Goal: Information Seeking & Learning: Learn about a topic

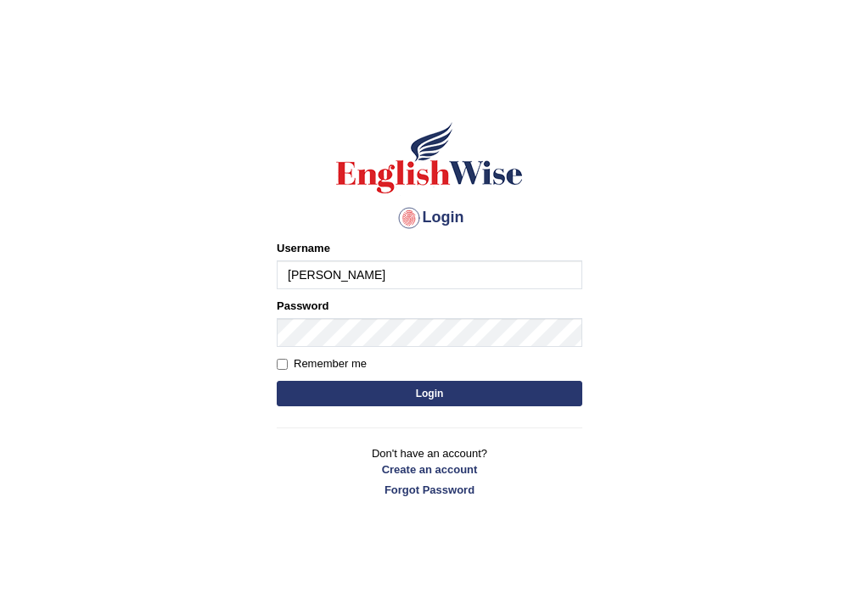
type input "andy_parramatta"
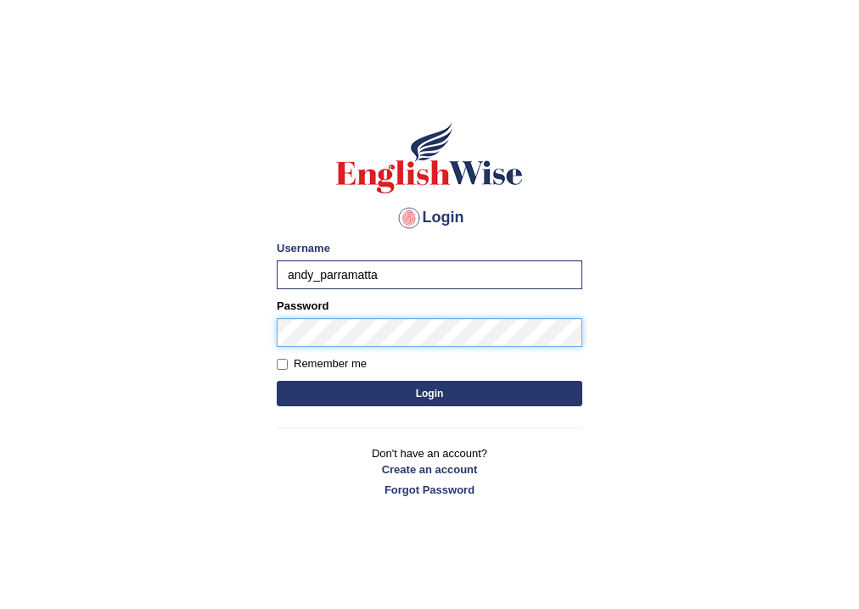
click at [277, 381] on button "Login" at bounding box center [430, 393] width 306 height 25
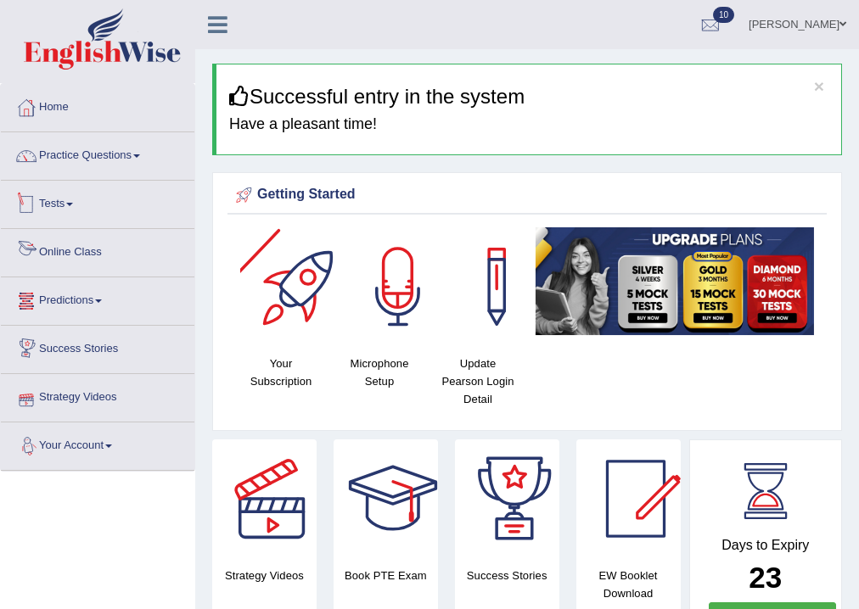
click at [70, 208] on link "Tests" at bounding box center [97, 202] width 193 height 42
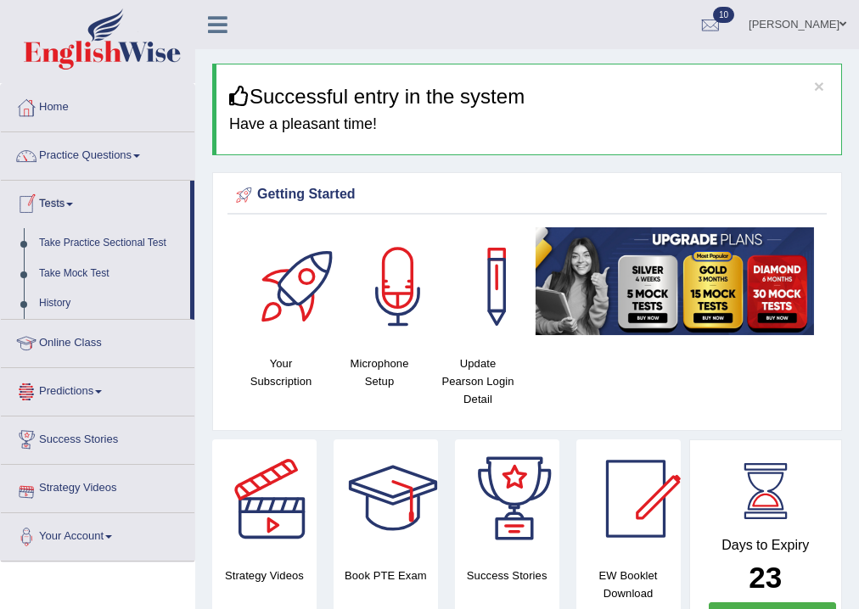
click at [70, 209] on link "Tests" at bounding box center [95, 202] width 189 height 42
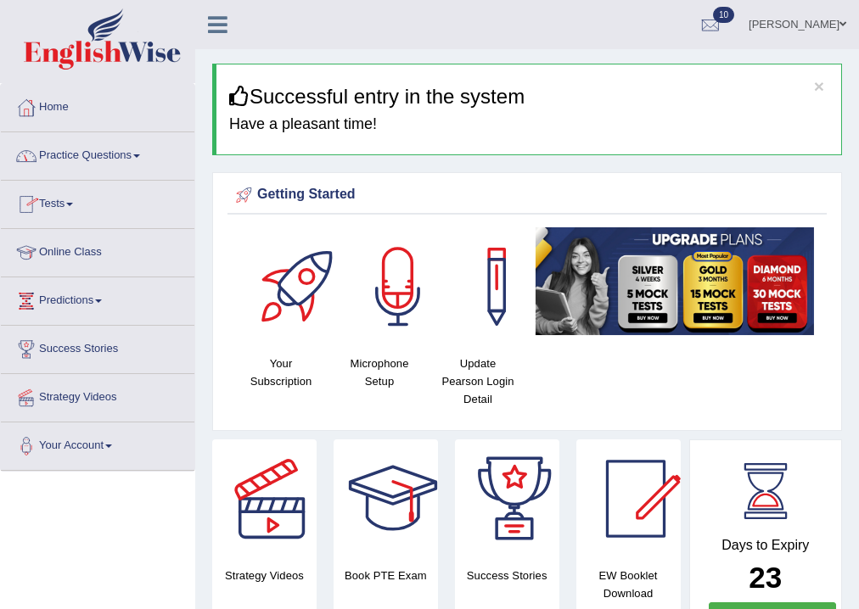
click at [94, 165] on link "Practice Questions" at bounding box center [97, 153] width 193 height 42
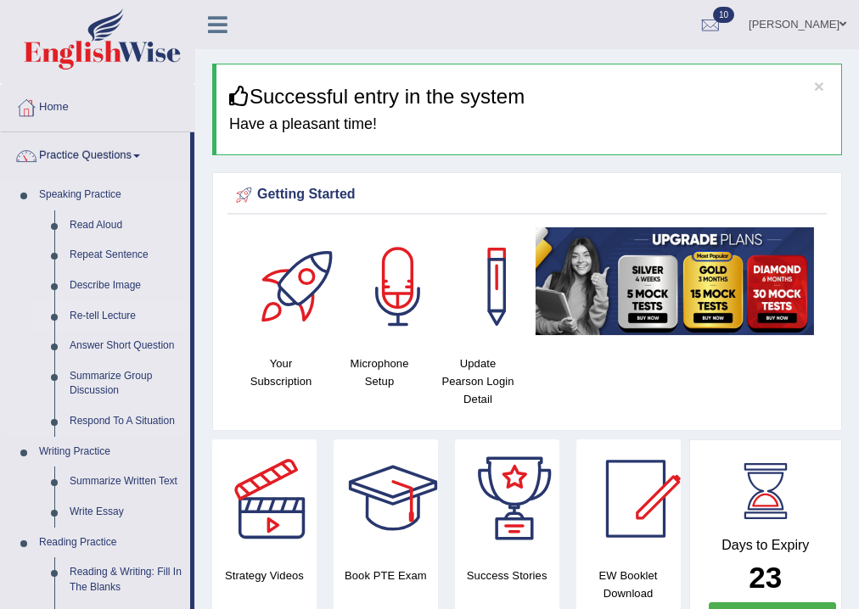
click at [116, 313] on link "Re-tell Lecture" at bounding box center [126, 316] width 128 height 31
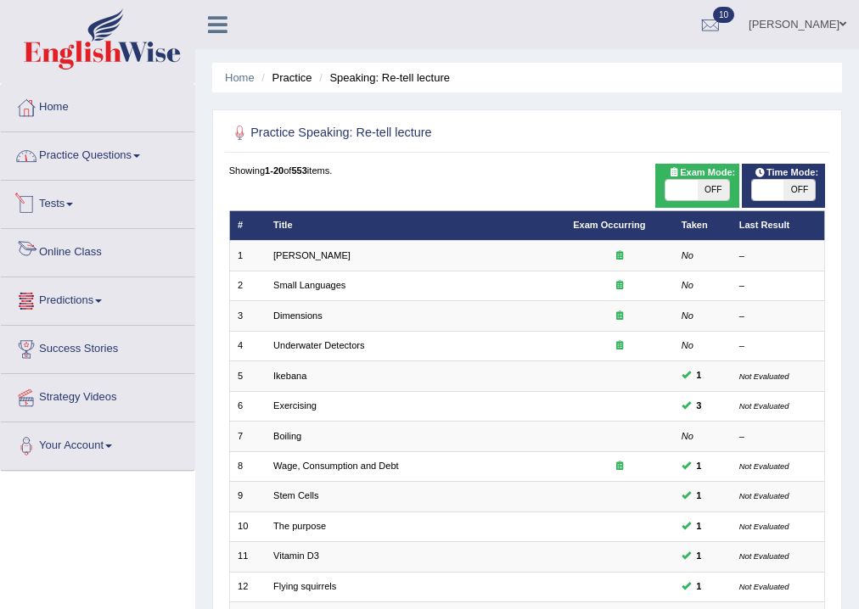
click at [89, 166] on link "Practice Questions" at bounding box center [97, 153] width 193 height 42
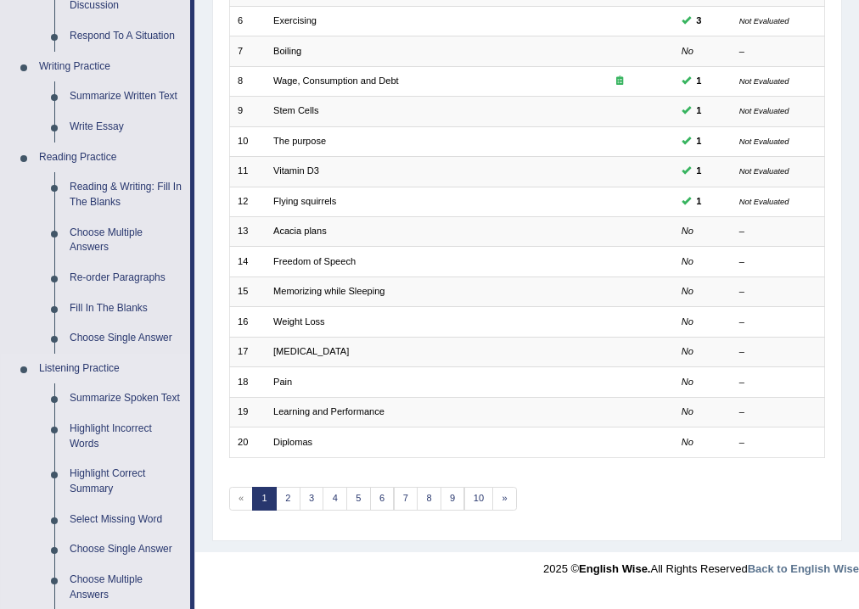
scroll to position [611, 0]
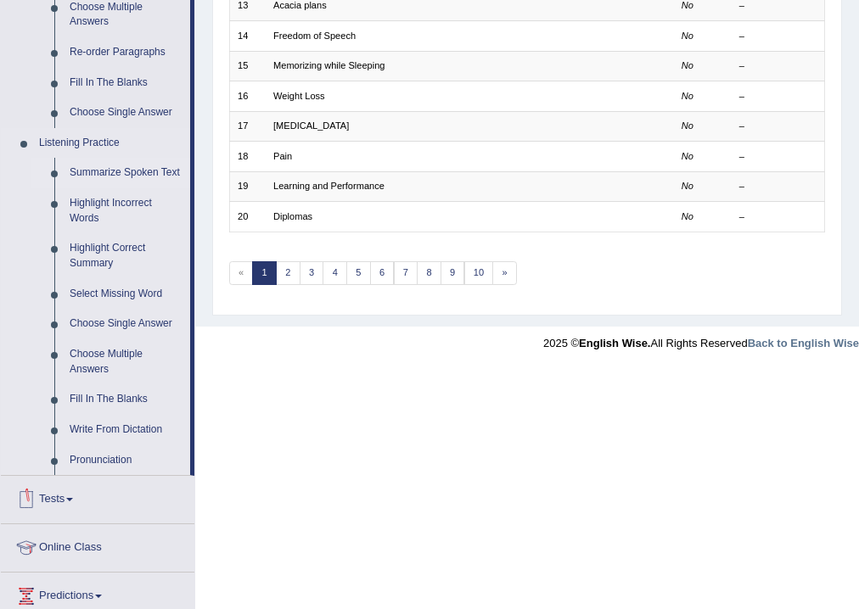
click at [110, 167] on link "Summarize Spoken Text" at bounding box center [126, 173] width 128 height 31
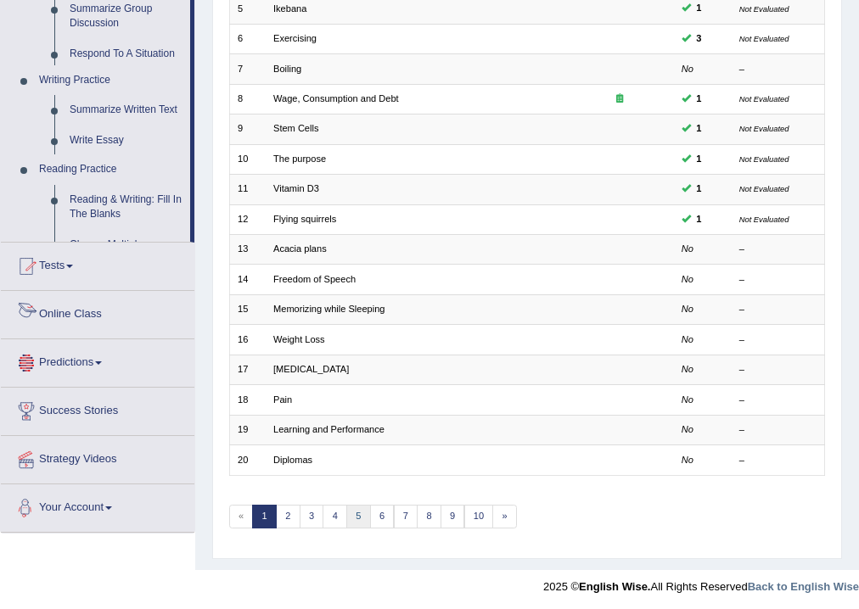
scroll to position [747, 0]
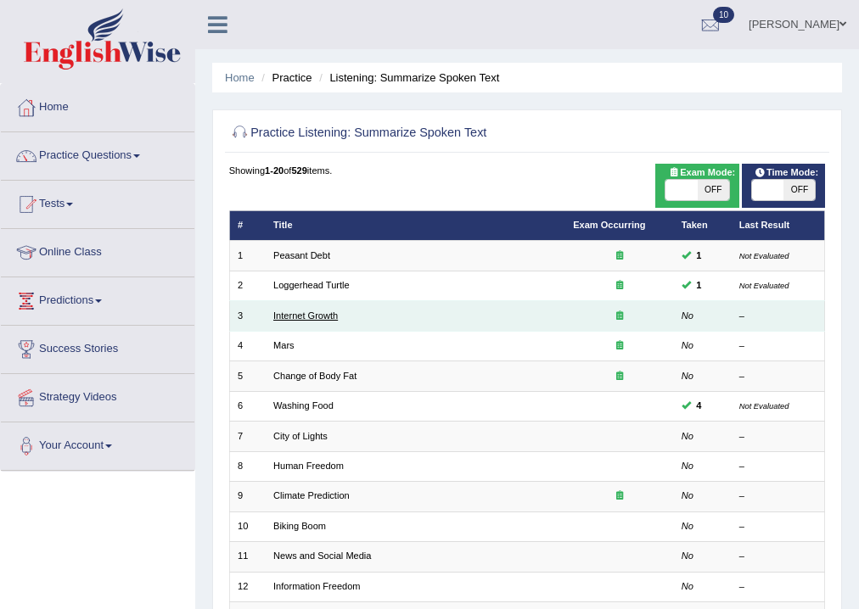
click at [319, 311] on link "Internet Growth" at bounding box center [305, 316] width 64 height 10
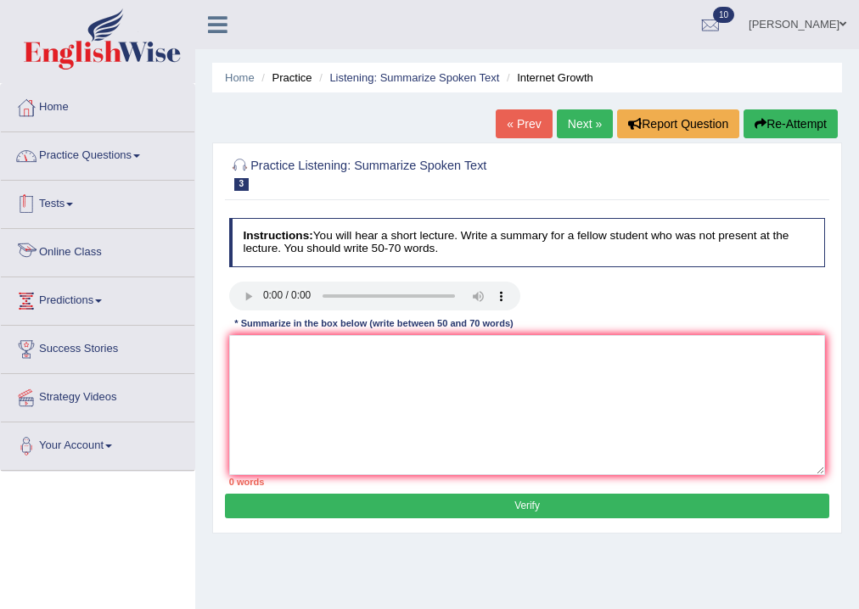
click at [129, 154] on link "Practice Questions" at bounding box center [97, 153] width 193 height 42
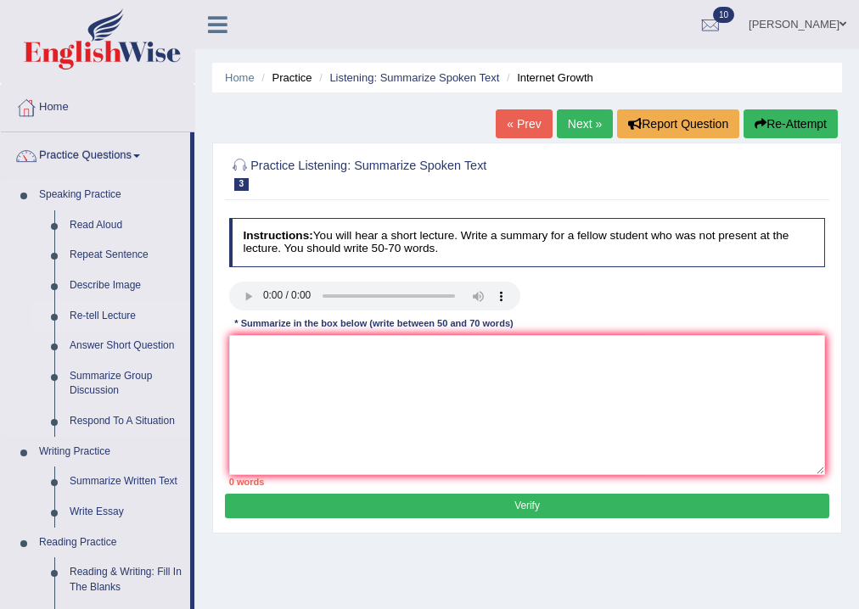
click at [123, 312] on link "Re-tell Lecture" at bounding box center [126, 316] width 128 height 31
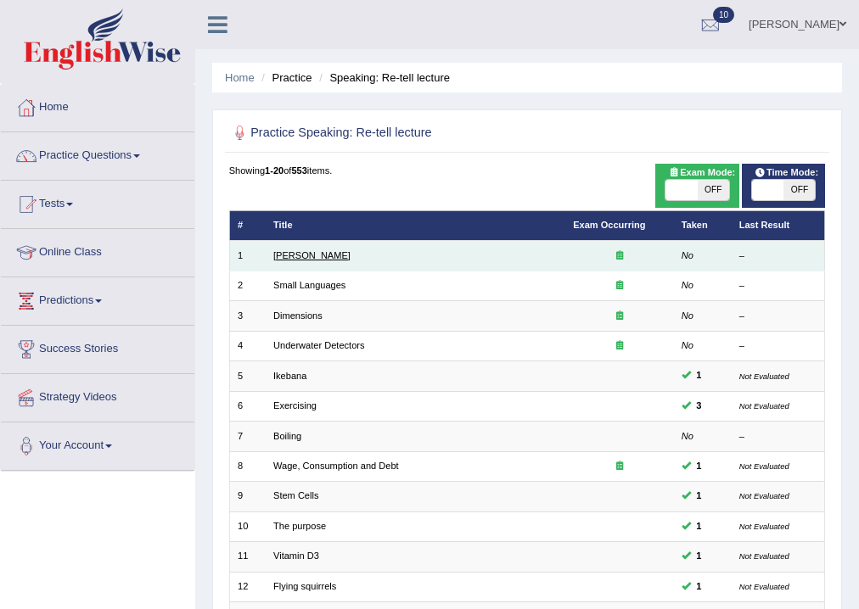
click at [295, 250] on link "[PERSON_NAME]" at bounding box center [311, 255] width 77 height 10
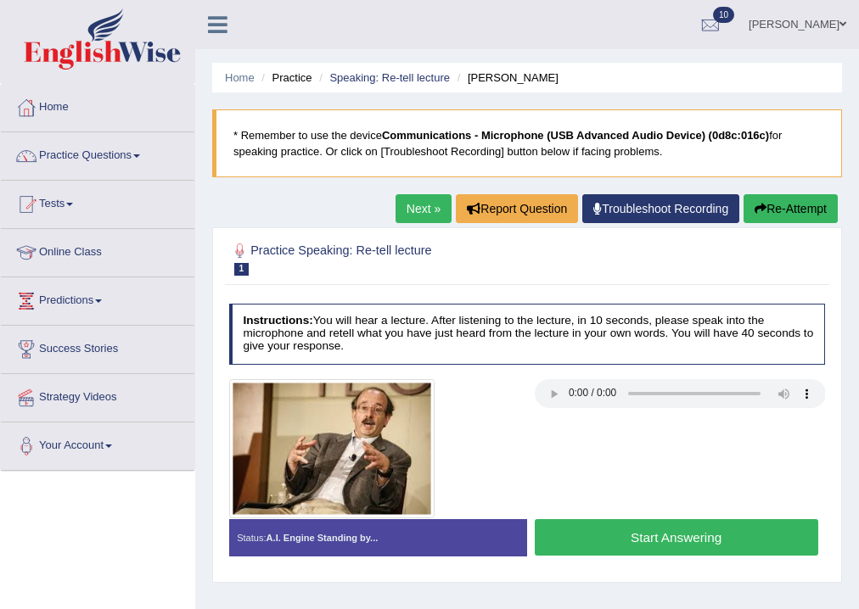
click at [614, 540] on button "Start Answering" at bounding box center [676, 537] width 283 height 36
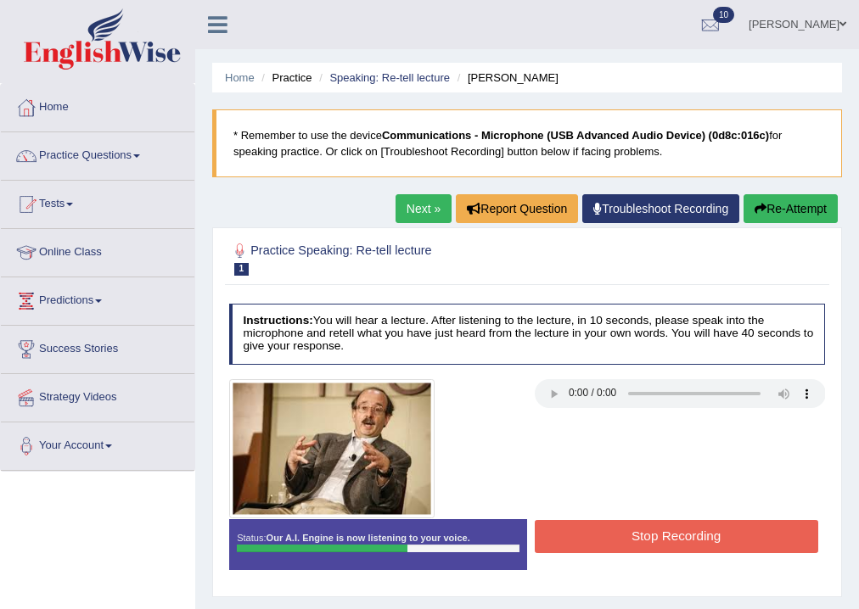
click at [625, 530] on button "Stop Recording" at bounding box center [676, 536] width 283 height 33
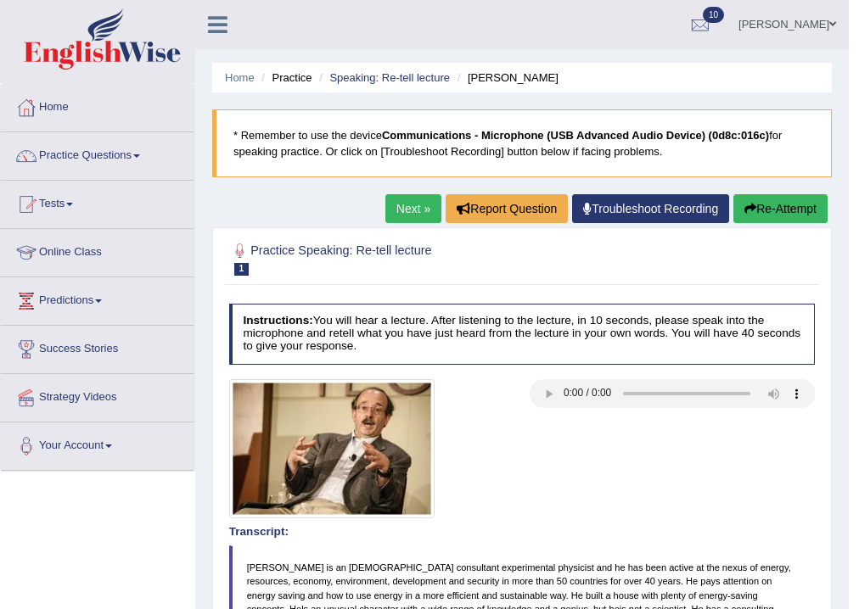
click at [761, 217] on button "Re-Attempt" at bounding box center [780, 208] width 94 height 29
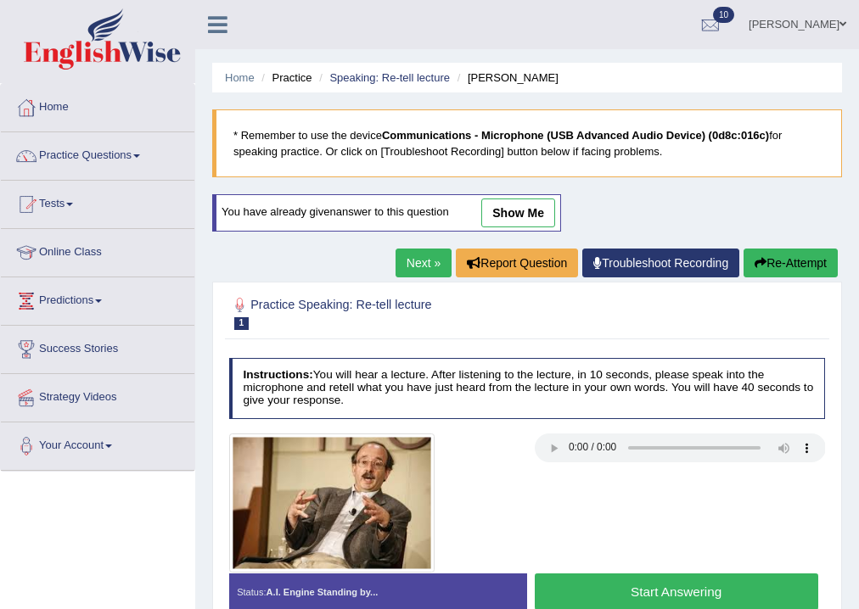
click at [611, 575] on button "Start Answering" at bounding box center [676, 592] width 283 height 36
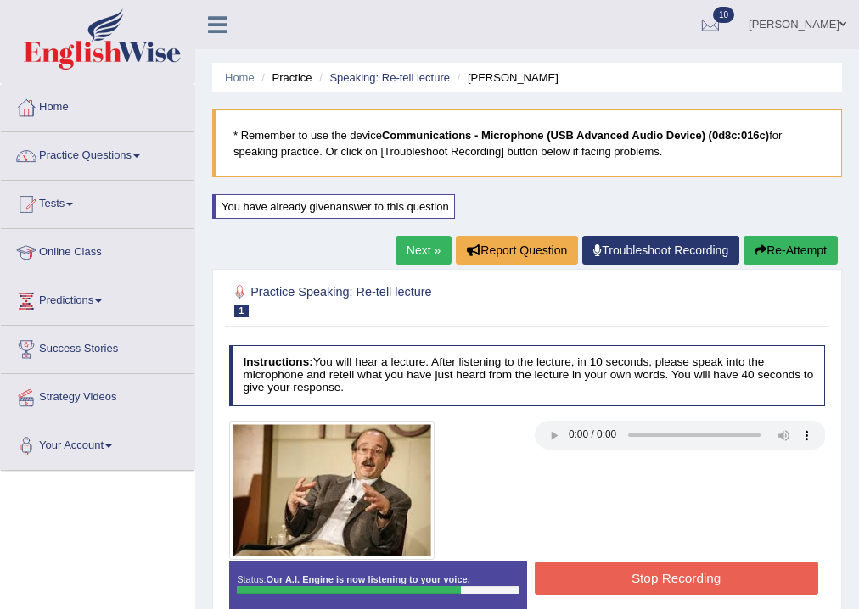
click at [716, 567] on button "Stop Recording" at bounding box center [676, 578] width 283 height 33
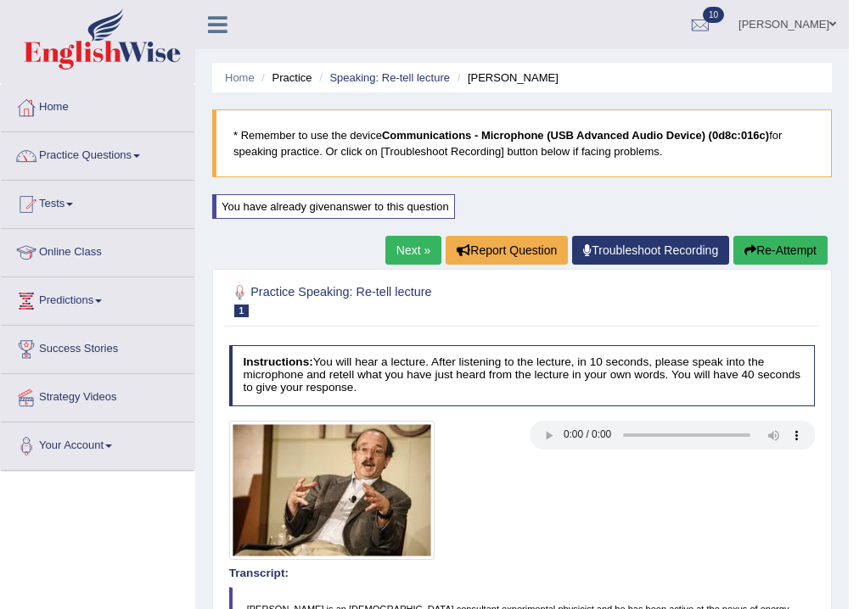
click at [418, 245] on link "Next »" at bounding box center [413, 250] width 56 height 29
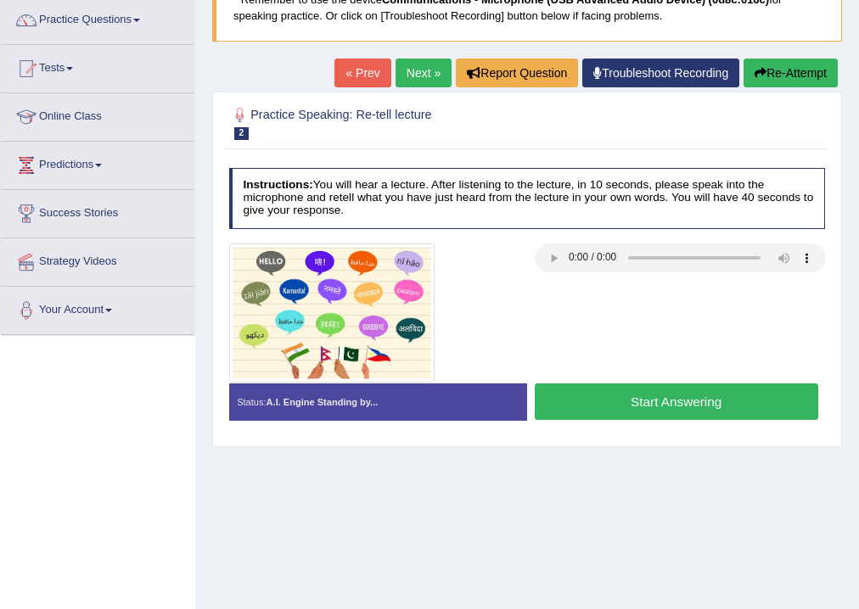
click at [624, 390] on button "Start Answering" at bounding box center [676, 402] width 283 height 36
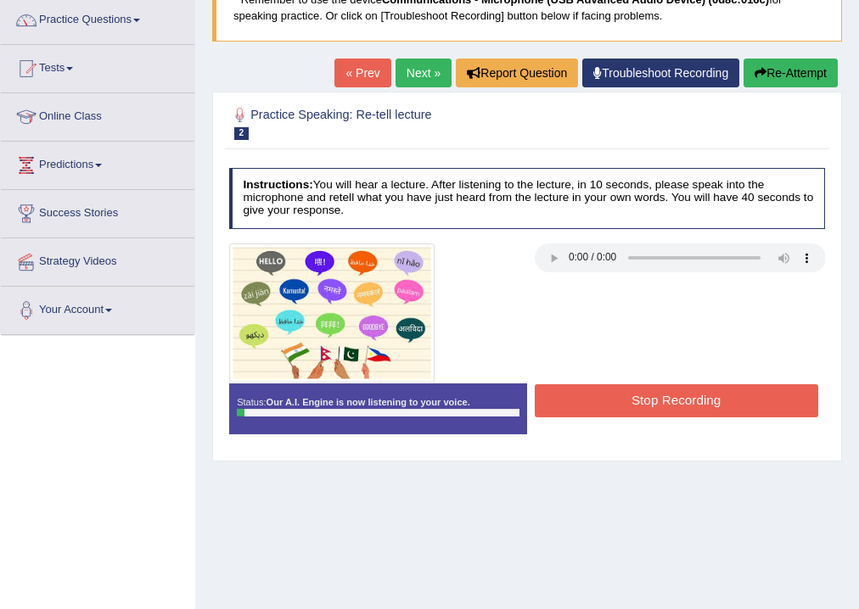
click at [631, 386] on button "Stop Recording" at bounding box center [676, 400] width 283 height 33
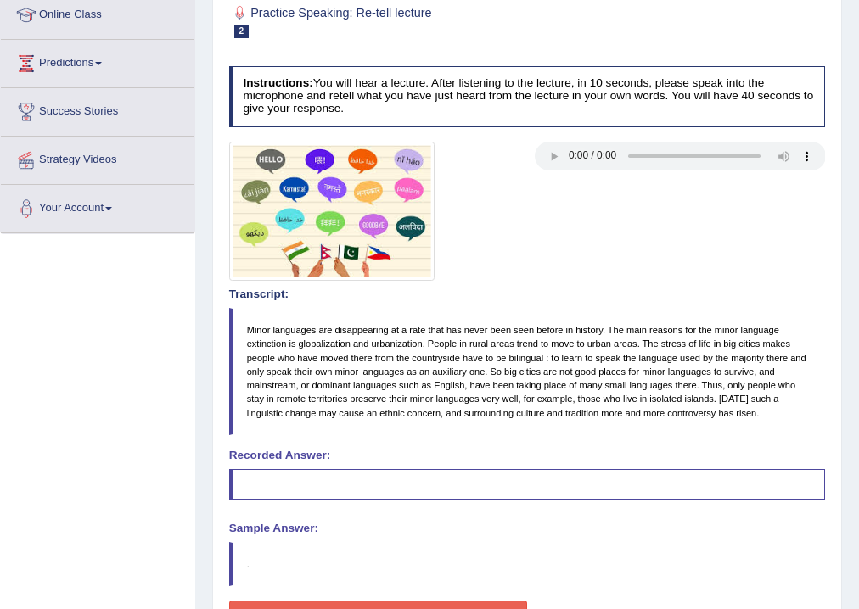
scroll to position [20, 0]
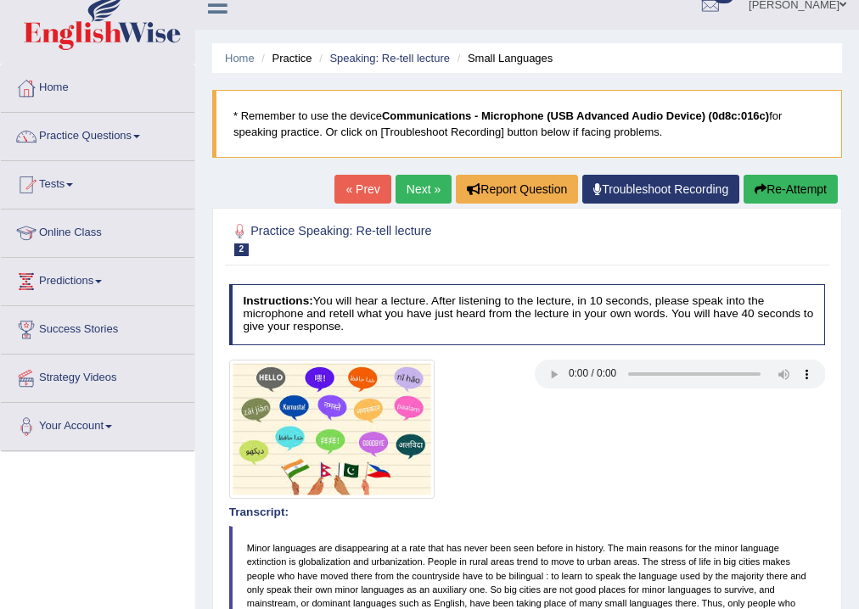
click at [764, 191] on button "Re-Attempt" at bounding box center [790, 189] width 94 height 29
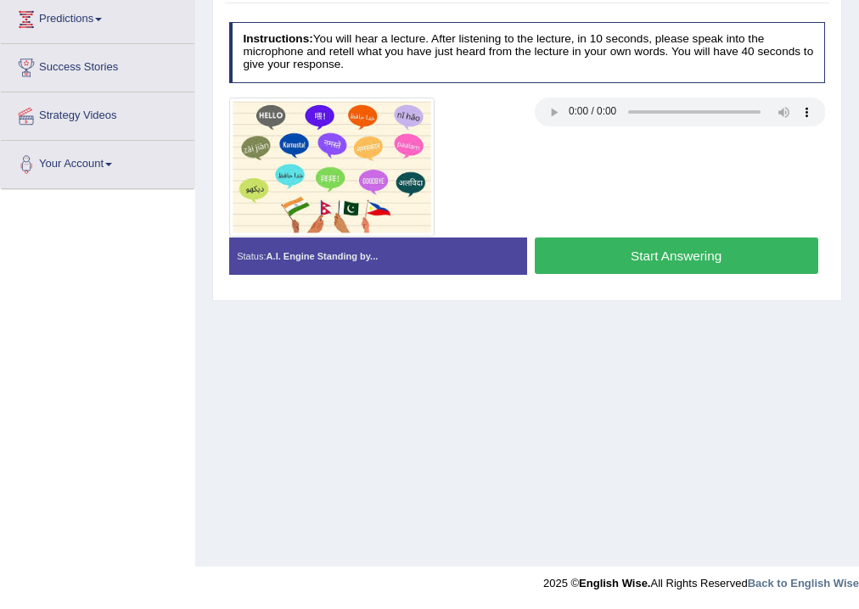
click at [638, 258] on button "Start Answering" at bounding box center [676, 256] width 283 height 36
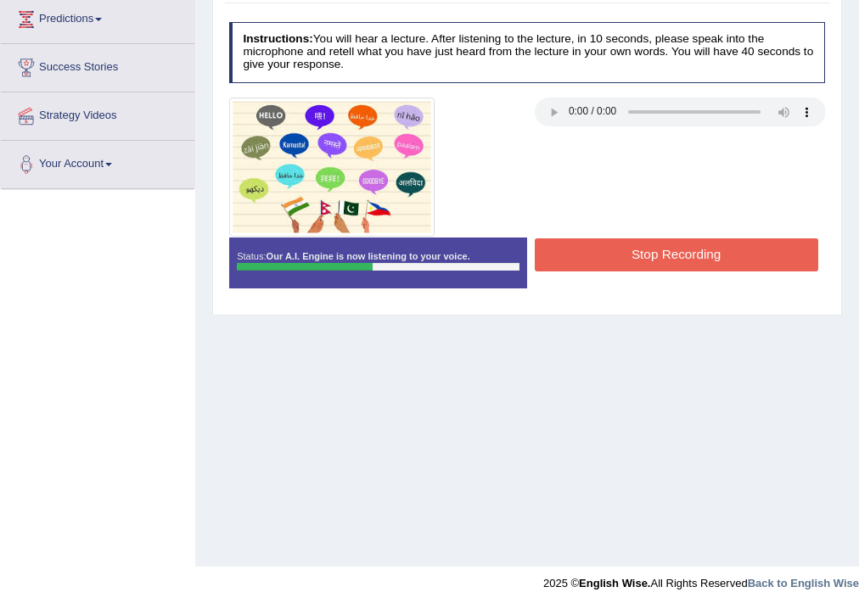
drag, startPoint x: 740, startPoint y: 204, endPoint x: 732, endPoint y: 217, distance: 15.6
click at [734, 213] on div at bounding box center [526, 167] width 611 height 139
click at [723, 248] on button "Stop Recording" at bounding box center [676, 254] width 283 height 33
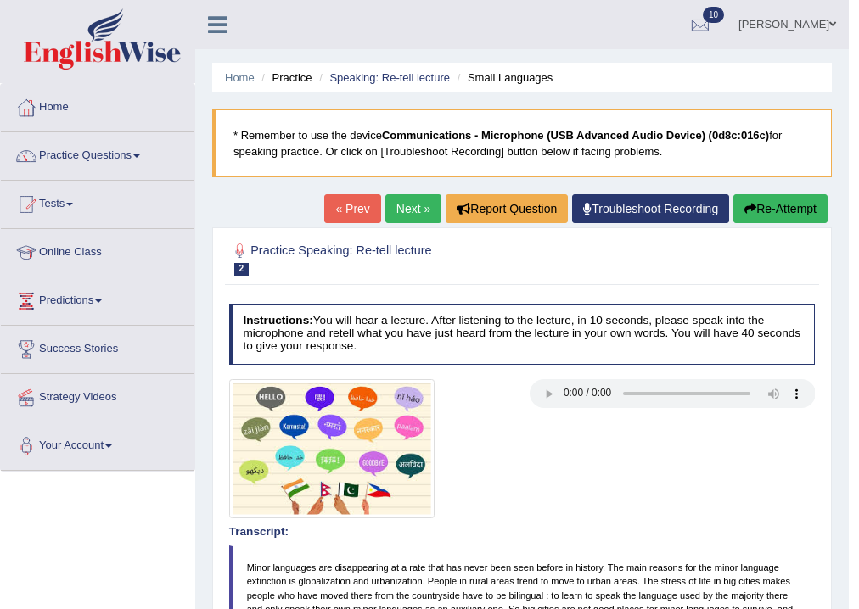
click at [761, 217] on button "Re-Attempt" at bounding box center [780, 208] width 94 height 29
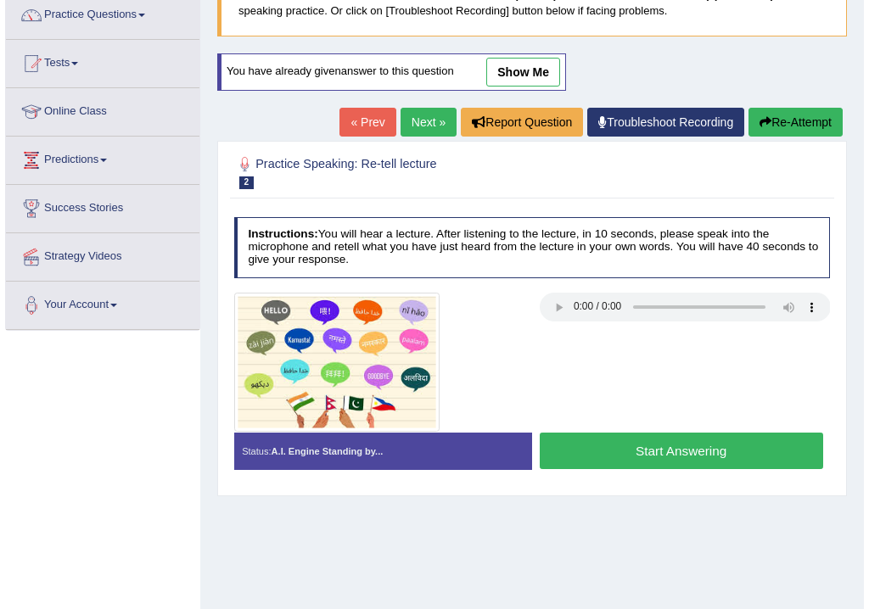
scroll to position [282, 0]
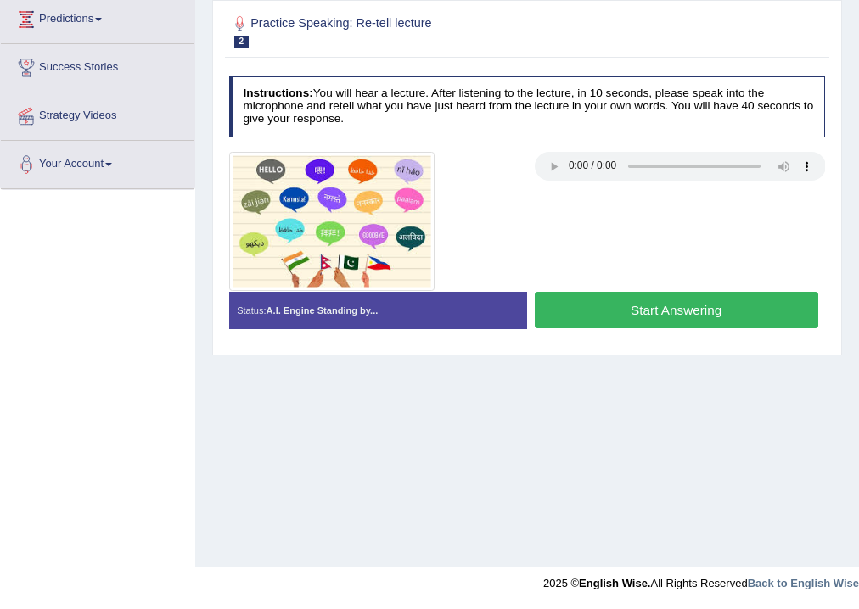
click at [669, 311] on button "Start Answering" at bounding box center [676, 310] width 283 height 36
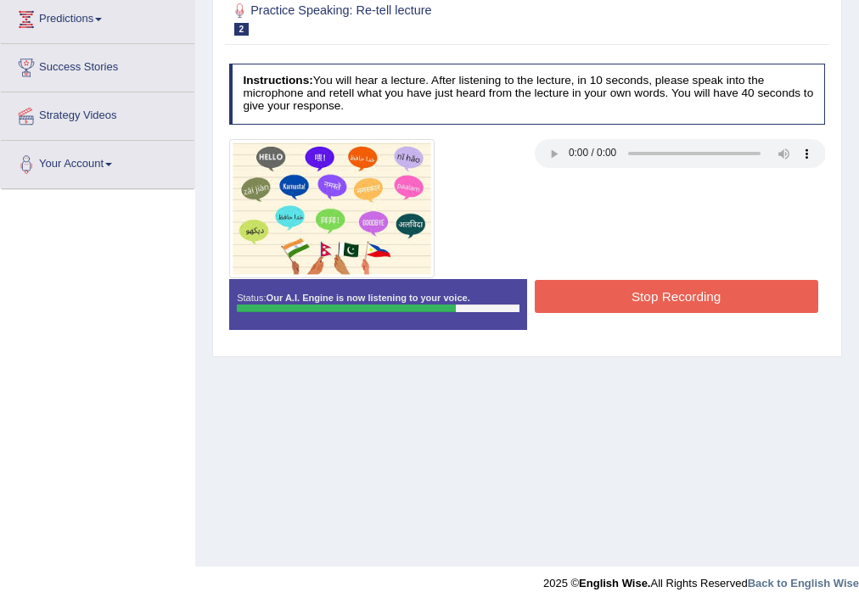
click at [703, 288] on button "Stop Recording" at bounding box center [676, 296] width 283 height 33
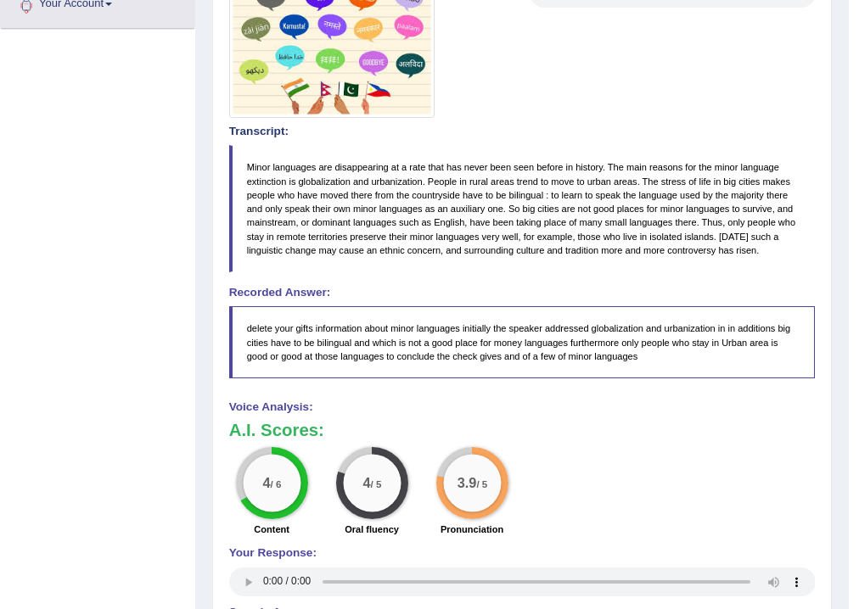
scroll to position [238, 0]
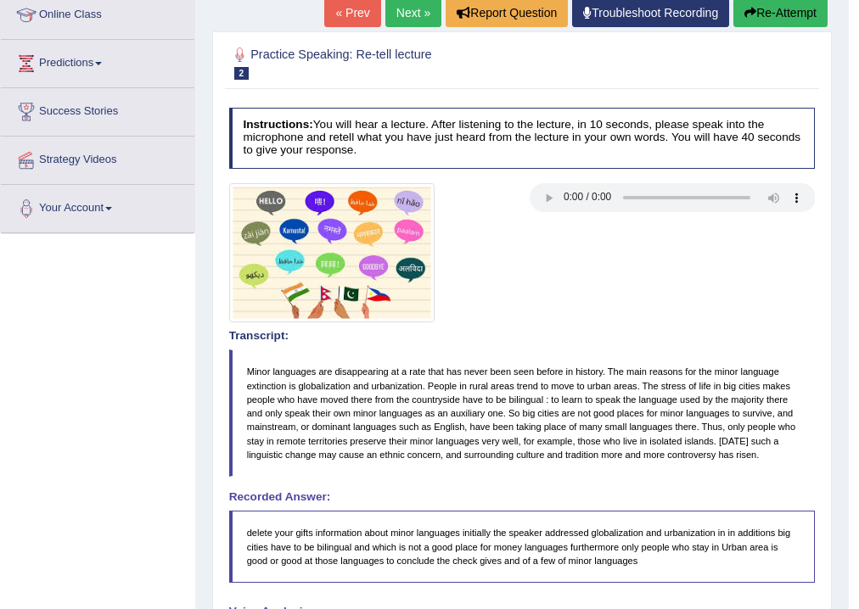
click at [751, 19] on button "Re-Attempt" at bounding box center [780, 12] width 94 height 29
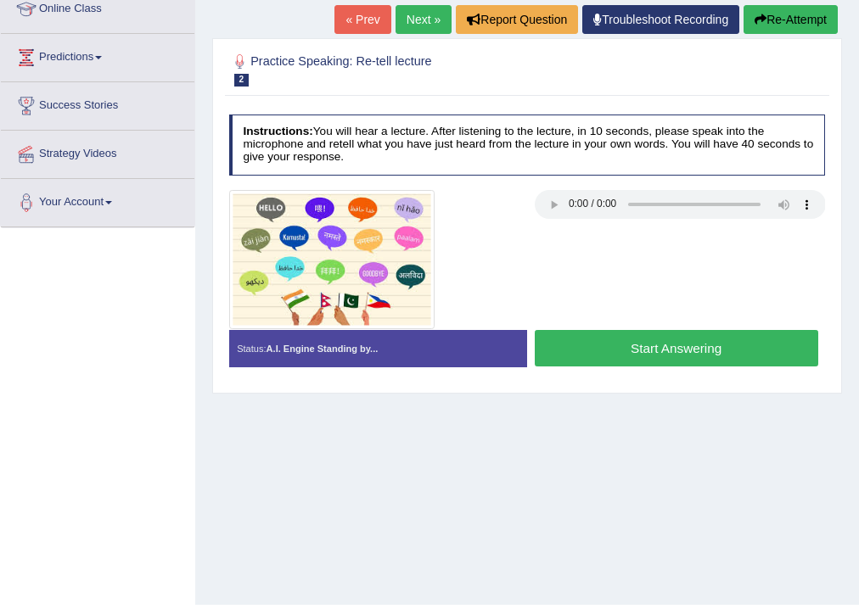
scroll to position [244, 0]
click at [611, 359] on button "Start Answering" at bounding box center [676, 348] width 283 height 36
click at [611, 359] on div "Status: A.I. Engine Standing by... Start Answering Stop Recording" at bounding box center [527, 356] width 597 height 52
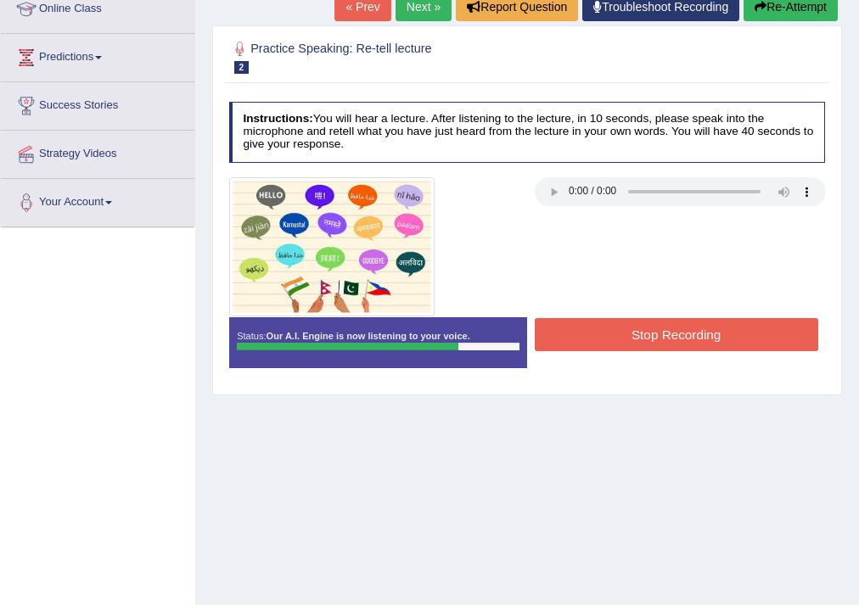
click at [613, 323] on button "Stop Recording" at bounding box center [676, 334] width 283 height 33
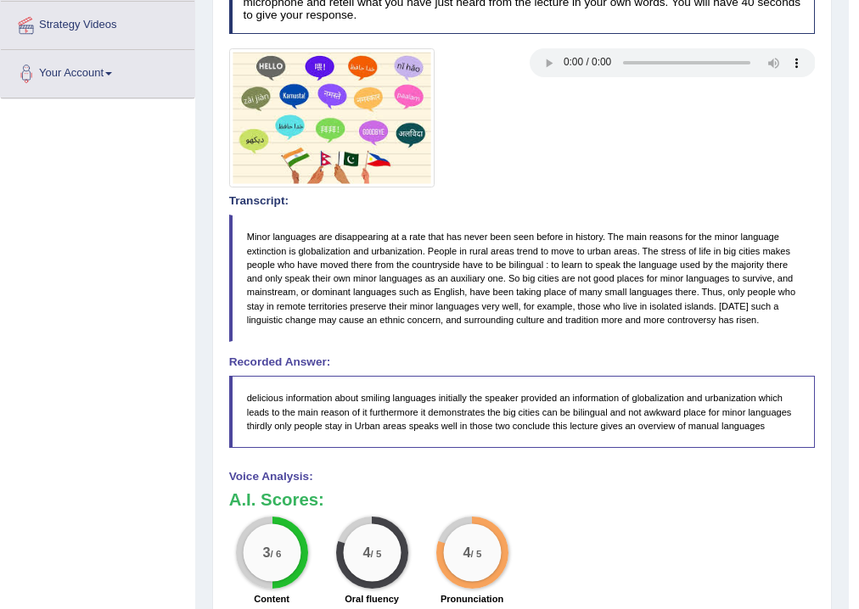
scroll to position [0, 0]
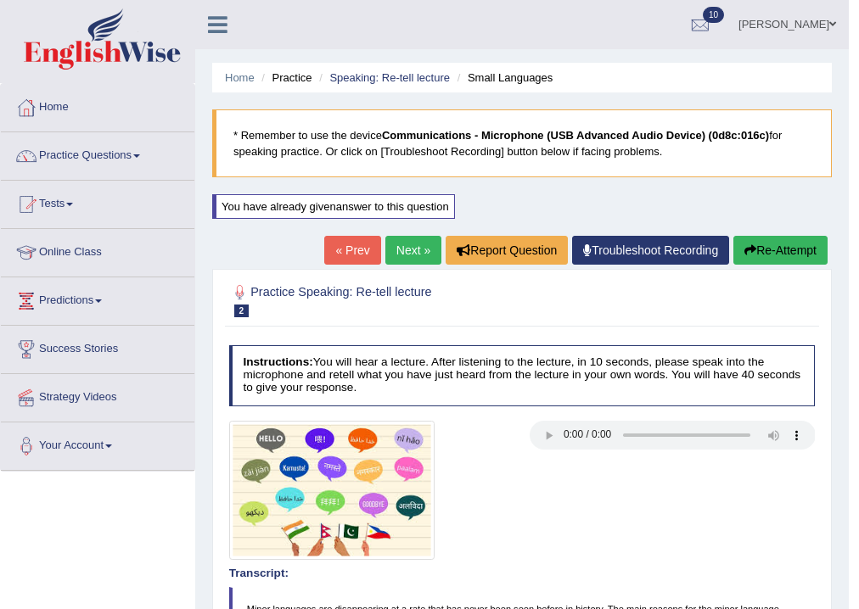
click at [387, 254] on link "Next »" at bounding box center [413, 250] width 56 height 29
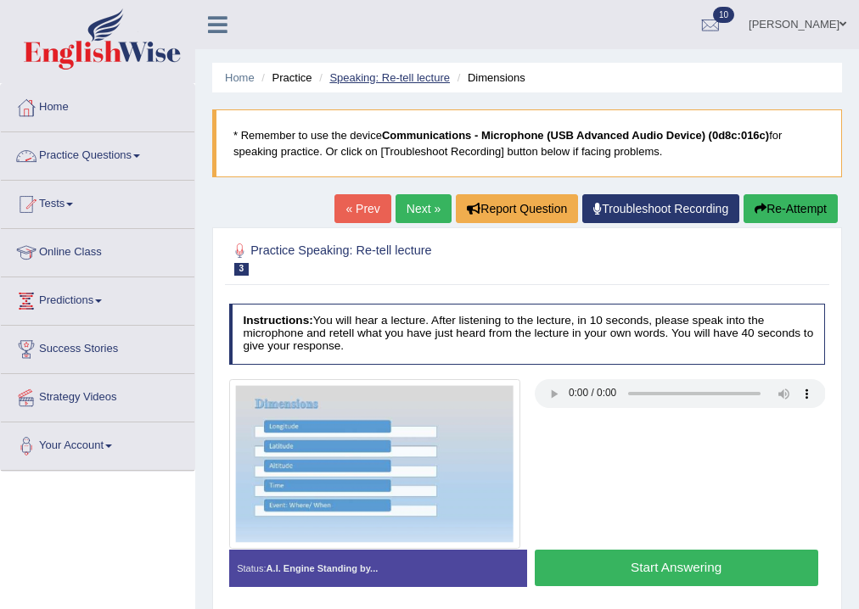
click at [354, 74] on link "Speaking: Re-tell lecture" at bounding box center [389, 77] width 121 height 13
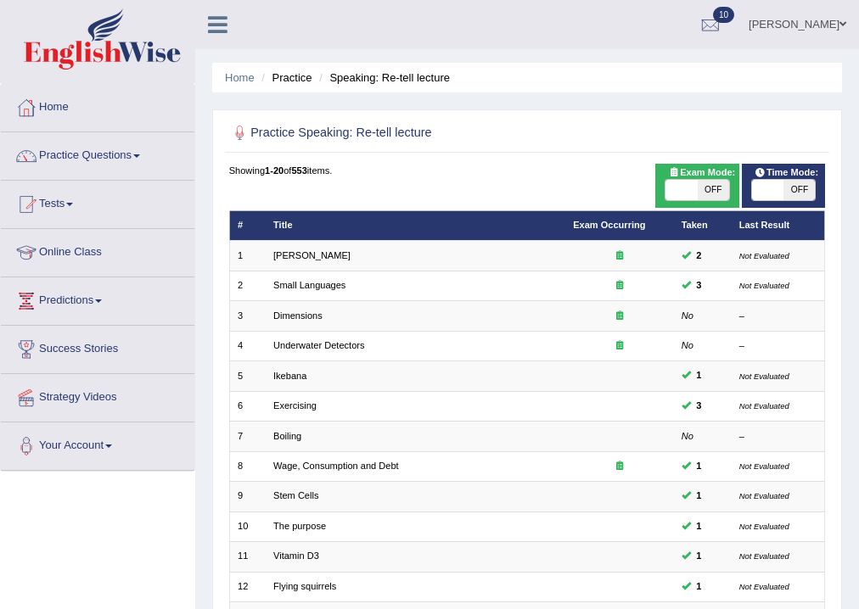
click at [763, 193] on span at bounding box center [767, 190] width 31 height 20
checkbox input "true"
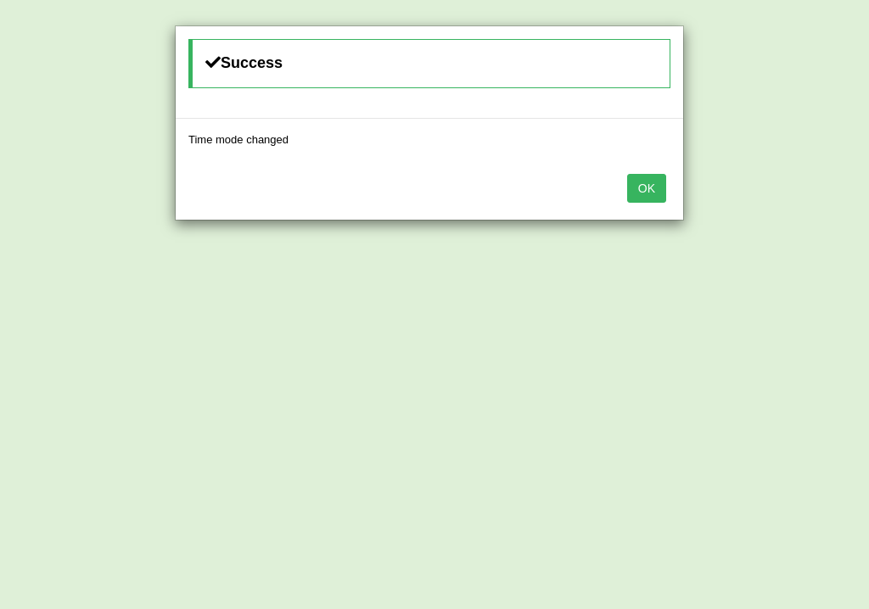
click at [663, 188] on button "OK" at bounding box center [646, 188] width 39 height 29
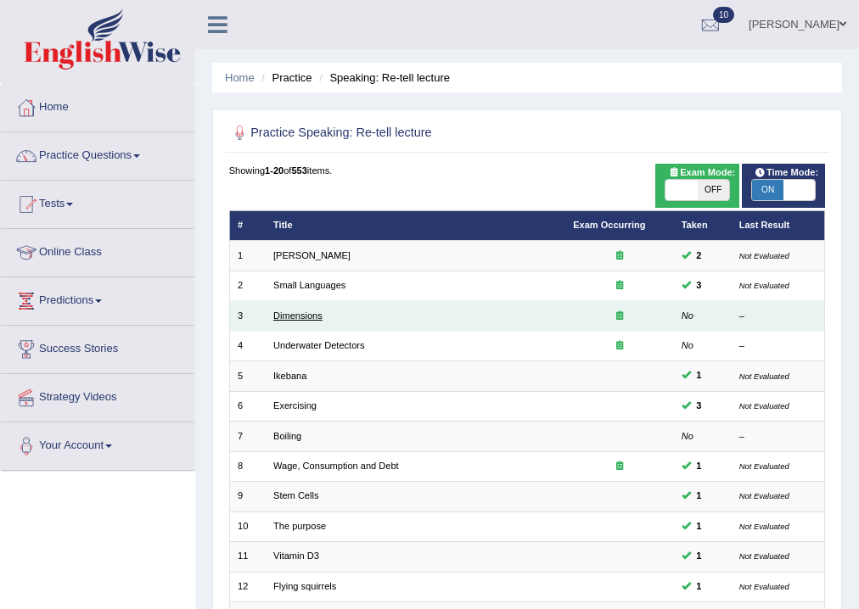
click at [288, 311] on link "Dimensions" at bounding box center [297, 316] width 49 height 10
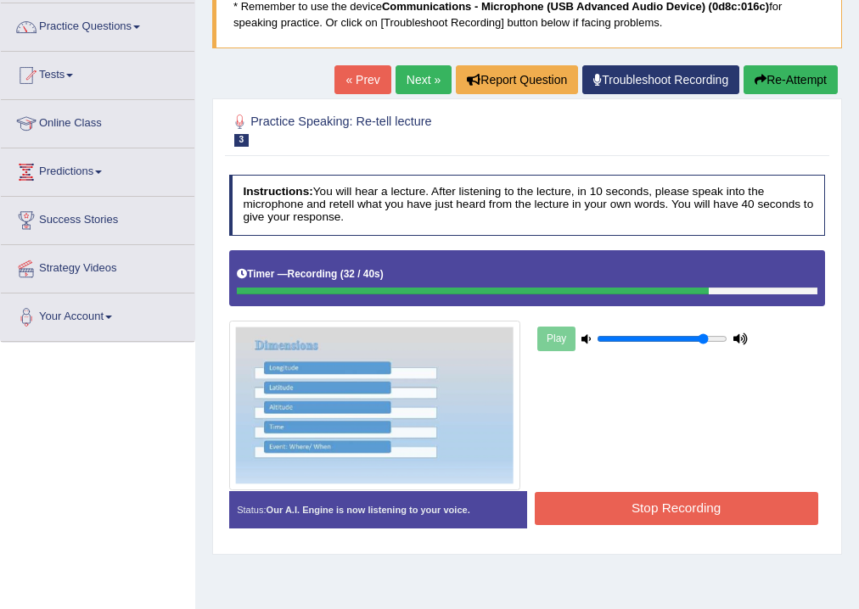
scroll to position [282, 0]
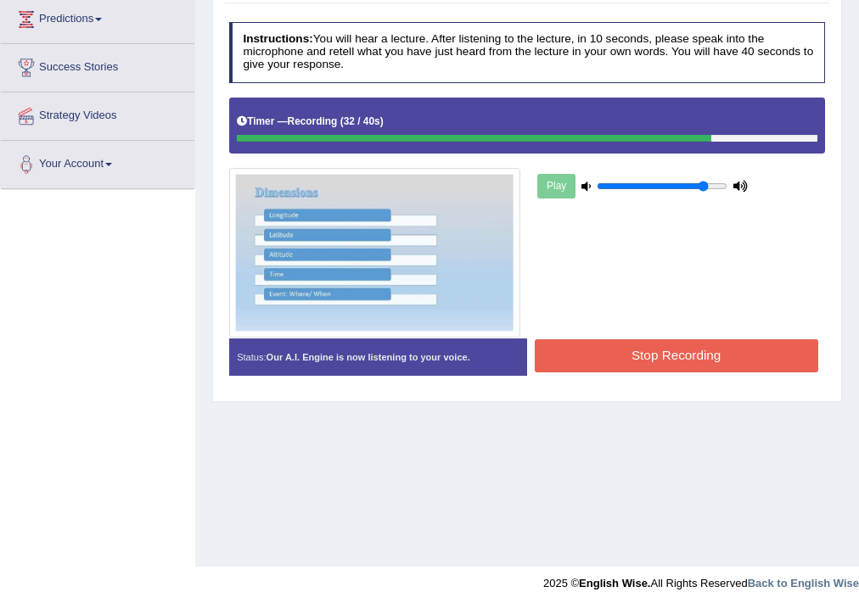
click at [551, 357] on button "Stop Recording" at bounding box center [676, 355] width 283 height 33
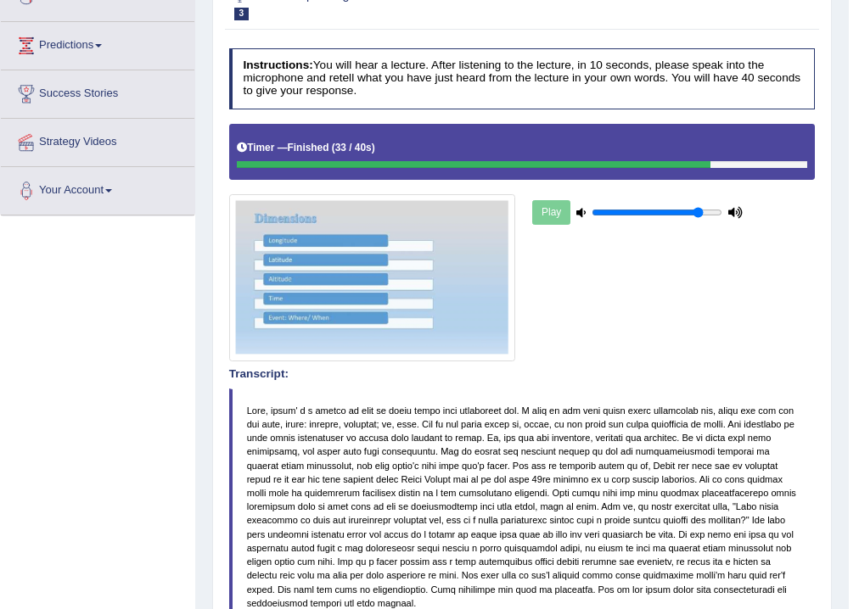
scroll to position [0, 0]
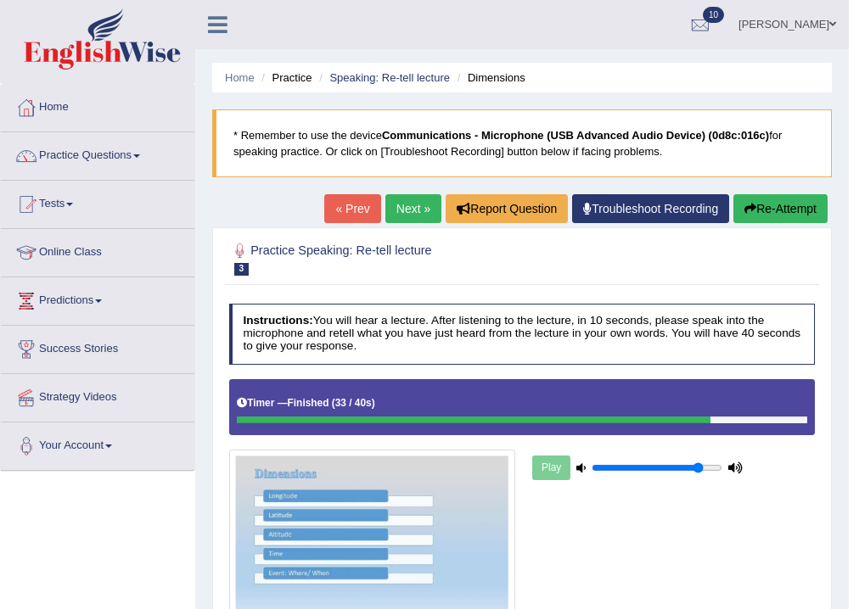
click at [409, 203] on link "Next »" at bounding box center [413, 208] width 56 height 29
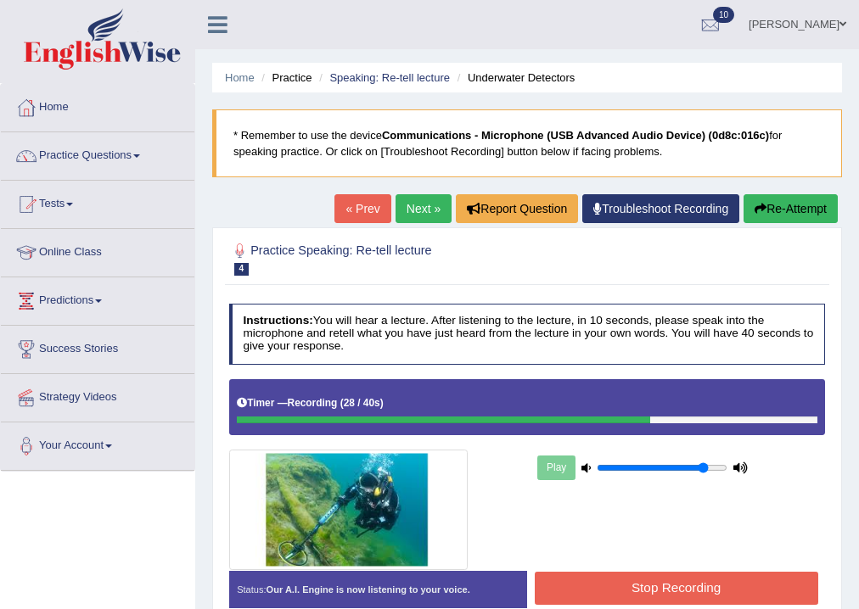
click at [554, 571] on div "Start Answering" at bounding box center [676, 571] width 298 height 1
click at [558, 575] on button "Stop Recording" at bounding box center [676, 588] width 283 height 33
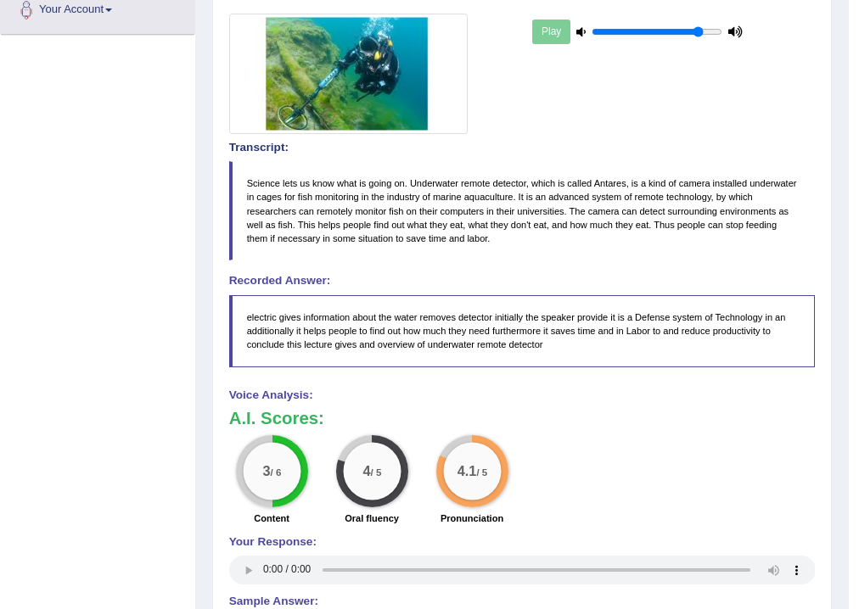
scroll to position [142, 0]
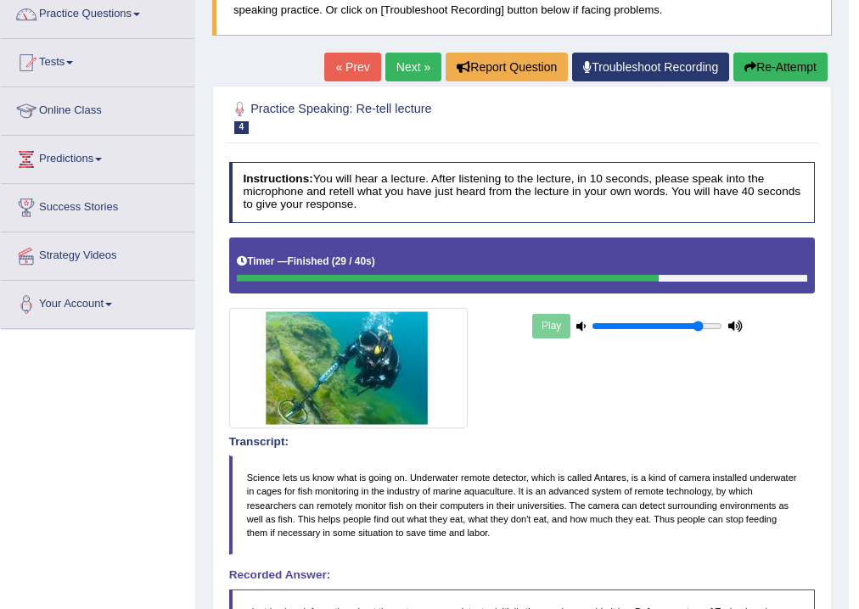
click at [421, 65] on link "Next »" at bounding box center [413, 67] width 56 height 29
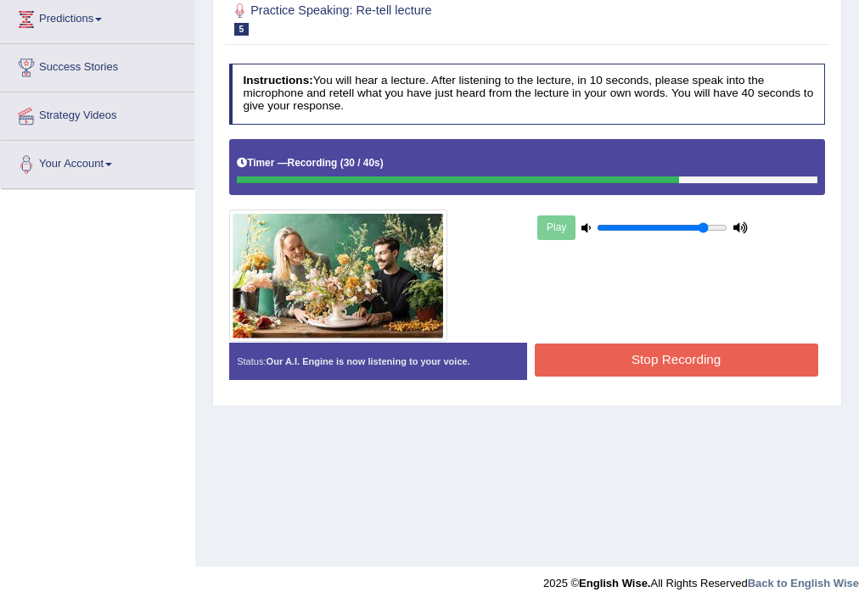
click at [613, 378] on div "Status: Our A.I. Engine is now listening to your voice. Start Answering Stop Re…" at bounding box center [527, 369] width 597 height 52
click at [624, 362] on button "Stop Recording" at bounding box center [676, 360] width 283 height 33
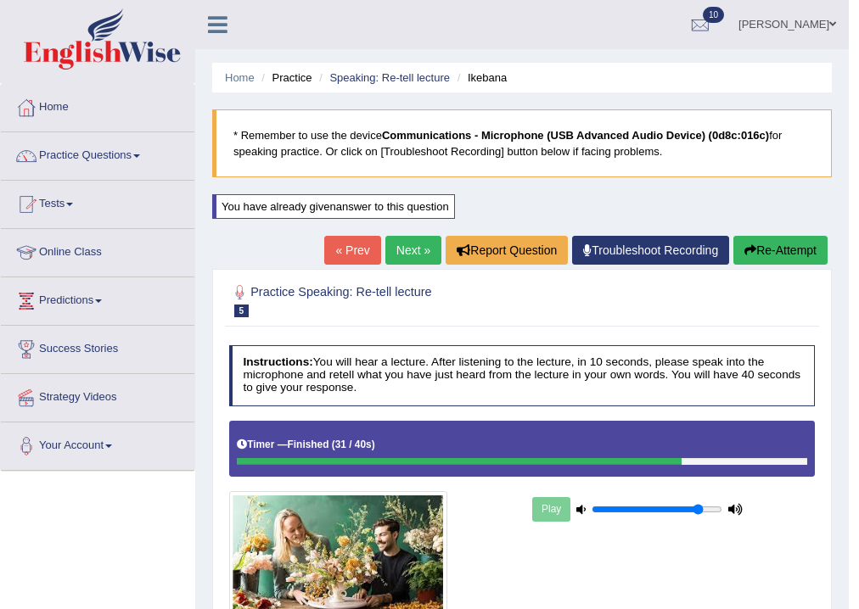
click at [398, 242] on link "Next »" at bounding box center [413, 250] width 56 height 29
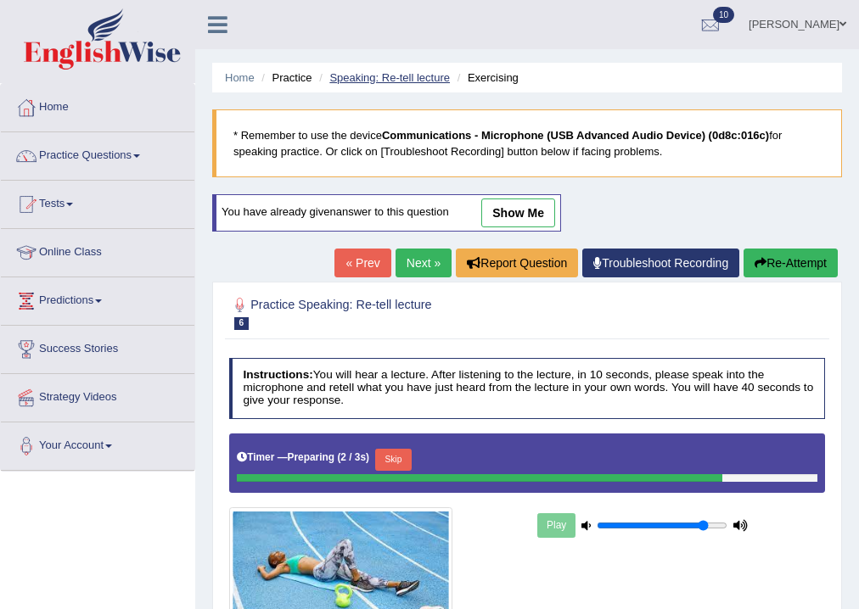
click at [351, 82] on link "Speaking: Re-tell lecture" at bounding box center [389, 77] width 121 height 13
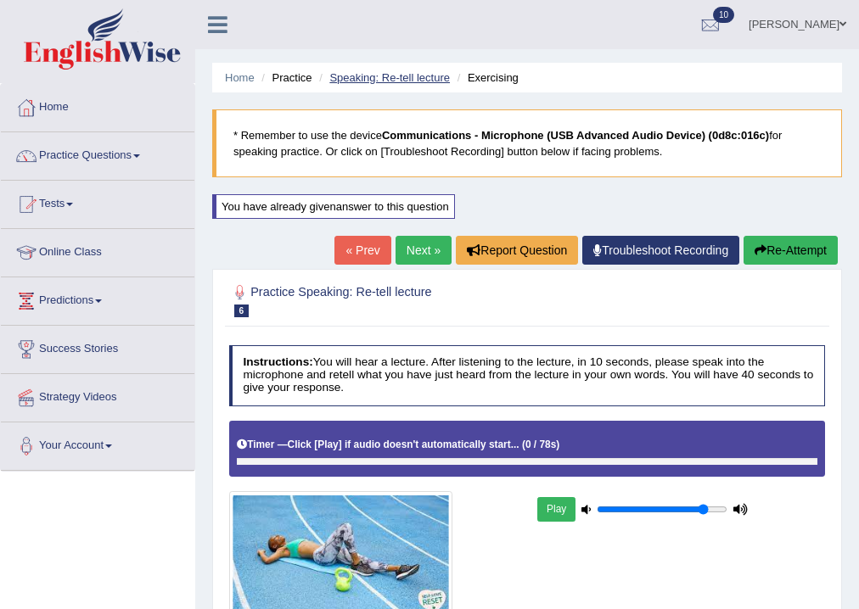
click at [359, 76] on link "Speaking: Re-tell lecture" at bounding box center [389, 77] width 121 height 13
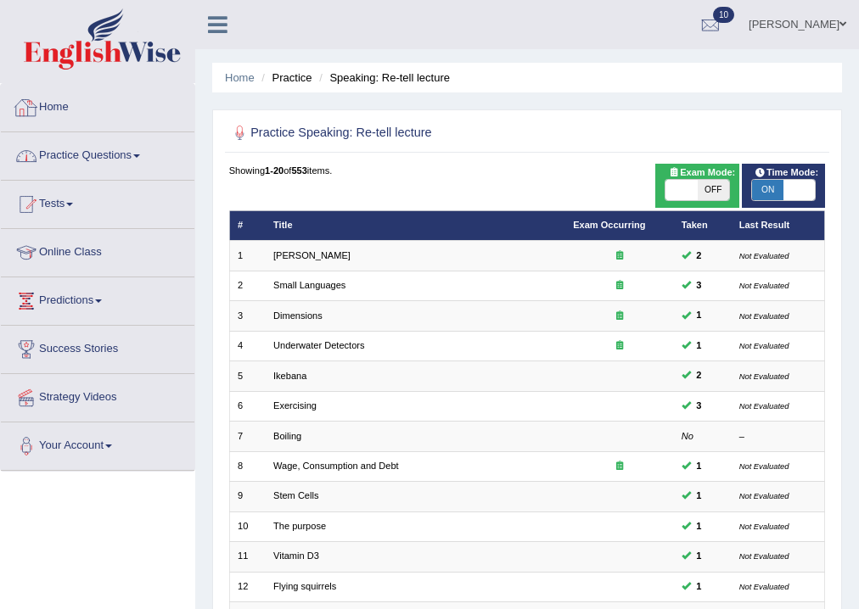
click at [110, 163] on link "Practice Questions" at bounding box center [97, 153] width 193 height 42
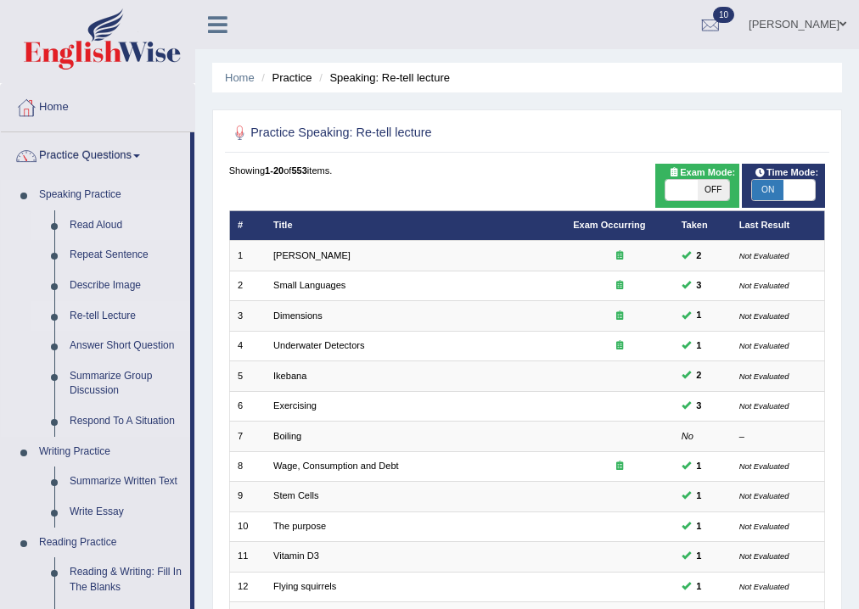
click at [103, 216] on link "Read Aloud" at bounding box center [126, 225] width 128 height 31
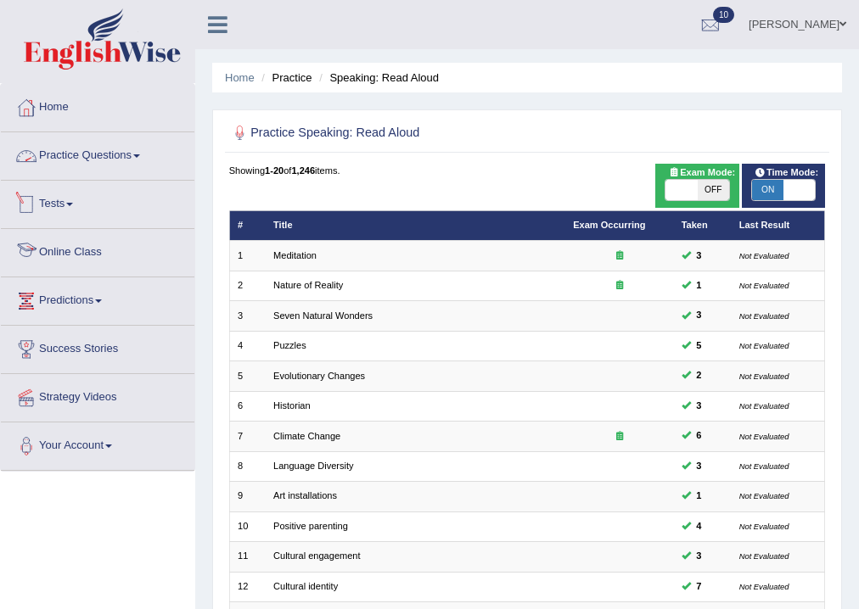
click at [76, 149] on link "Practice Questions" at bounding box center [97, 153] width 193 height 42
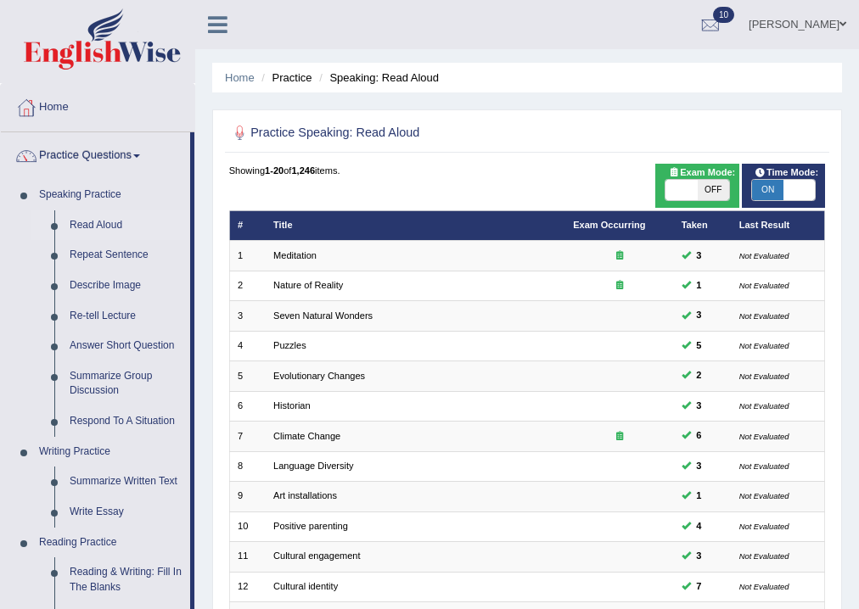
click at [82, 147] on link "Practice Questions" at bounding box center [95, 153] width 189 height 42
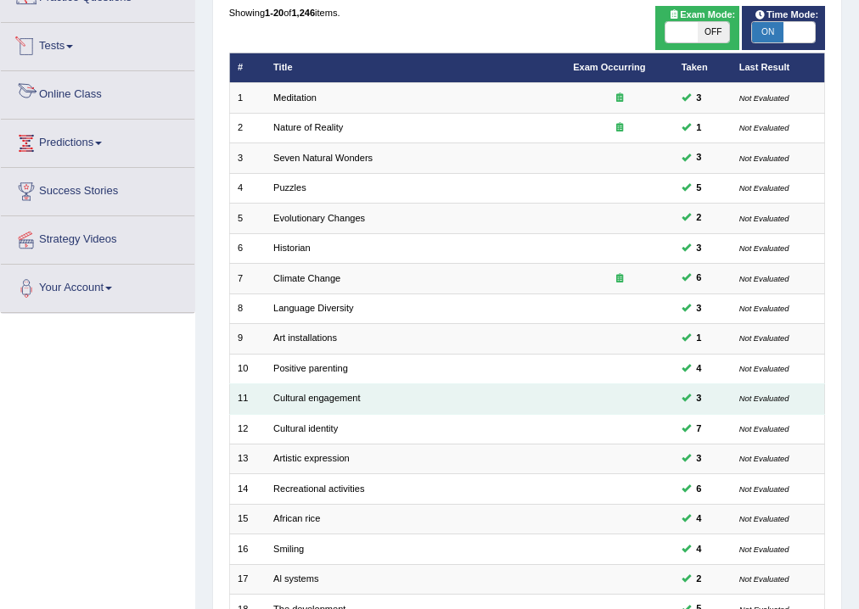
scroll to position [367, 0]
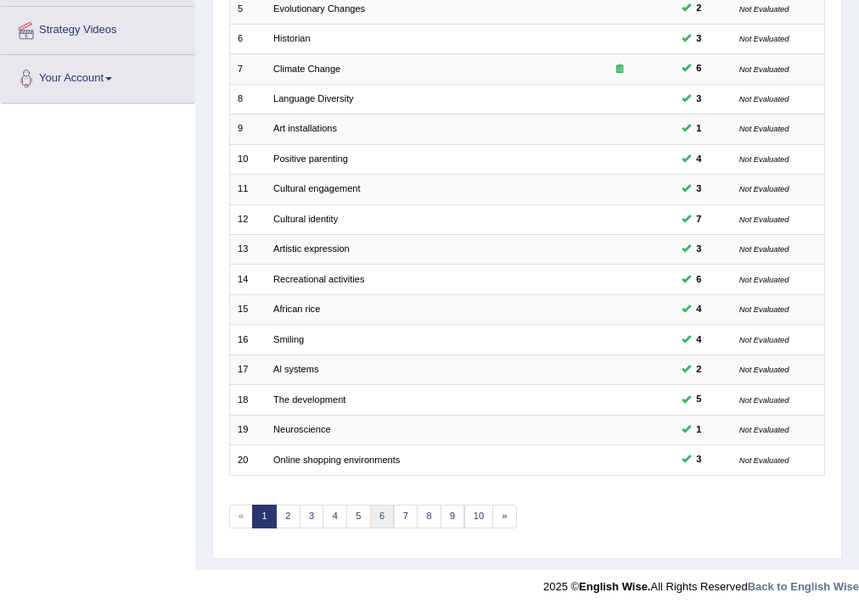
click at [375, 513] on link "6" at bounding box center [382, 517] width 25 height 24
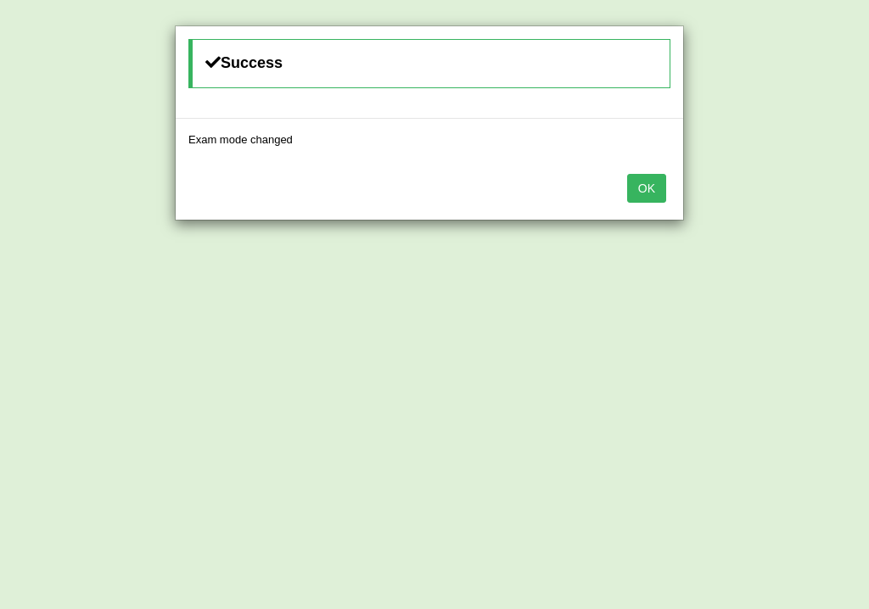
click at [646, 197] on button "OK" at bounding box center [646, 188] width 39 height 29
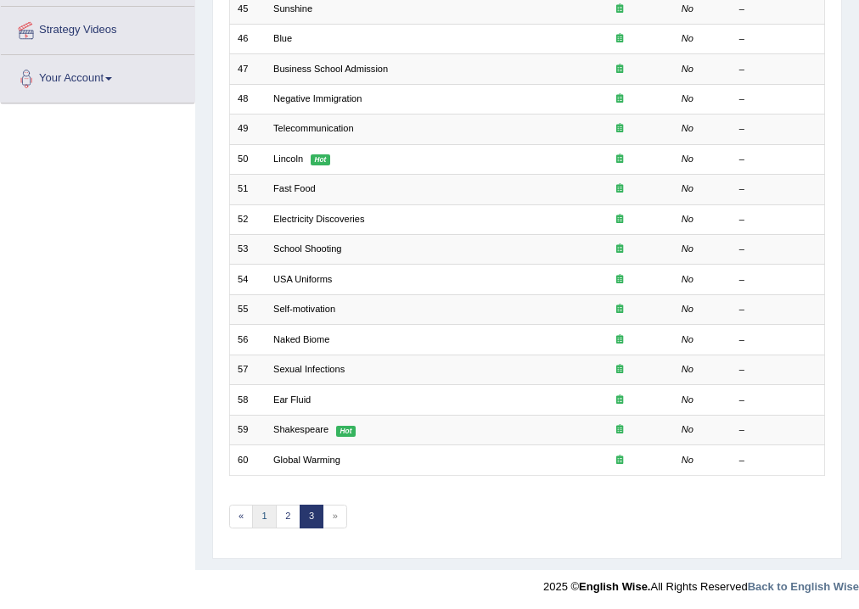
click at [258, 510] on link "1" at bounding box center [264, 517] width 25 height 24
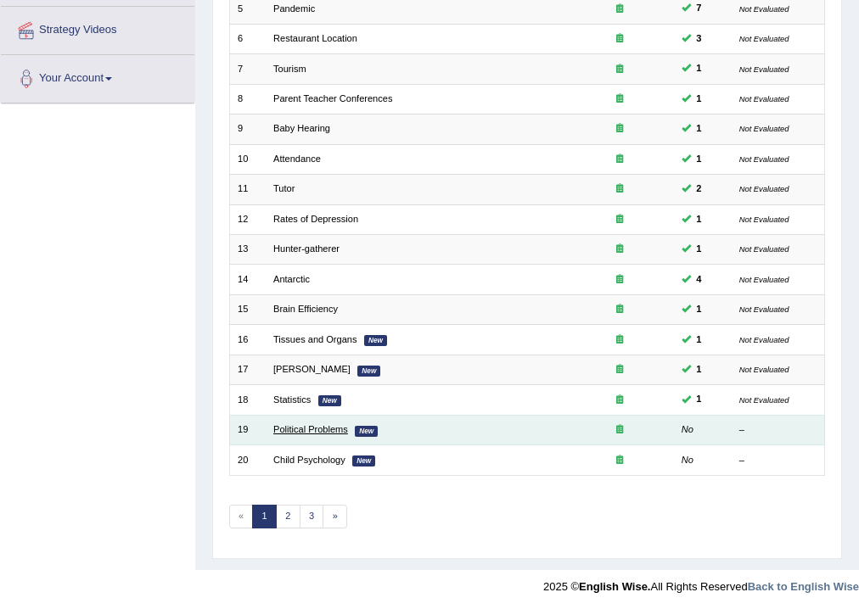
click at [322, 426] on link "Political Problems" at bounding box center [310, 429] width 75 height 10
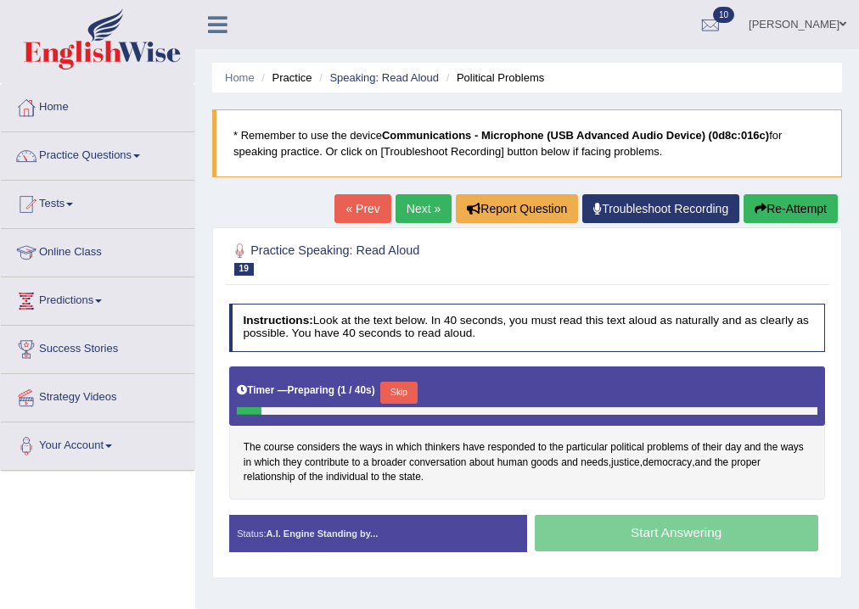
click at [408, 387] on button "Skip" at bounding box center [398, 393] width 36 height 22
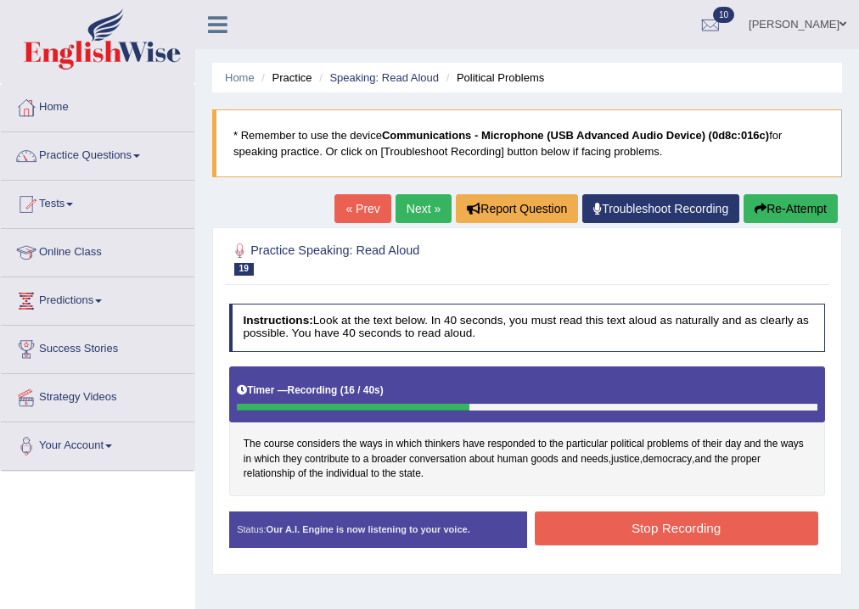
click at [563, 513] on button "Stop Recording" at bounding box center [676, 528] width 283 height 33
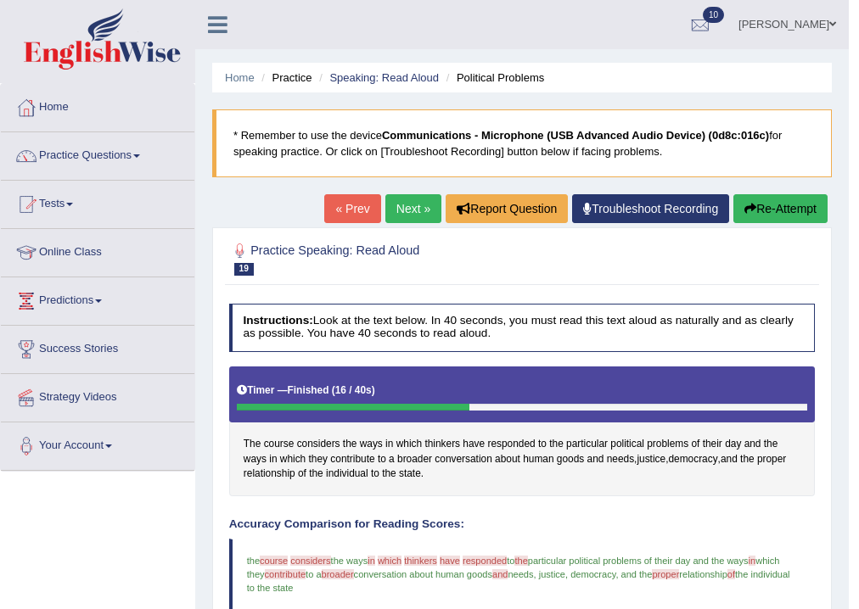
click at [404, 200] on link "Next »" at bounding box center [413, 208] width 56 height 29
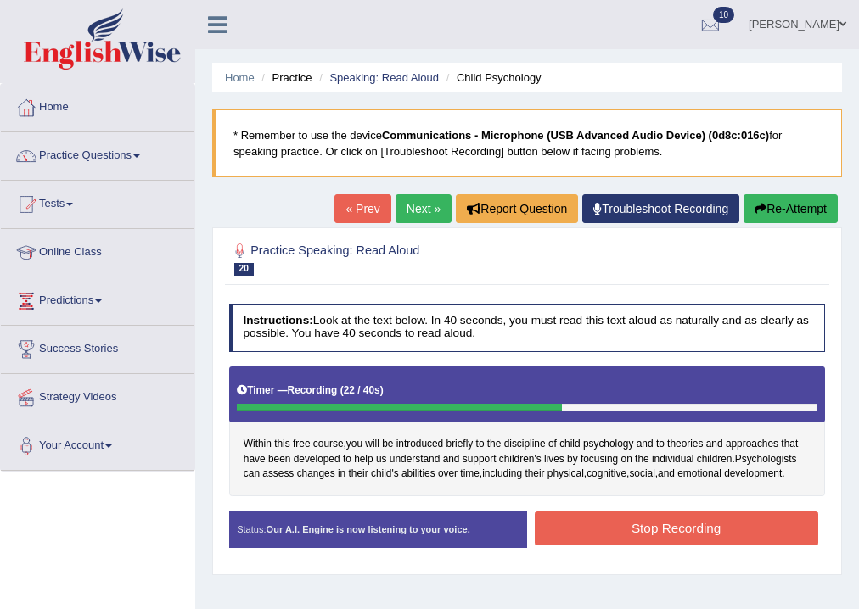
click at [645, 523] on button "Stop Recording" at bounding box center [676, 528] width 283 height 33
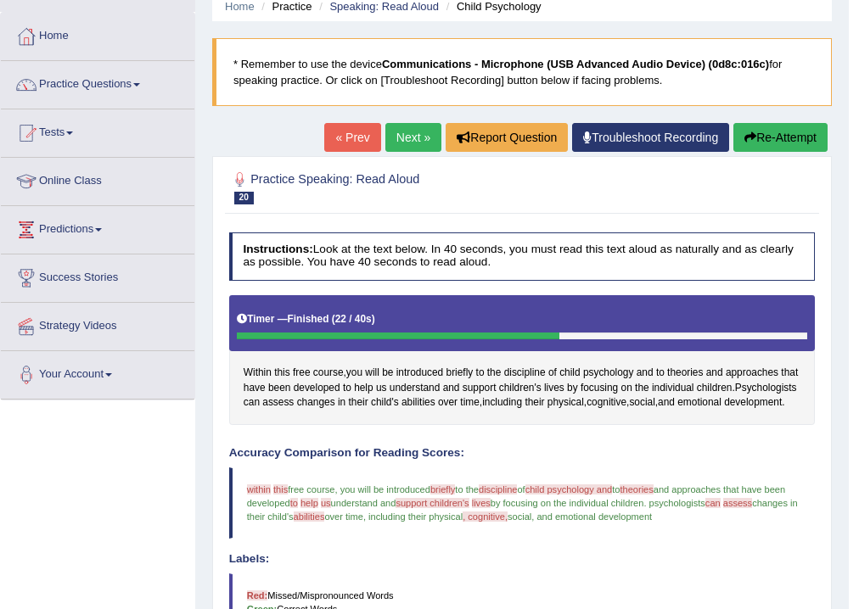
scroll to position [68, 0]
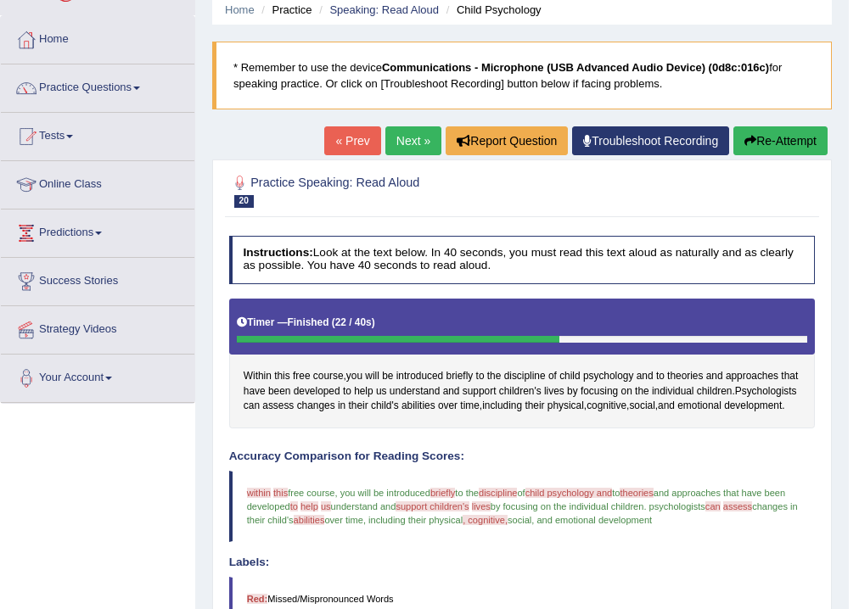
click at [745, 146] on icon "button" at bounding box center [750, 141] width 12 height 12
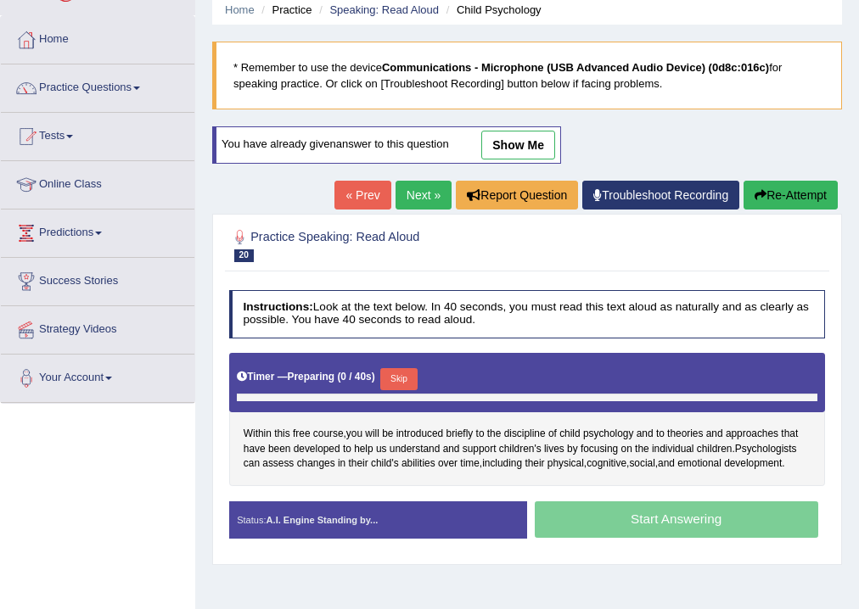
click at [631, 502] on div "Start Answering" at bounding box center [676, 522] width 298 height 41
click at [412, 381] on button "Skip" at bounding box center [398, 379] width 36 height 22
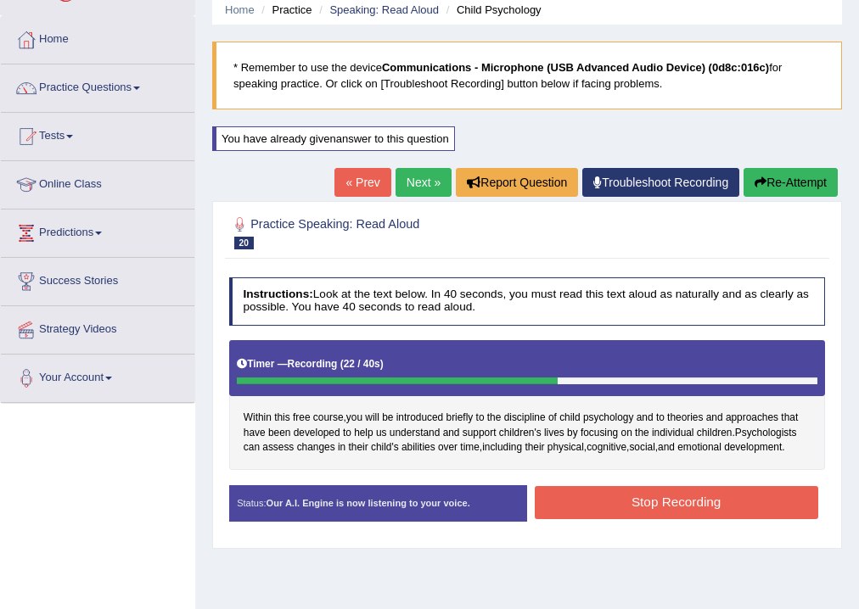
click at [628, 498] on button "Stop Recording" at bounding box center [676, 502] width 283 height 33
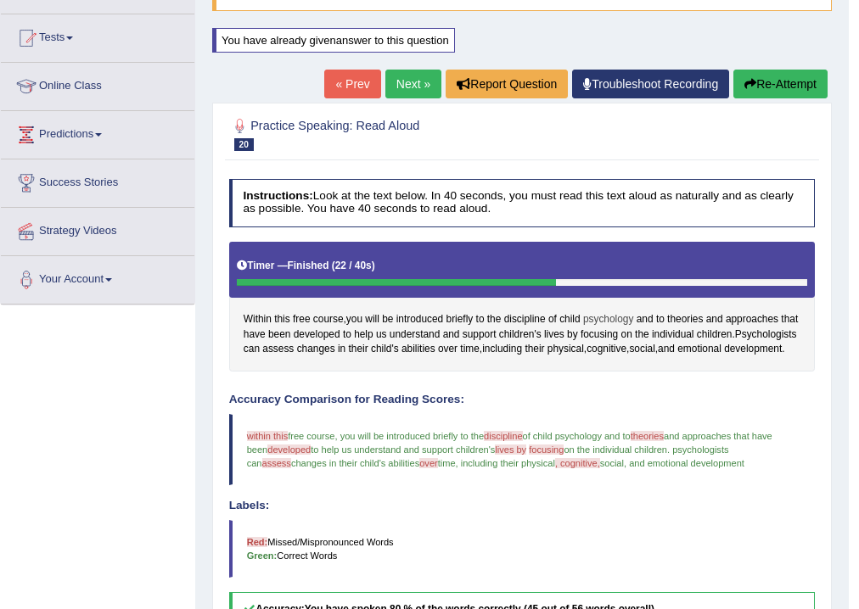
scroll to position [136, 0]
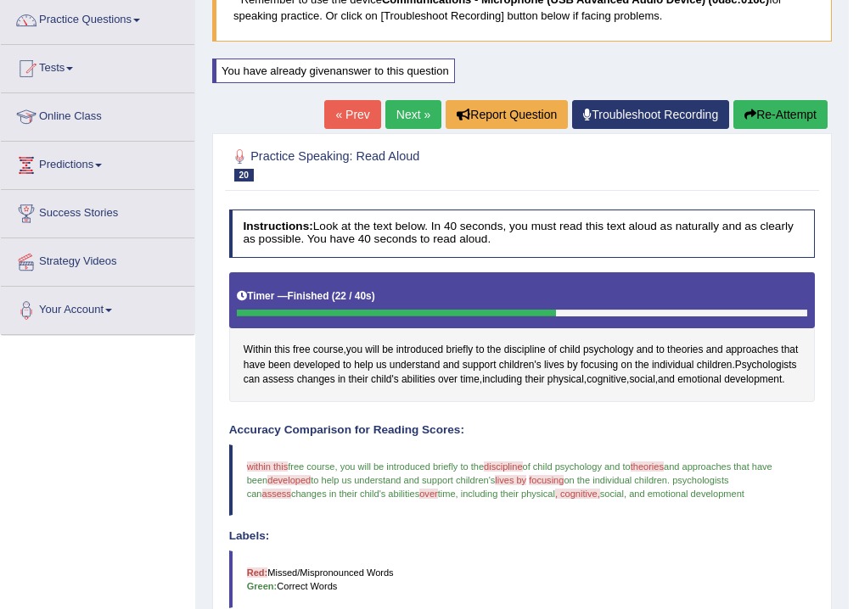
click at [776, 122] on button "Re-Attempt" at bounding box center [780, 114] width 94 height 29
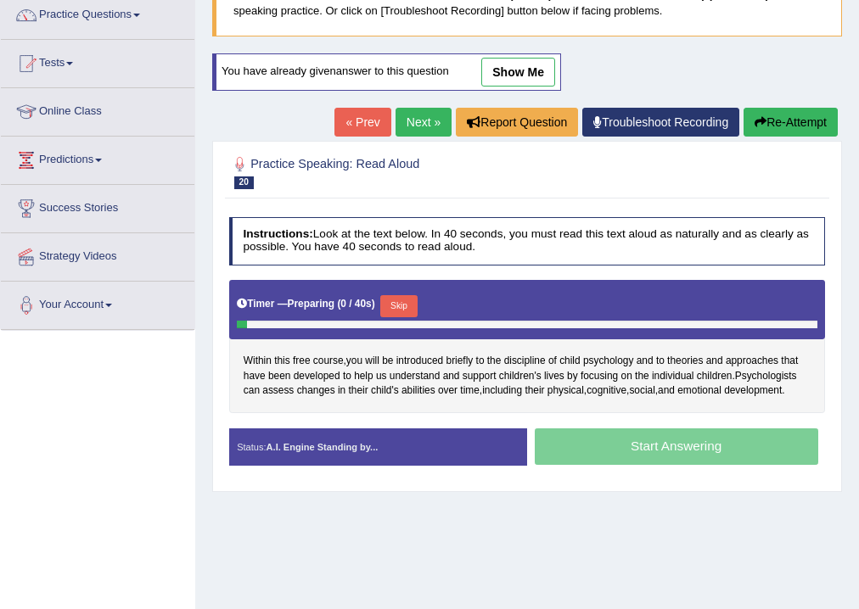
click at [402, 298] on button "Skip" at bounding box center [398, 306] width 36 height 22
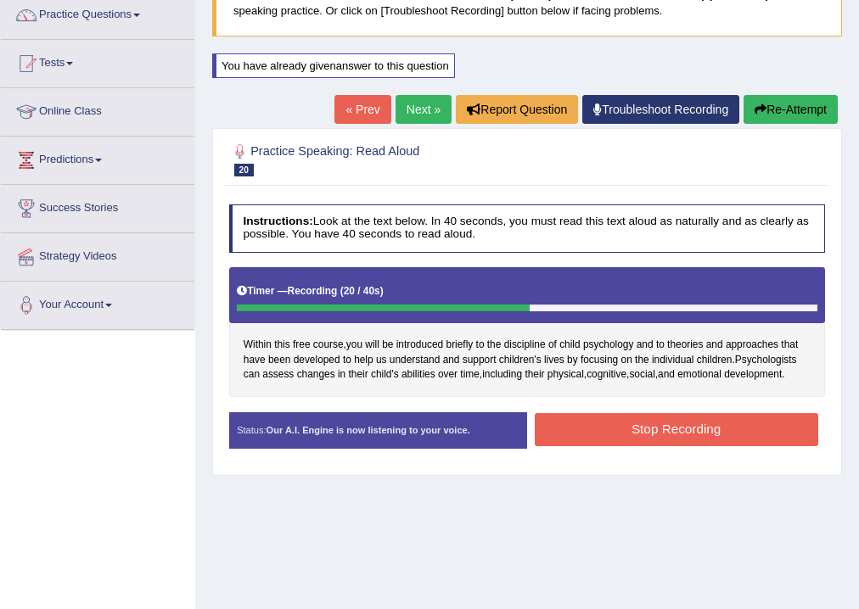
click at [593, 423] on button "Stop Recording" at bounding box center [676, 429] width 283 height 33
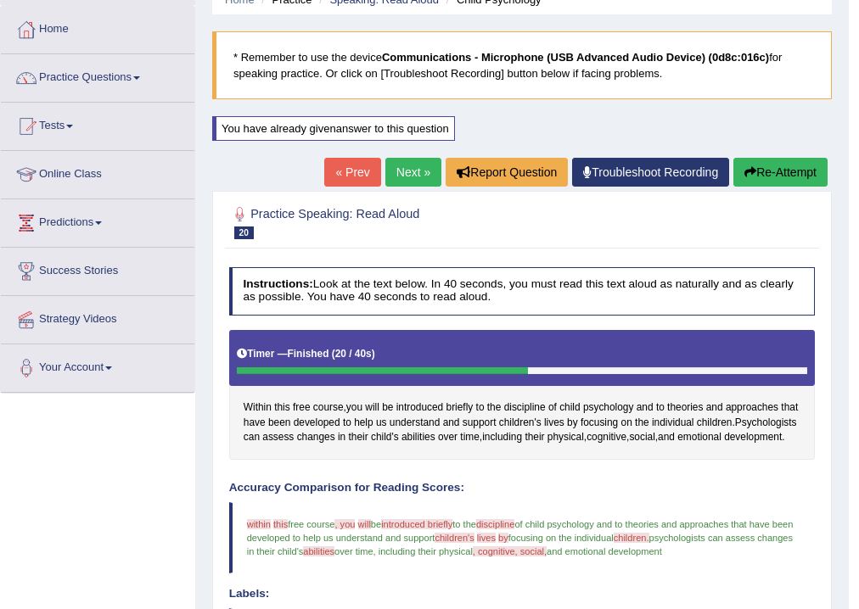
scroll to position [73, 0]
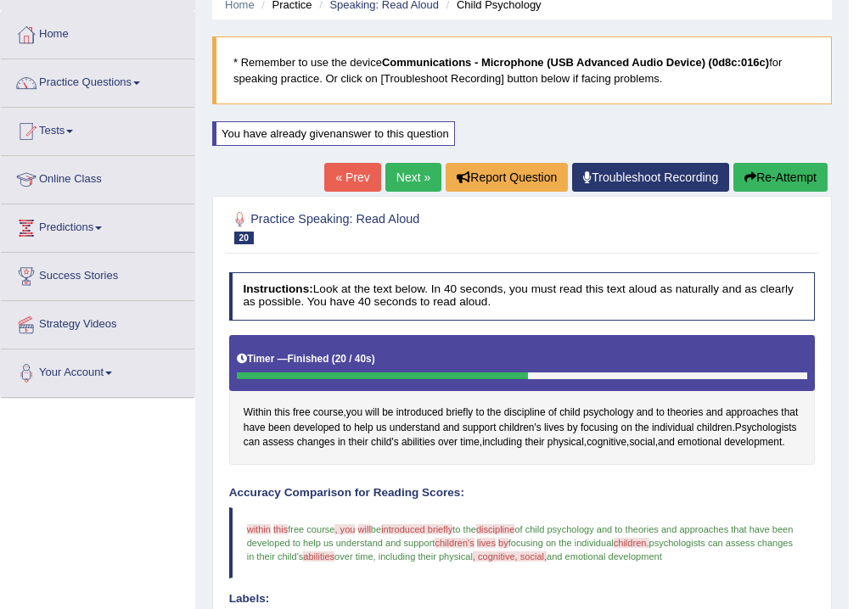
click at [399, 178] on link "Next »" at bounding box center [413, 177] width 56 height 29
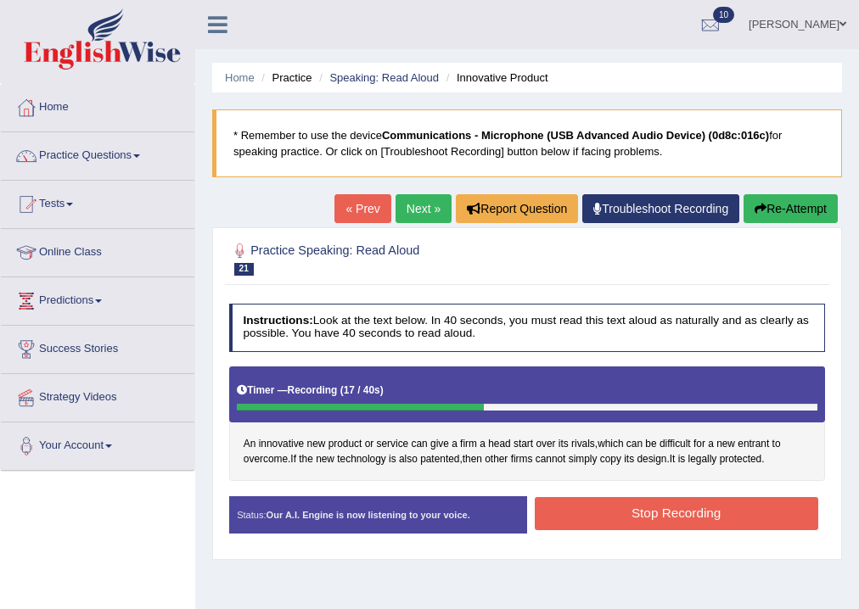
click at [635, 514] on button "Stop Recording" at bounding box center [676, 513] width 283 height 33
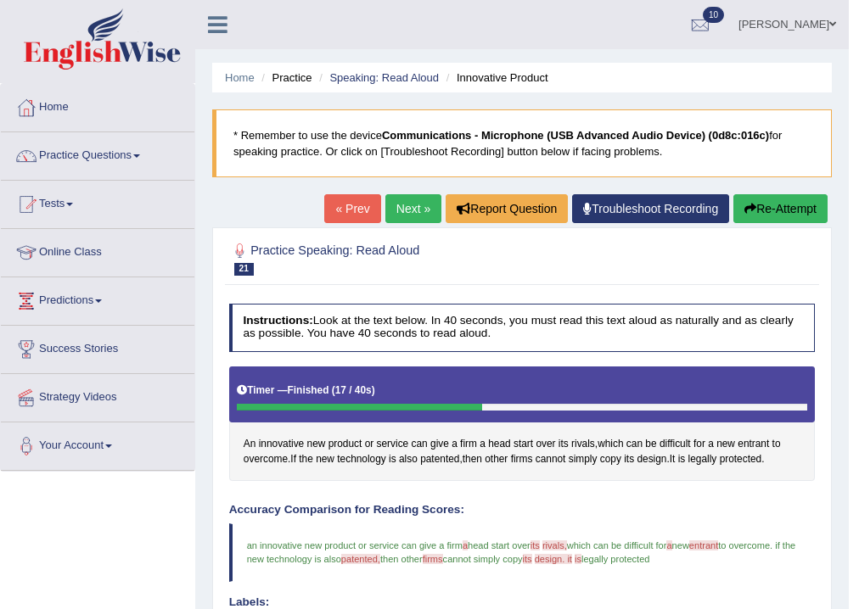
click at [432, 210] on link "Next »" at bounding box center [413, 208] width 56 height 29
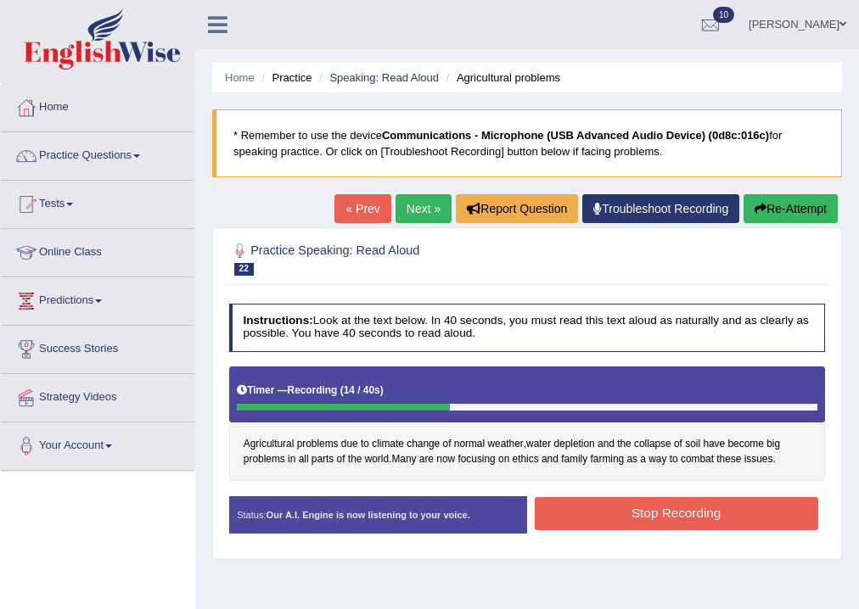
click at [631, 507] on button "Stop Recording" at bounding box center [676, 513] width 283 height 33
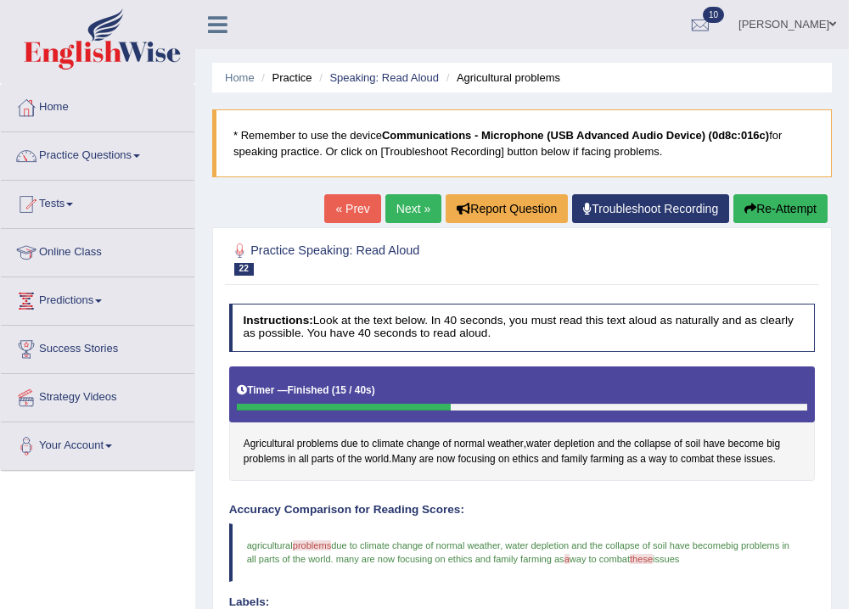
click at [420, 205] on link "Next »" at bounding box center [413, 208] width 56 height 29
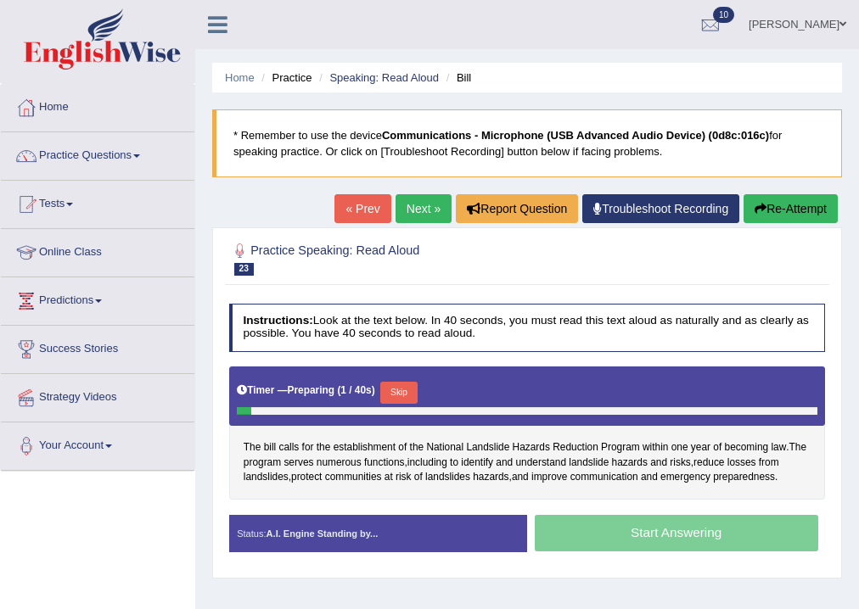
click at [396, 383] on button "Skip" at bounding box center [398, 393] width 36 height 22
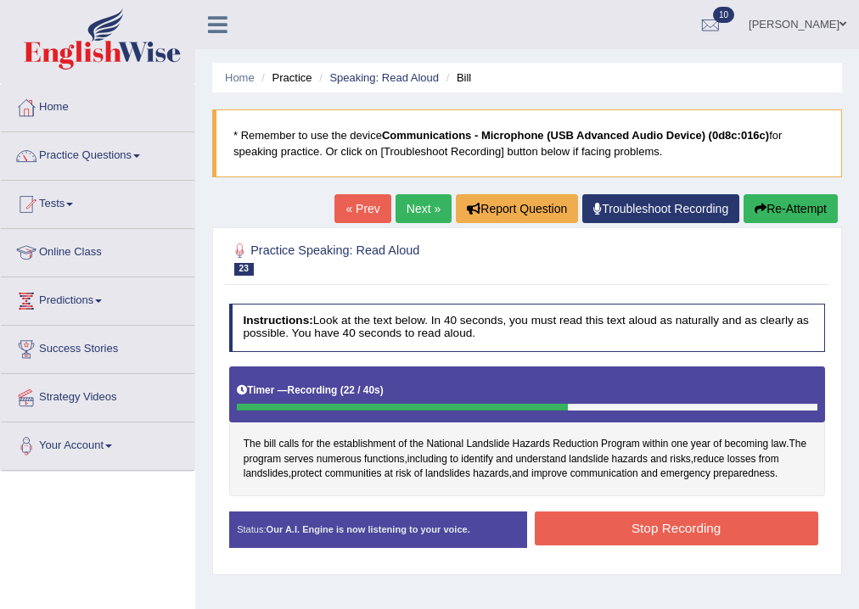
click at [621, 539] on button "Stop Recording" at bounding box center [676, 528] width 283 height 33
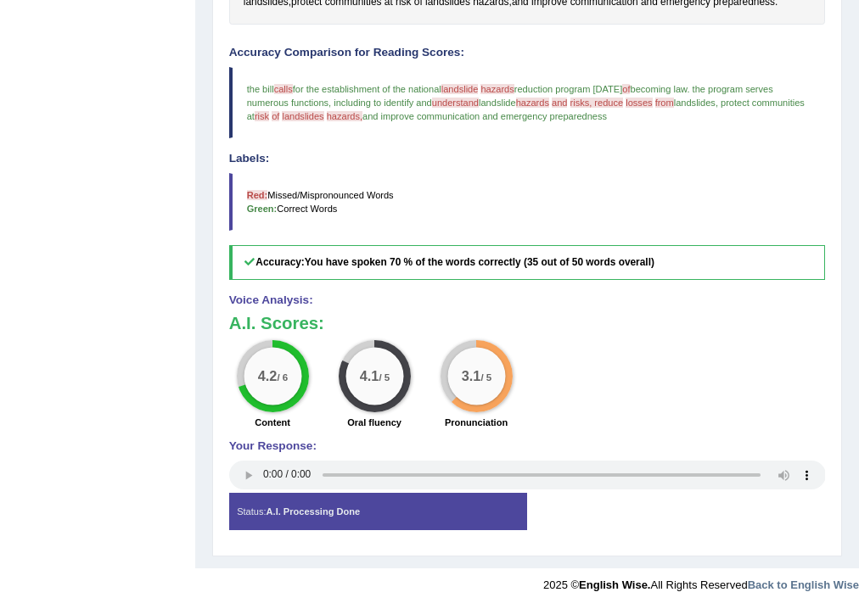
scroll to position [64, 0]
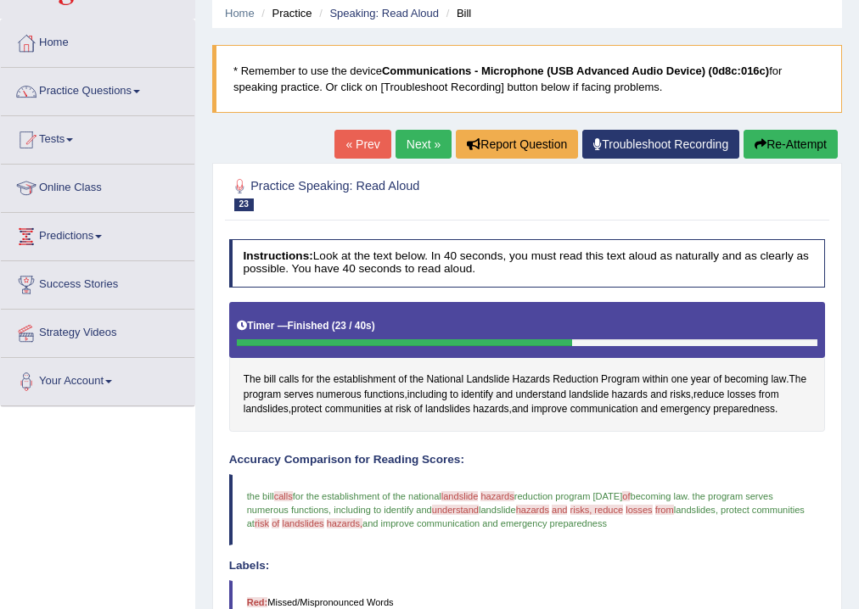
click at [760, 136] on button "Re-Attempt" at bounding box center [790, 144] width 94 height 29
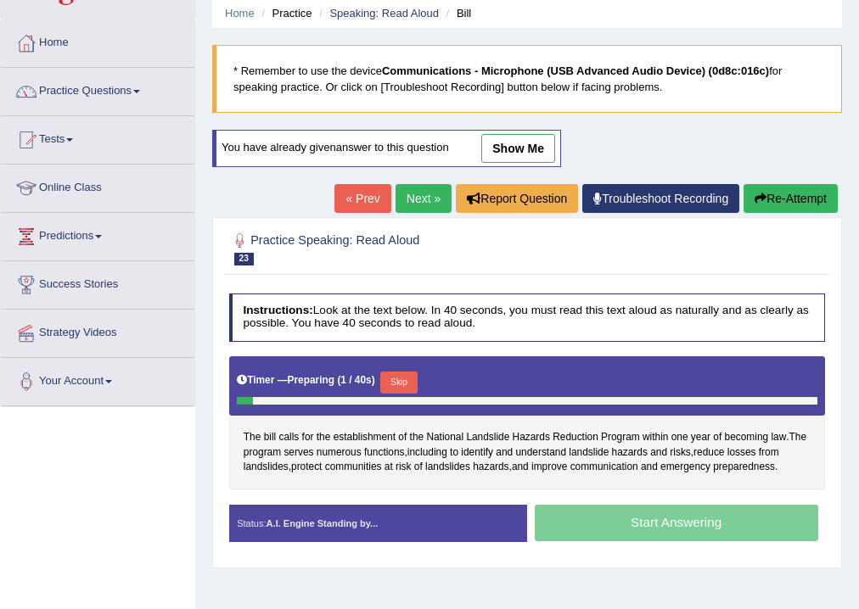
click at [396, 380] on button "Skip" at bounding box center [398, 383] width 36 height 22
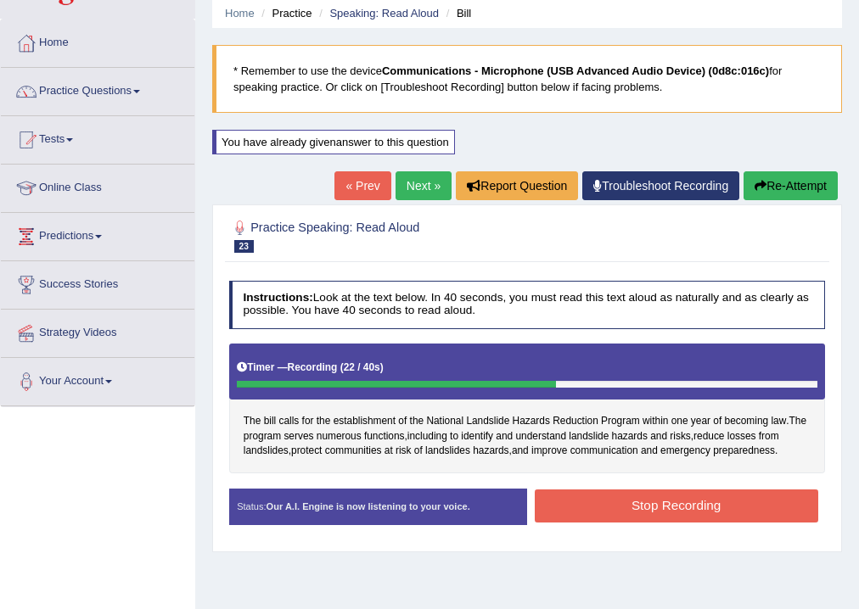
click at [638, 503] on button "Stop Recording" at bounding box center [676, 506] width 283 height 33
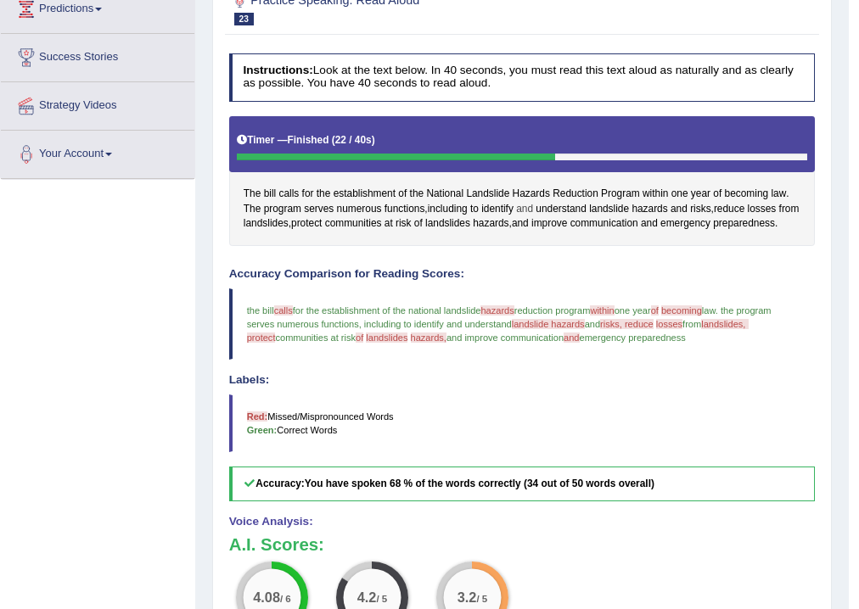
scroll to position [64, 0]
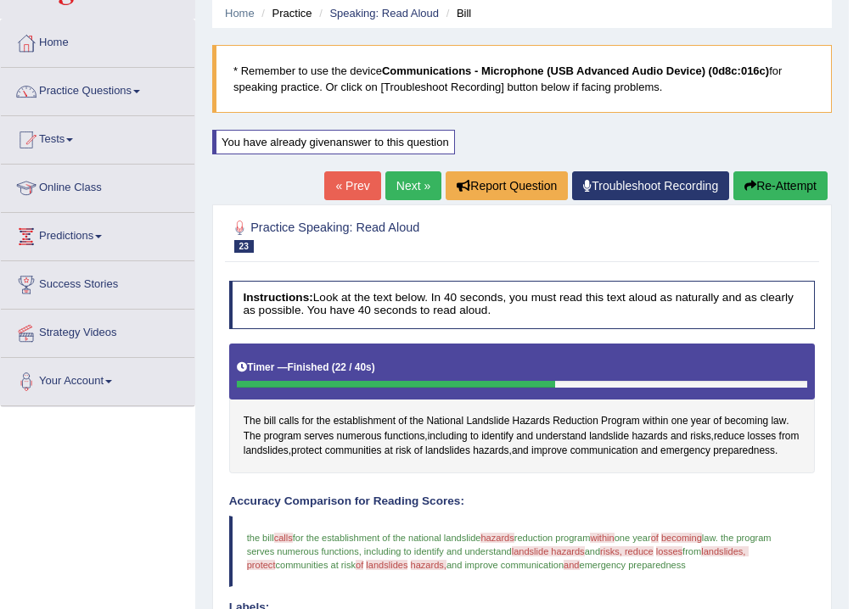
click at [767, 191] on button "Re-Attempt" at bounding box center [780, 185] width 94 height 29
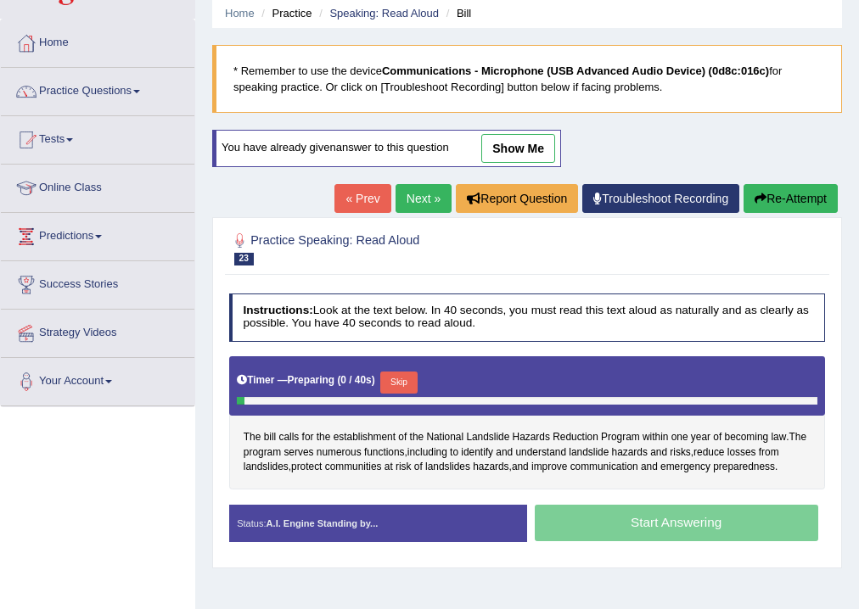
click at [400, 376] on button "Skip" at bounding box center [398, 383] width 36 height 22
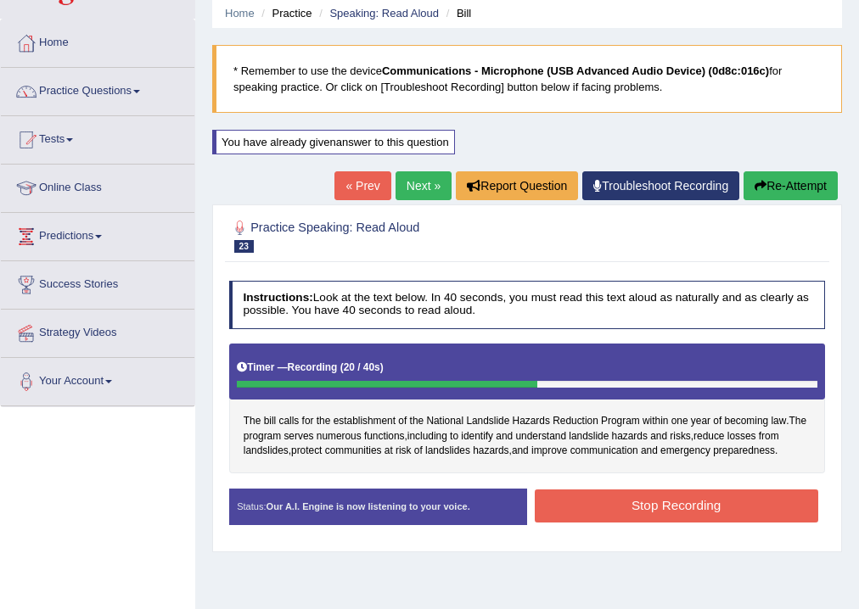
click at [627, 501] on button "Stop Recording" at bounding box center [676, 506] width 283 height 33
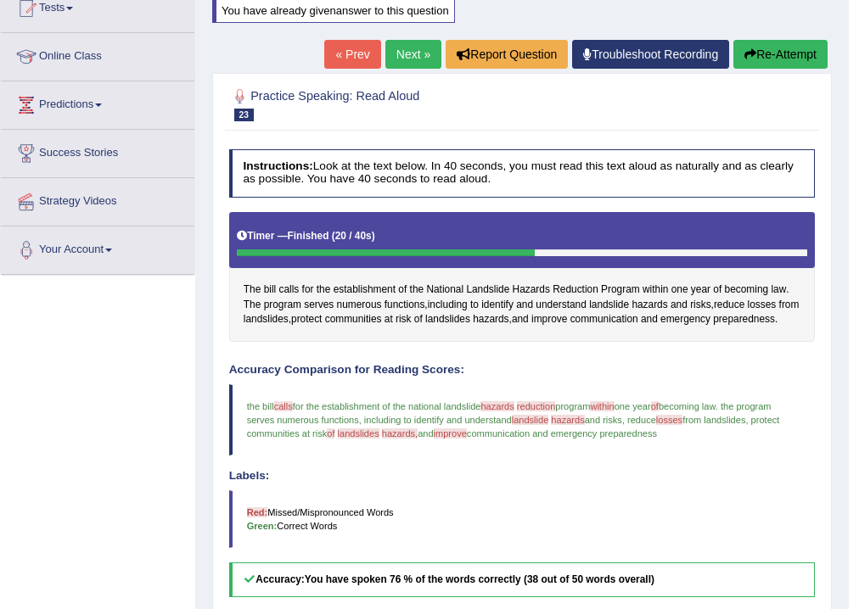
scroll to position [57, 0]
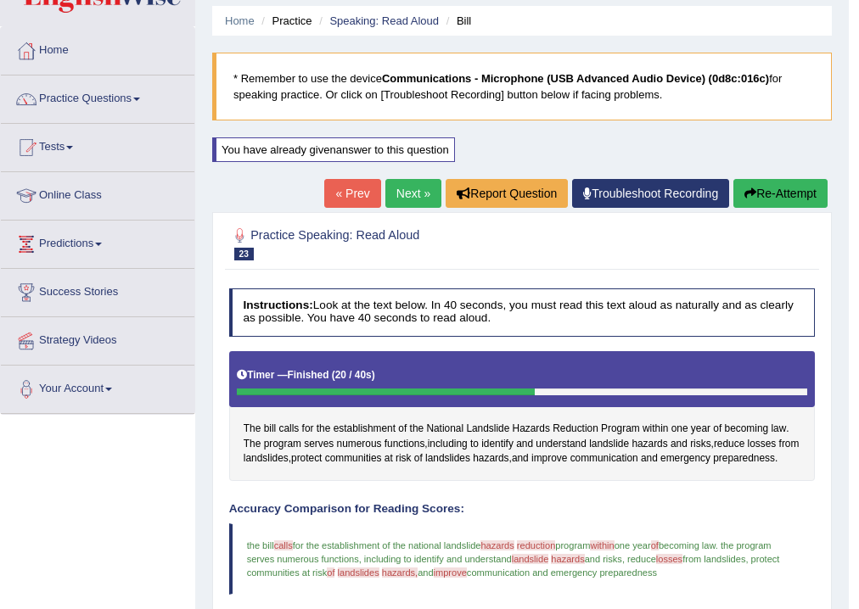
click at [752, 199] on button "Re-Attempt" at bounding box center [780, 193] width 94 height 29
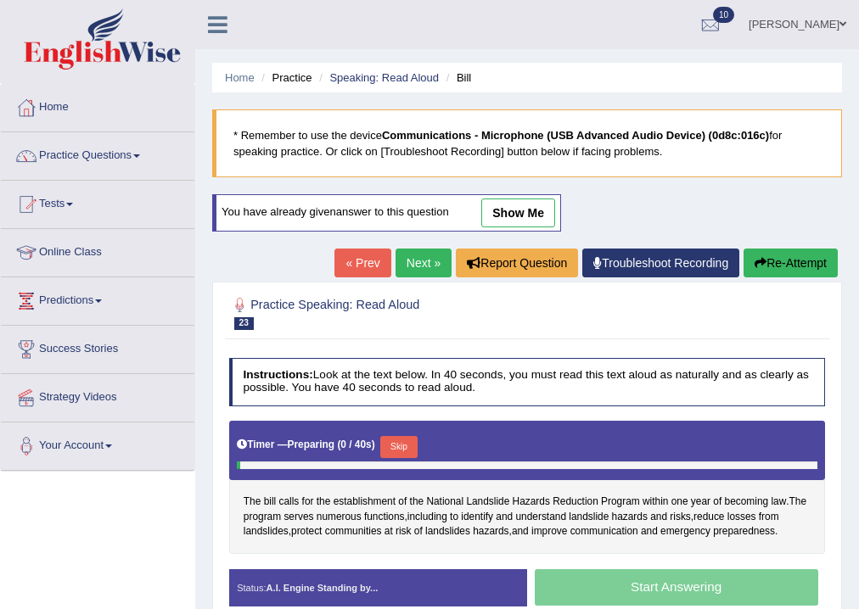
click at [416, 433] on div "Timer — Preparing ( 0 / 40s ) Skip" at bounding box center [527, 447] width 580 height 29
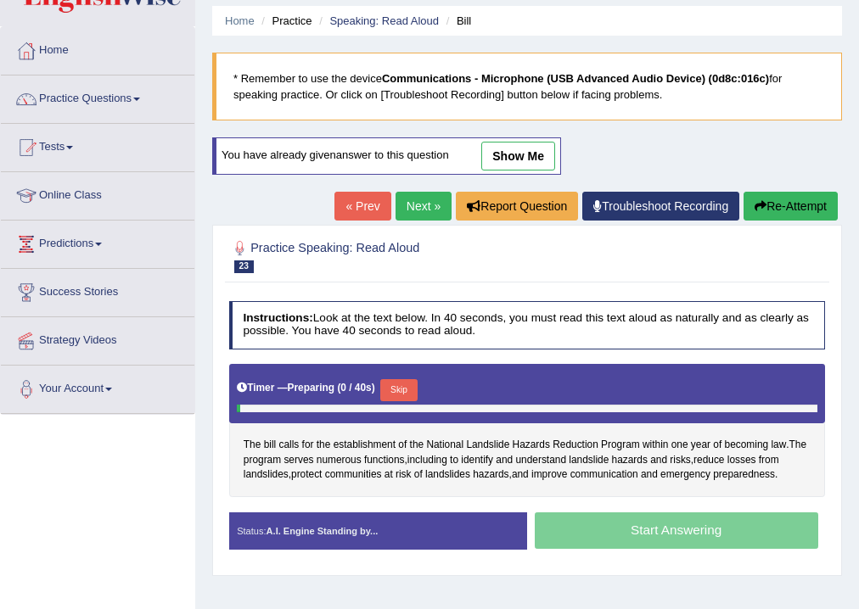
click at [402, 386] on button "Skip" at bounding box center [398, 390] width 36 height 22
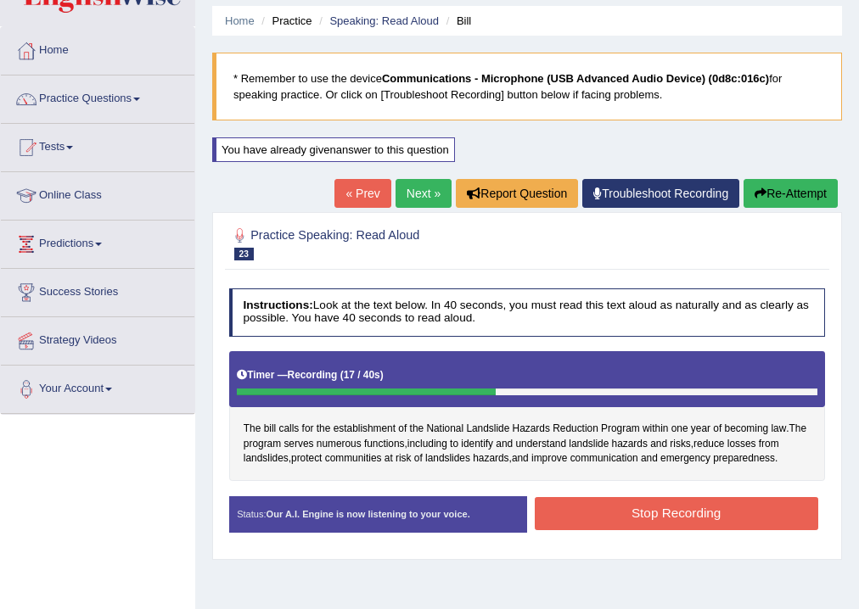
click at [615, 508] on button "Stop Recording" at bounding box center [676, 513] width 283 height 33
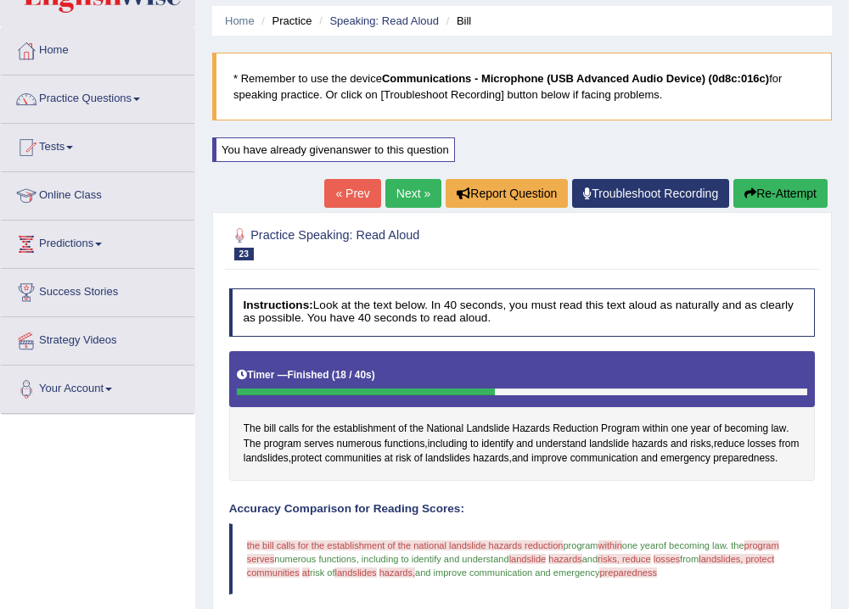
click at [402, 189] on link "Next »" at bounding box center [413, 193] width 56 height 29
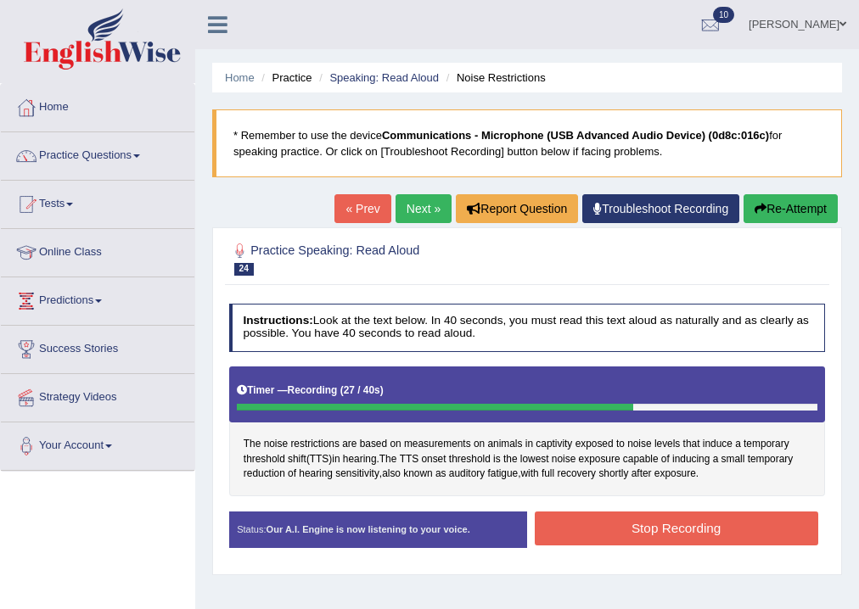
click at [638, 522] on button "Stop Recording" at bounding box center [676, 528] width 283 height 33
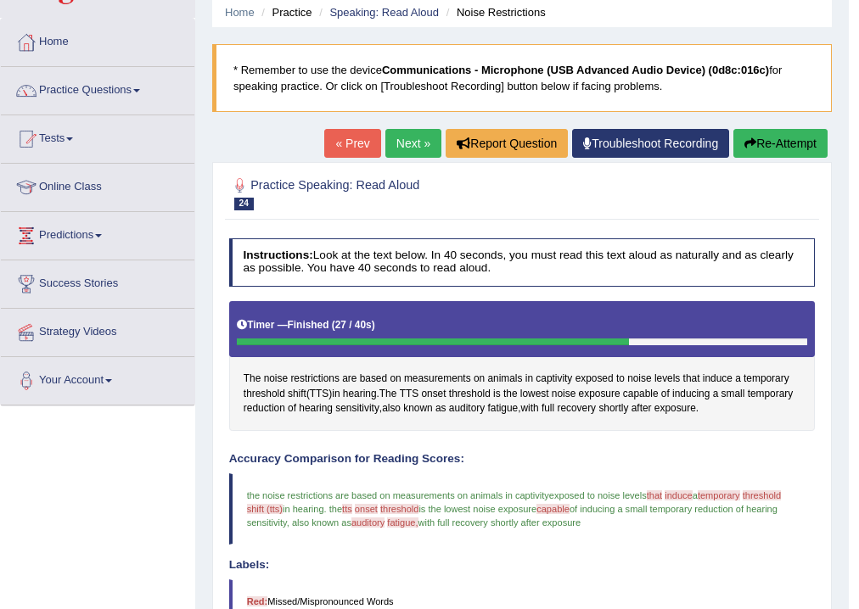
scroll to position [64, 0]
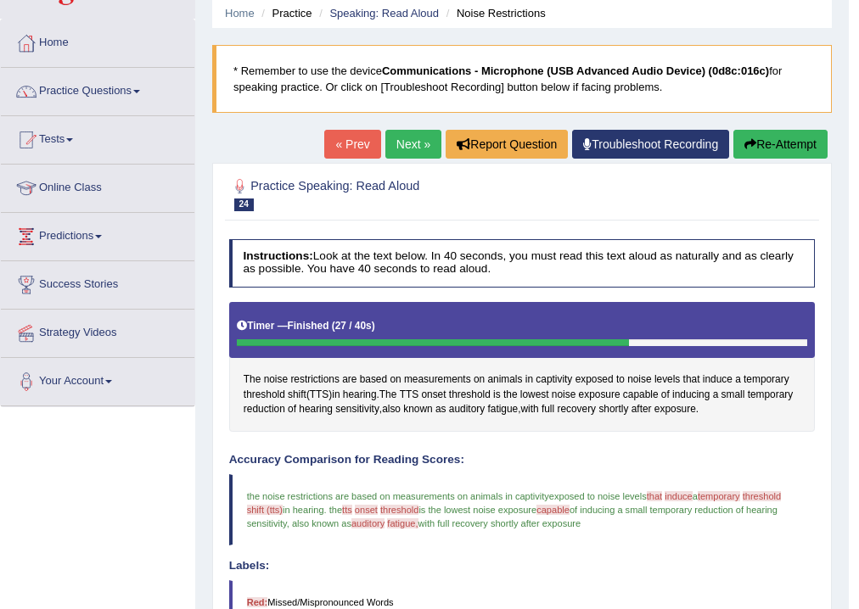
click at [747, 148] on icon "button" at bounding box center [750, 144] width 12 height 12
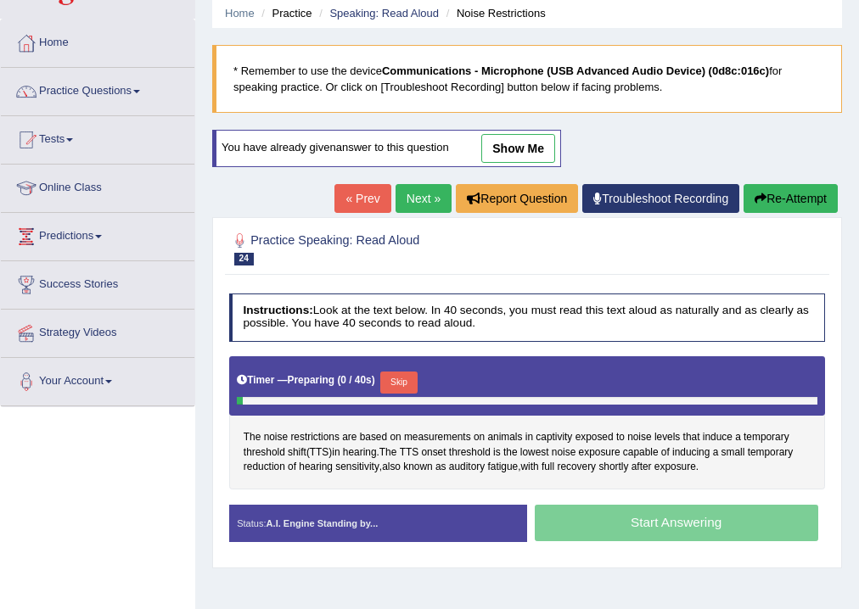
click at [410, 373] on button "Skip" at bounding box center [398, 383] width 36 height 22
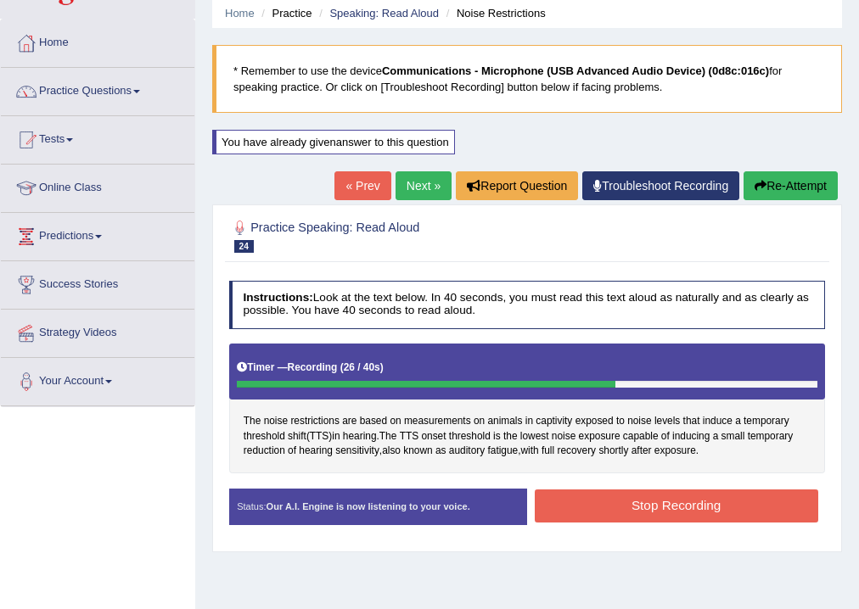
click at [604, 497] on button "Stop Recording" at bounding box center [676, 506] width 283 height 33
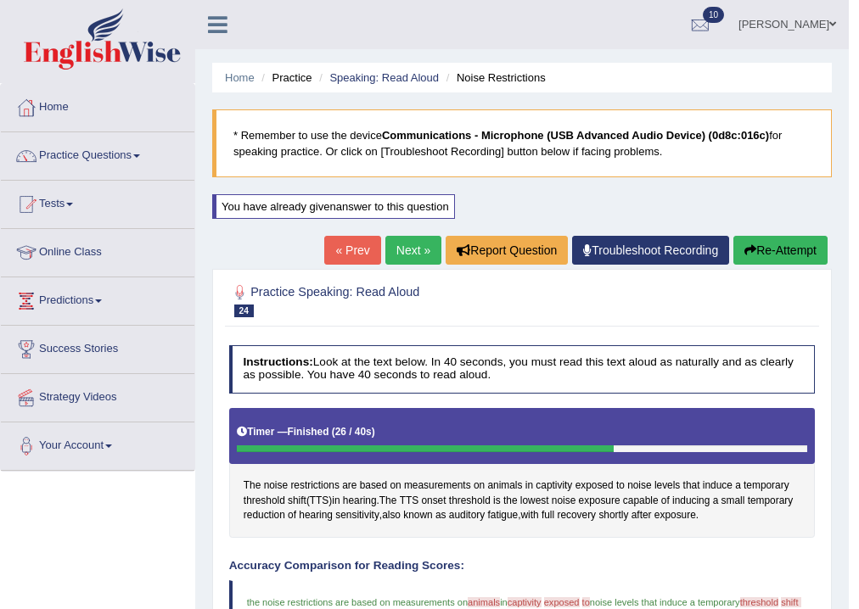
click at [765, 249] on button "Re-Attempt" at bounding box center [780, 250] width 94 height 29
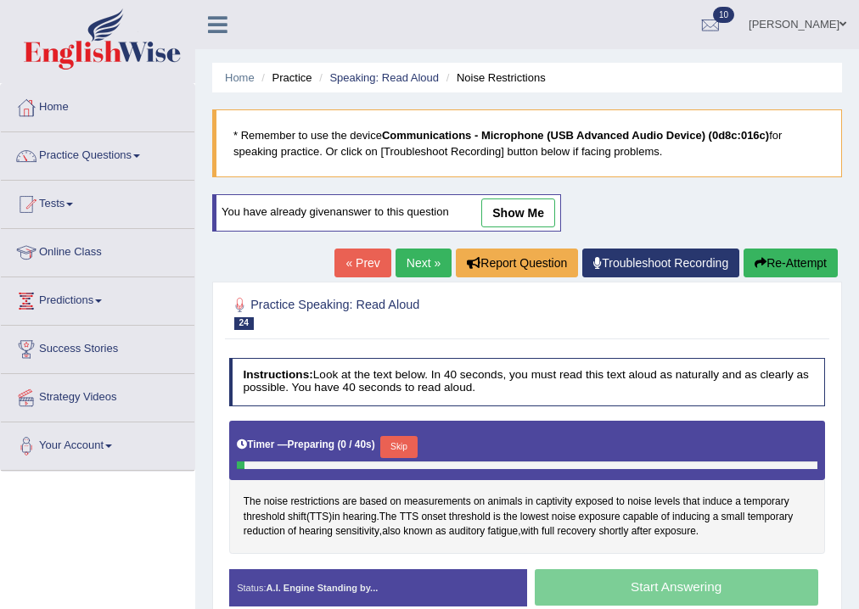
click at [397, 443] on button "Skip" at bounding box center [398, 447] width 36 height 22
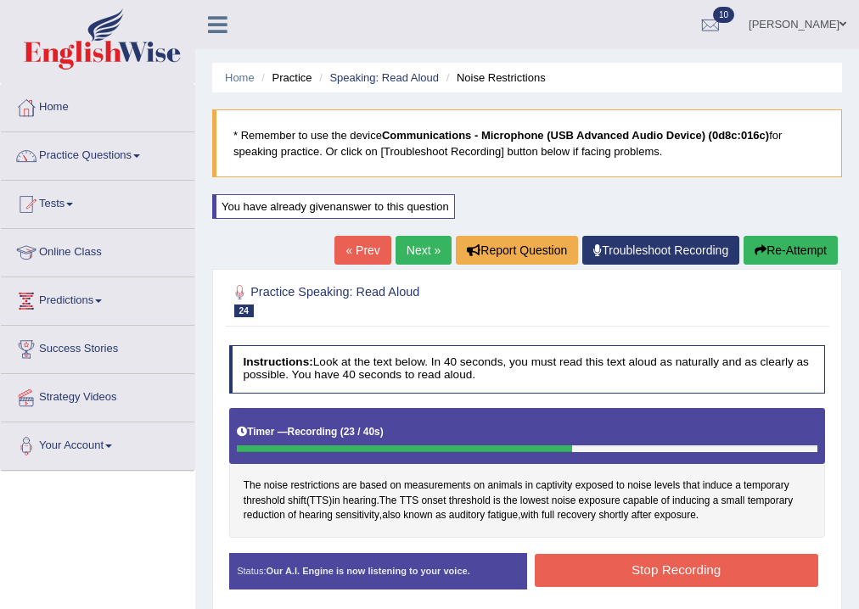
click at [595, 569] on button "Stop Recording" at bounding box center [676, 570] width 283 height 33
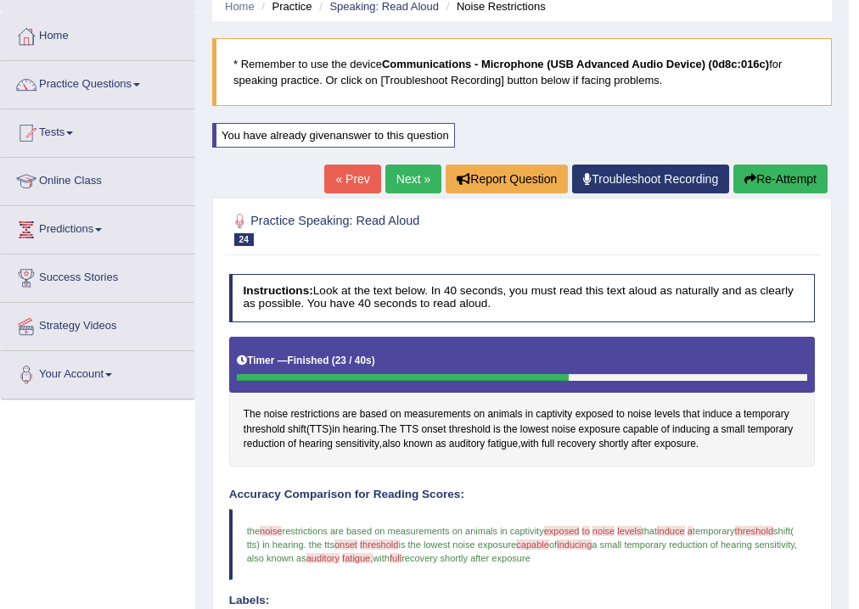
scroll to position [68, 0]
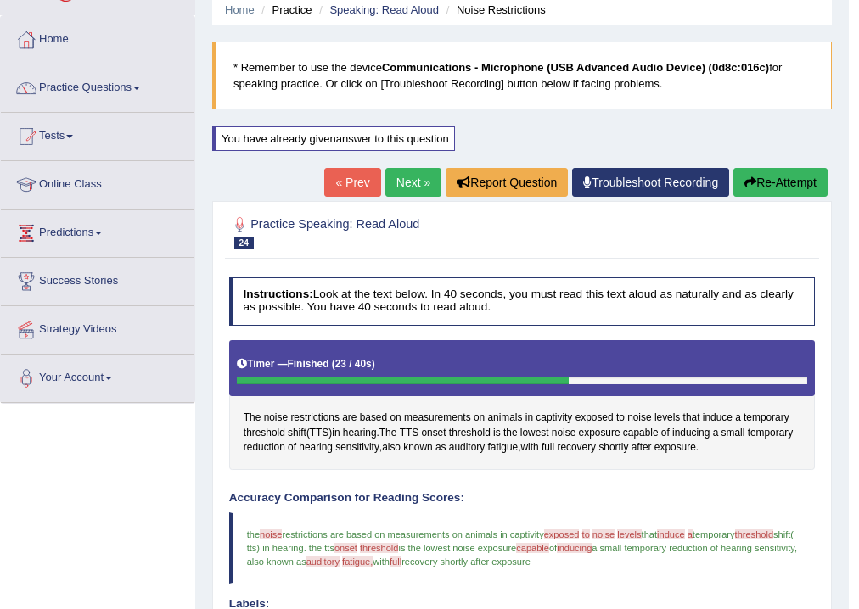
click at [401, 177] on link "Next »" at bounding box center [413, 182] width 56 height 29
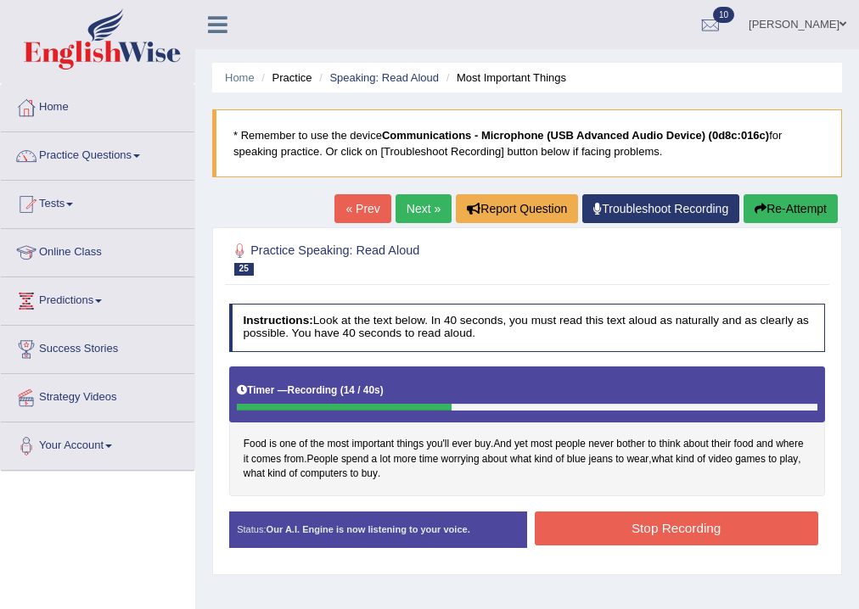
click at [575, 514] on button "Stop Recording" at bounding box center [676, 528] width 283 height 33
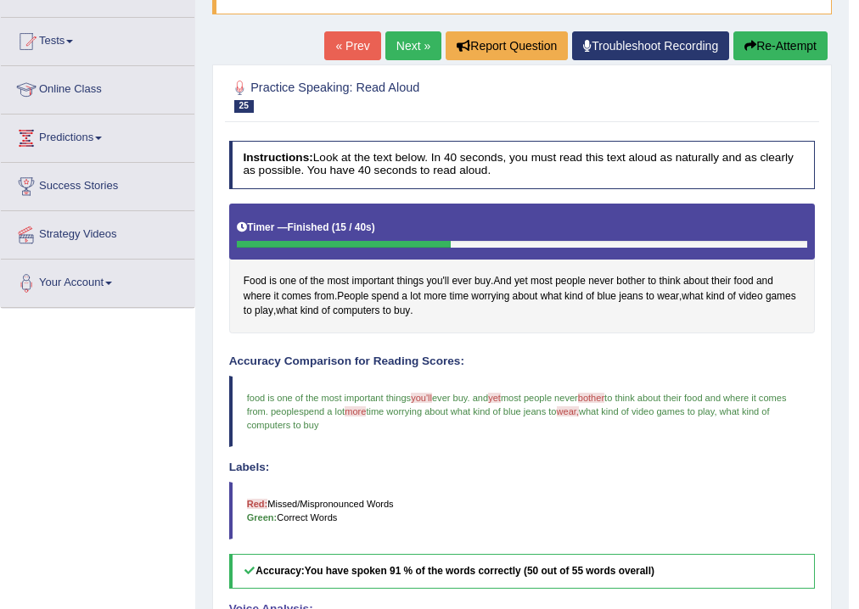
scroll to position [132, 0]
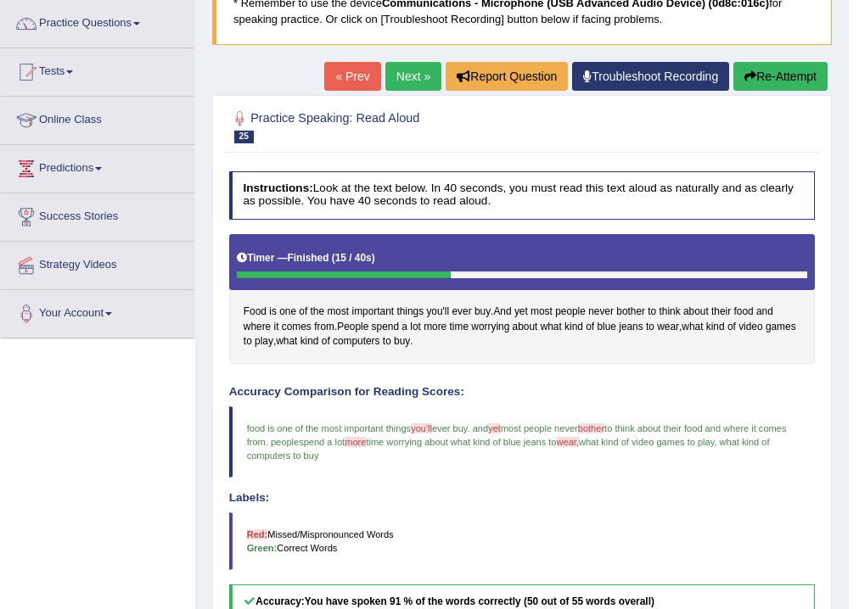
click at [754, 70] on button "Re-Attempt" at bounding box center [780, 76] width 94 height 29
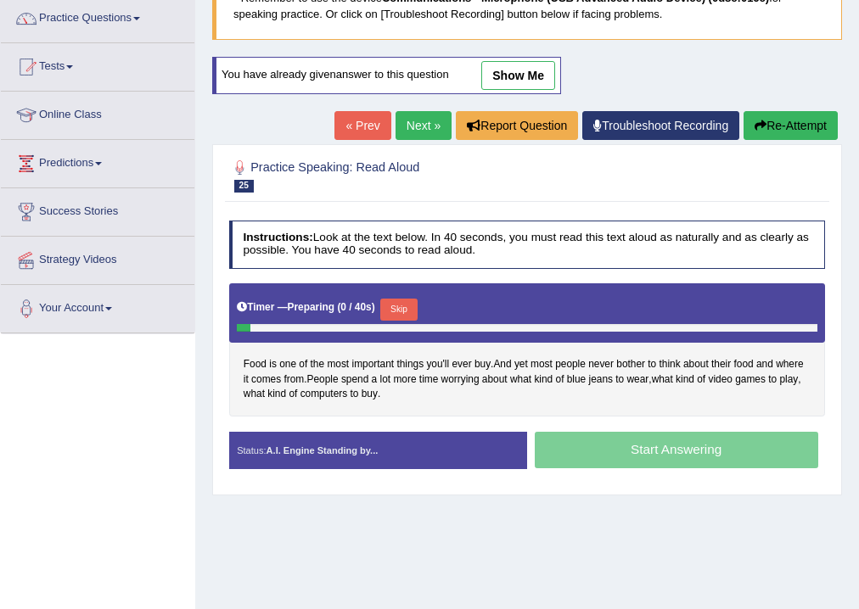
click at [415, 304] on button "Skip" at bounding box center [398, 310] width 36 height 22
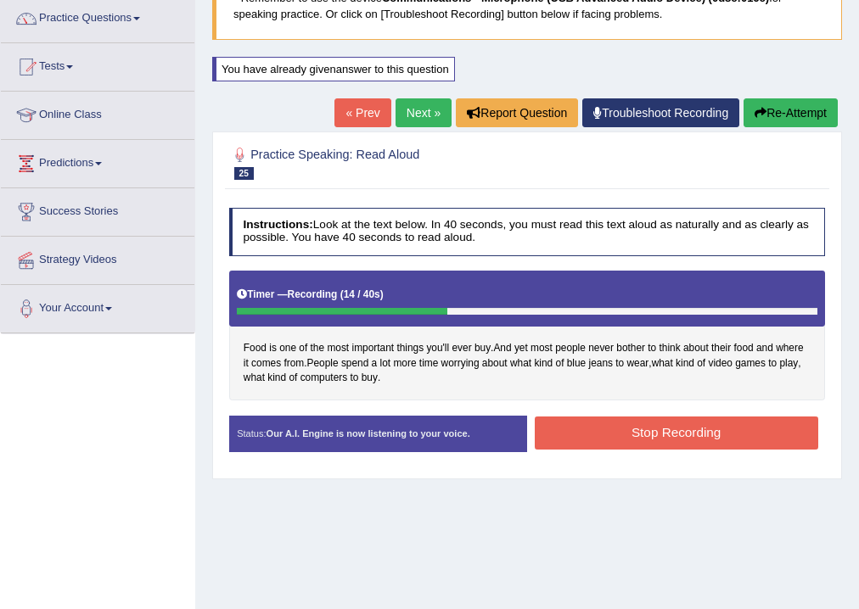
click at [568, 423] on button "Stop Recording" at bounding box center [676, 433] width 283 height 33
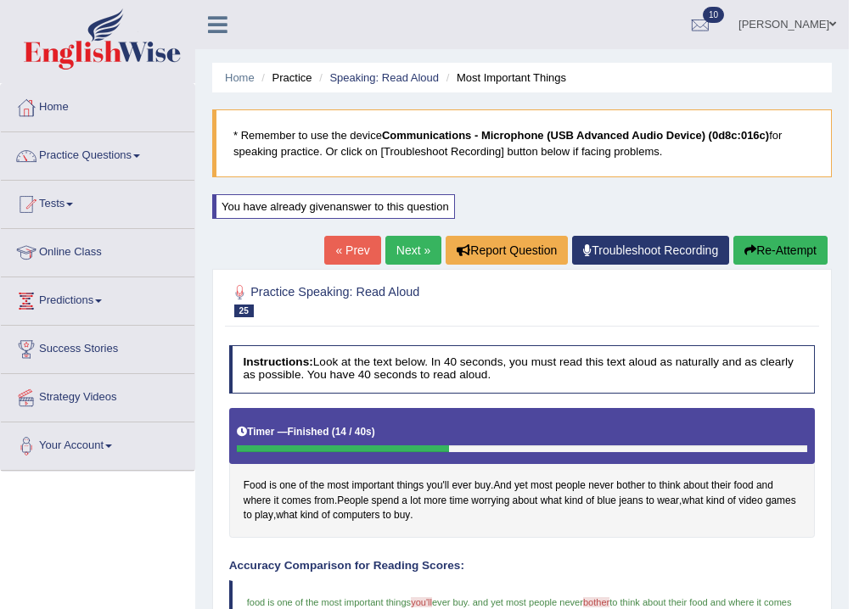
click at [406, 241] on link "Next »" at bounding box center [413, 250] width 56 height 29
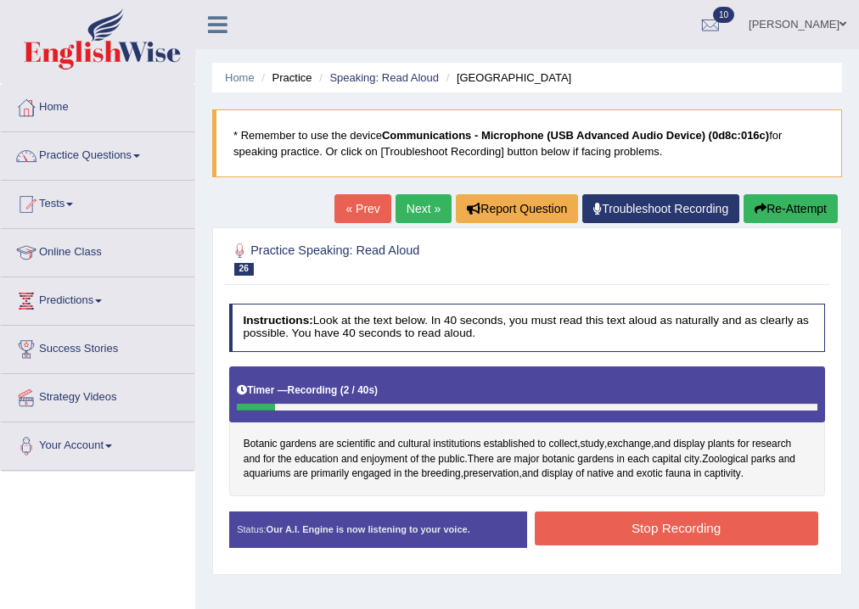
click at [788, 224] on div "« Prev Next » Report Question Troubleshoot Recording Re-Attempt" at bounding box center [587, 210] width 507 height 33
click at [788, 216] on button "Re-Attempt" at bounding box center [790, 208] width 94 height 29
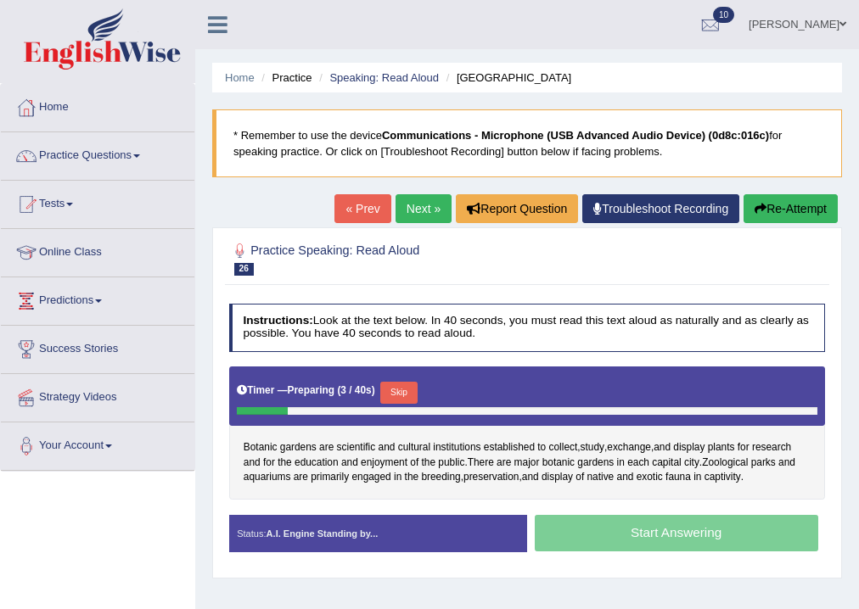
click at [399, 384] on button "Skip" at bounding box center [398, 393] width 36 height 22
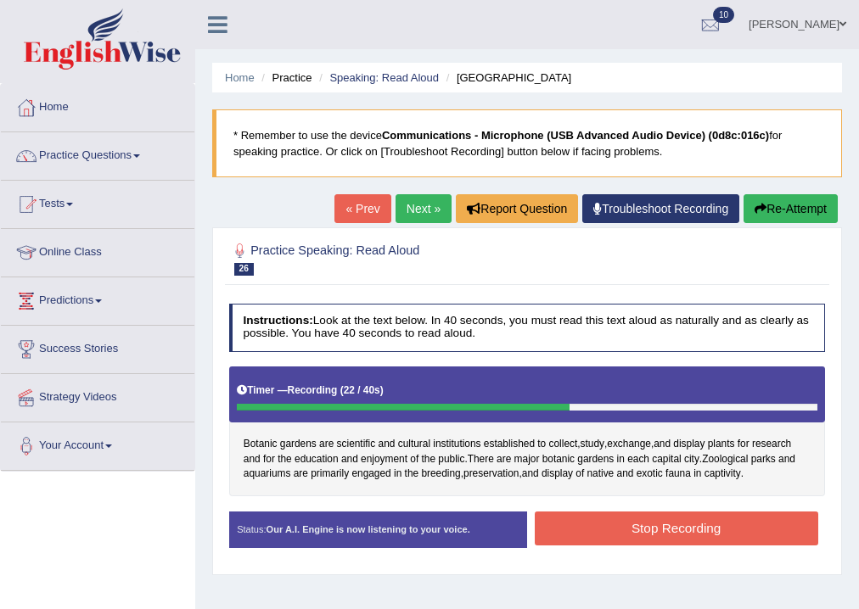
click at [644, 522] on button "Stop Recording" at bounding box center [676, 528] width 283 height 33
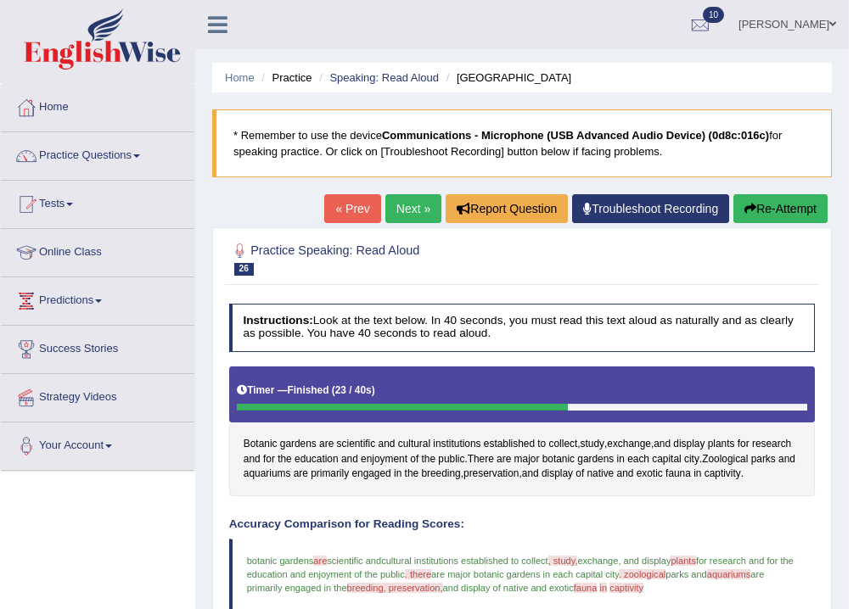
click at [744, 214] on icon "button" at bounding box center [750, 209] width 12 height 12
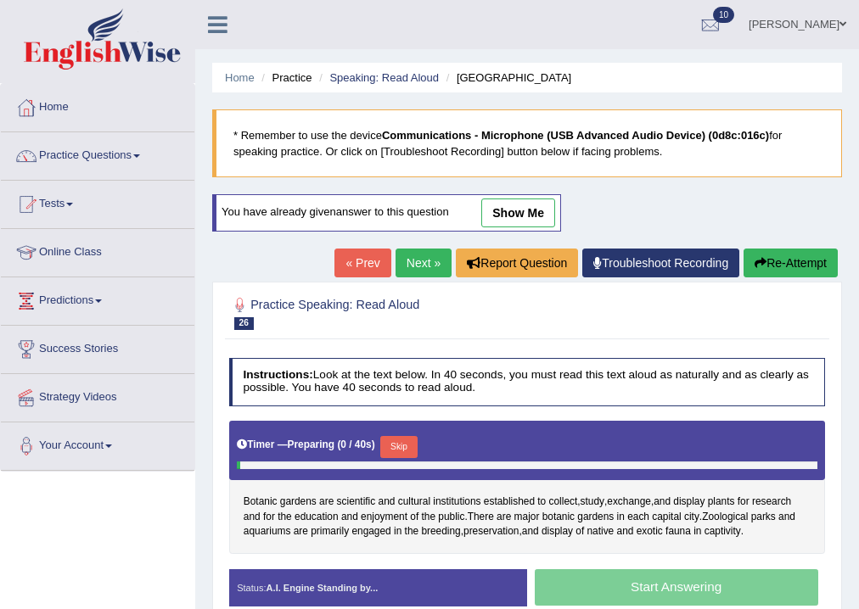
click at [401, 436] on button "Skip" at bounding box center [398, 447] width 36 height 22
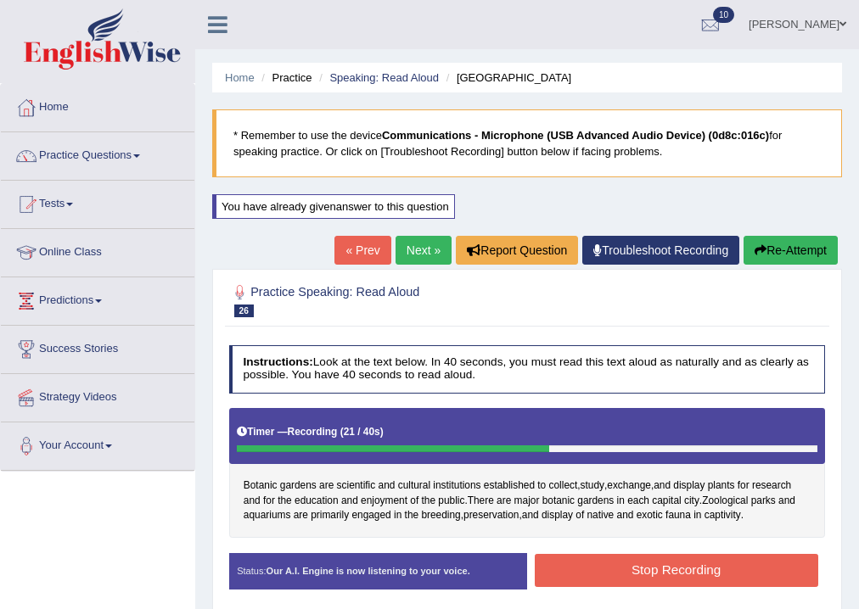
click at [636, 566] on button "Stop Recording" at bounding box center [676, 570] width 283 height 33
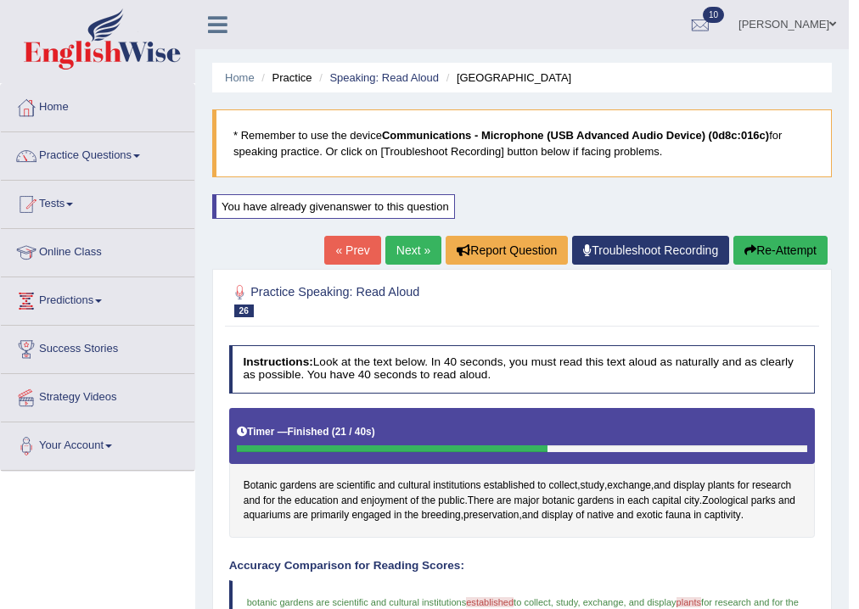
click at [396, 229] on div "You have already given answer to this question" at bounding box center [334, 215] width 245 height 42
click at [398, 241] on link "Next »" at bounding box center [413, 250] width 56 height 29
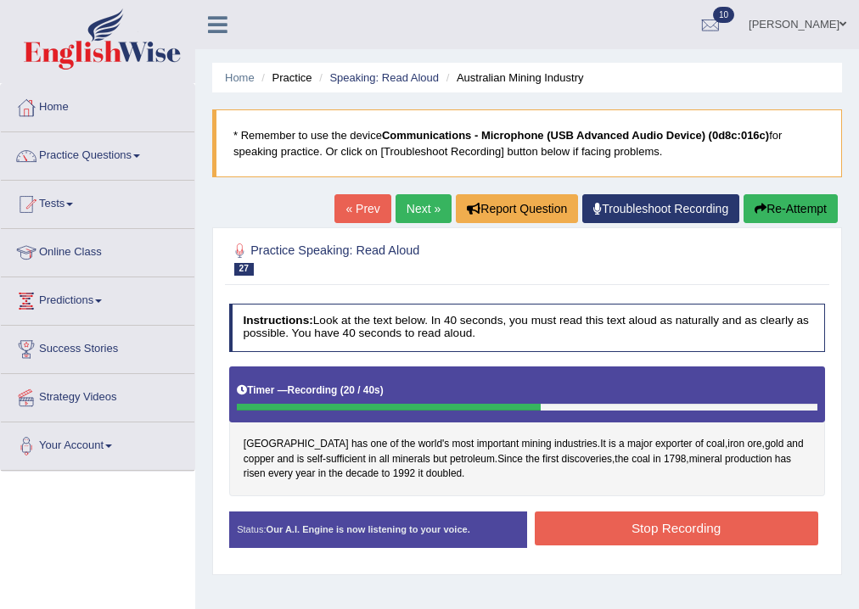
click at [565, 519] on button "Stop Recording" at bounding box center [676, 528] width 283 height 33
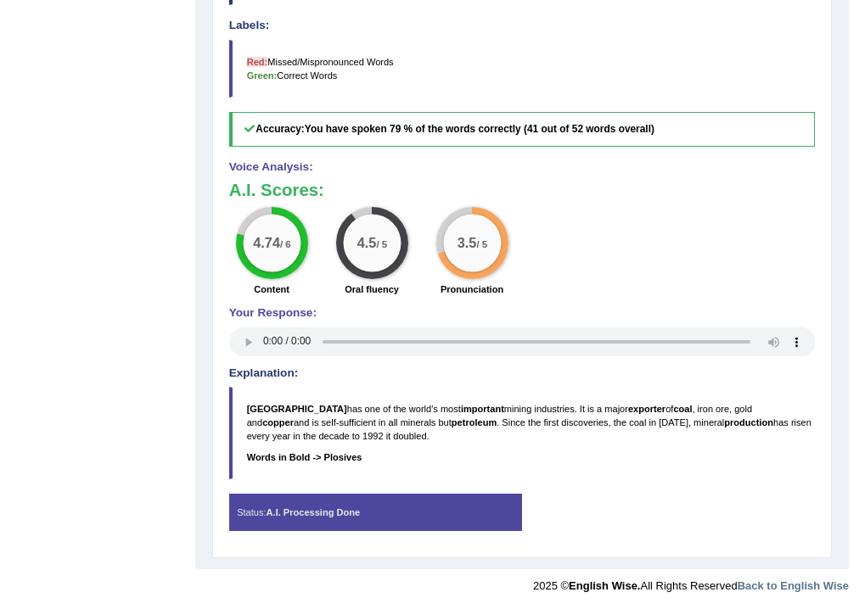
scroll to position [130, 0]
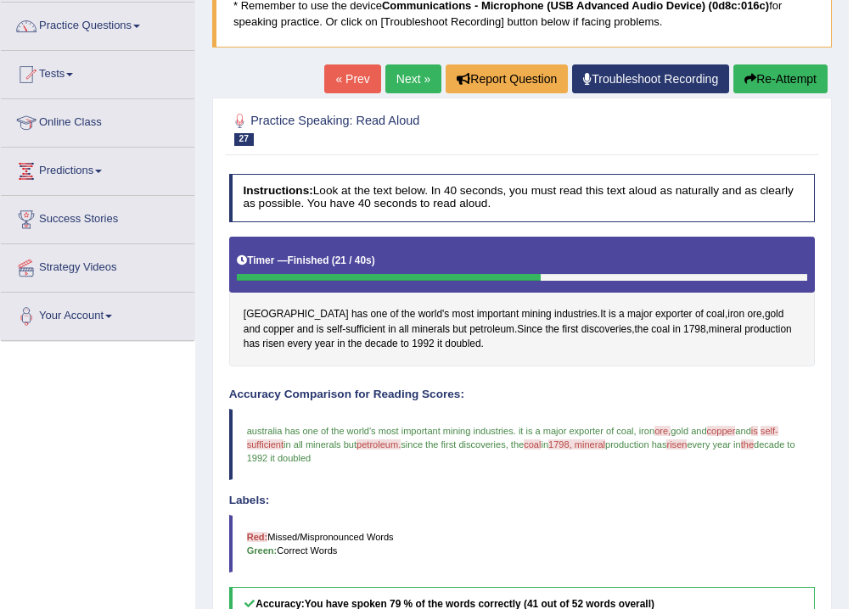
click at [743, 87] on button "Re-Attempt" at bounding box center [780, 78] width 94 height 29
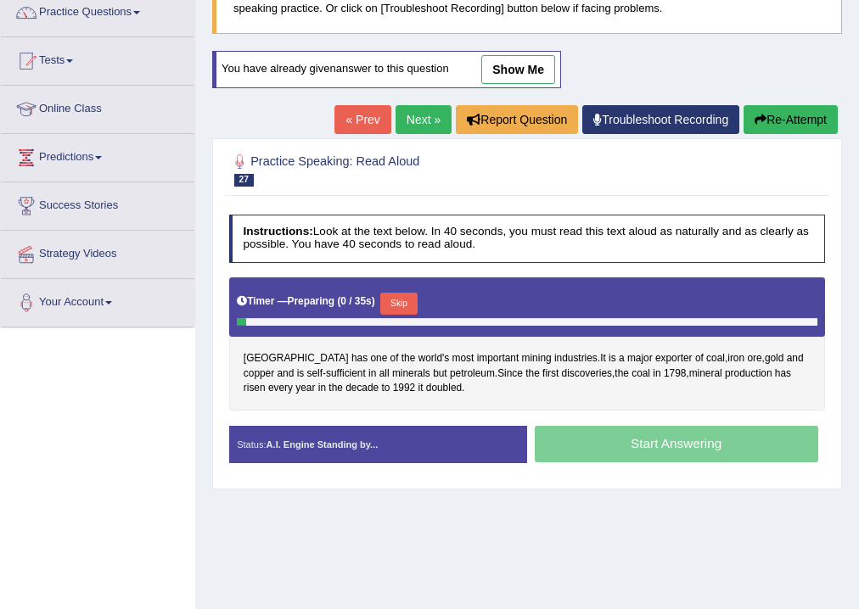
click at [412, 305] on button "Skip" at bounding box center [398, 304] width 36 height 22
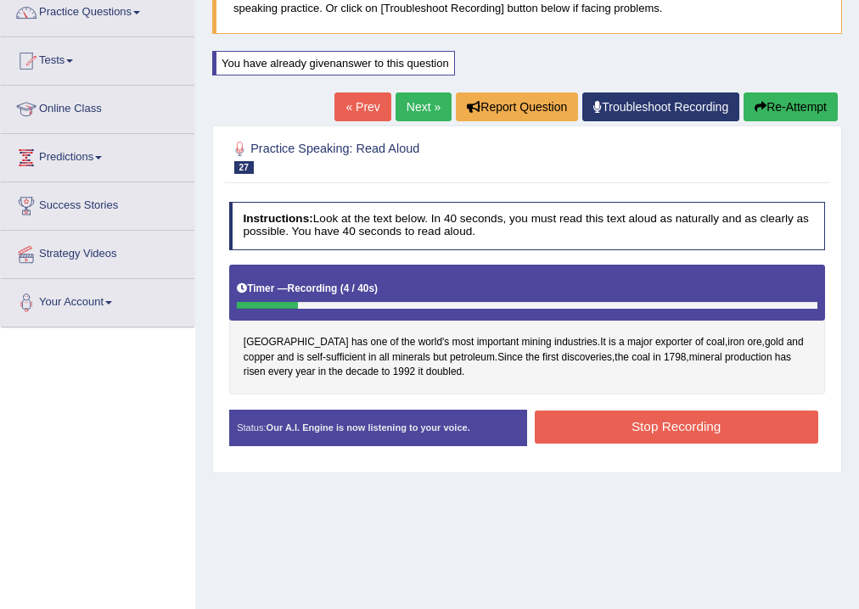
click at [758, 120] on button "Re-Attempt" at bounding box center [790, 107] width 94 height 29
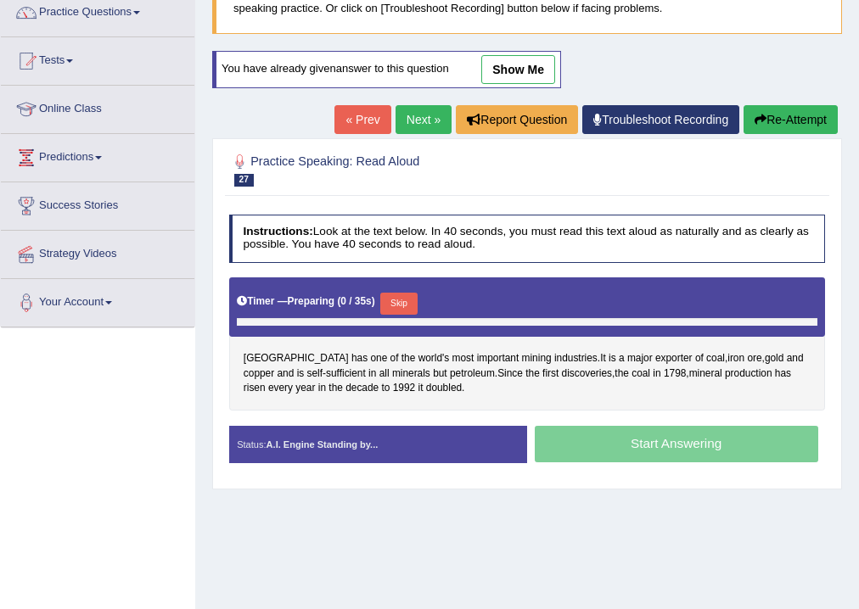
scroll to position [143, 0]
click at [417, 302] on button "Skip" at bounding box center [398, 304] width 36 height 22
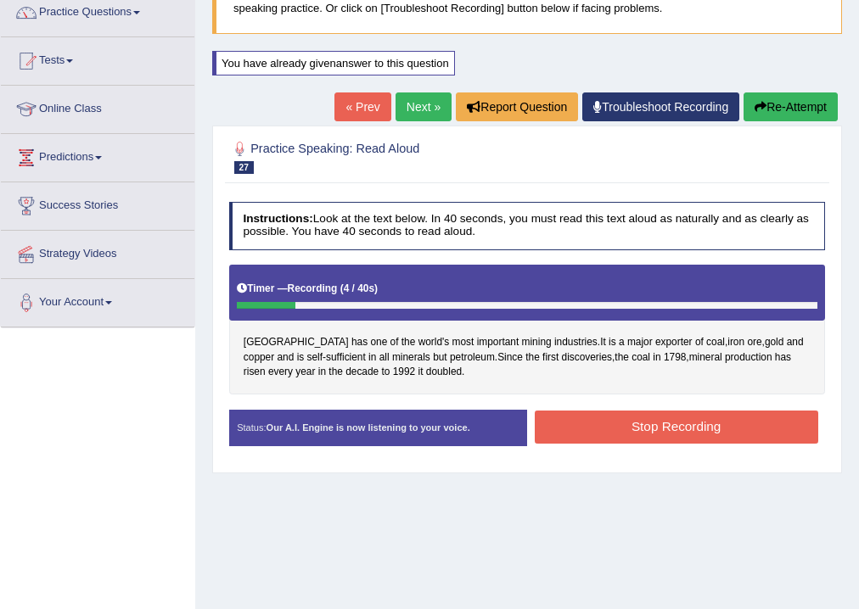
click at [763, 115] on button "Re-Attempt" at bounding box center [790, 107] width 94 height 29
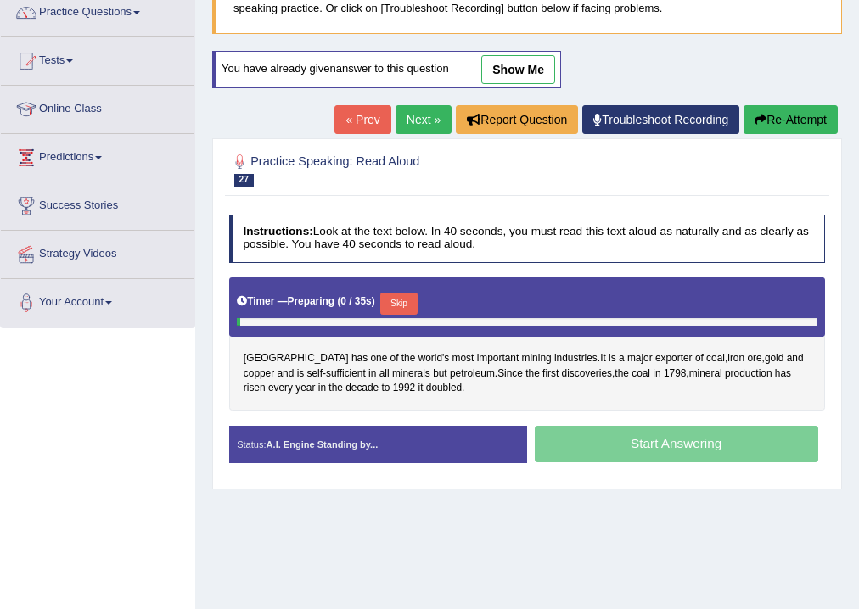
scroll to position [143, 0]
click at [417, 300] on button "Skip" at bounding box center [398, 304] width 36 height 22
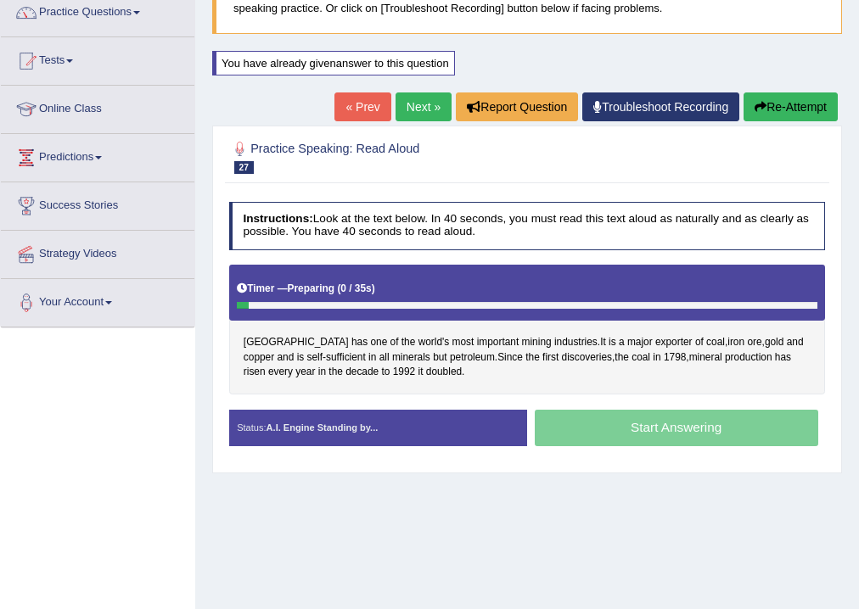
scroll to position [0, 0]
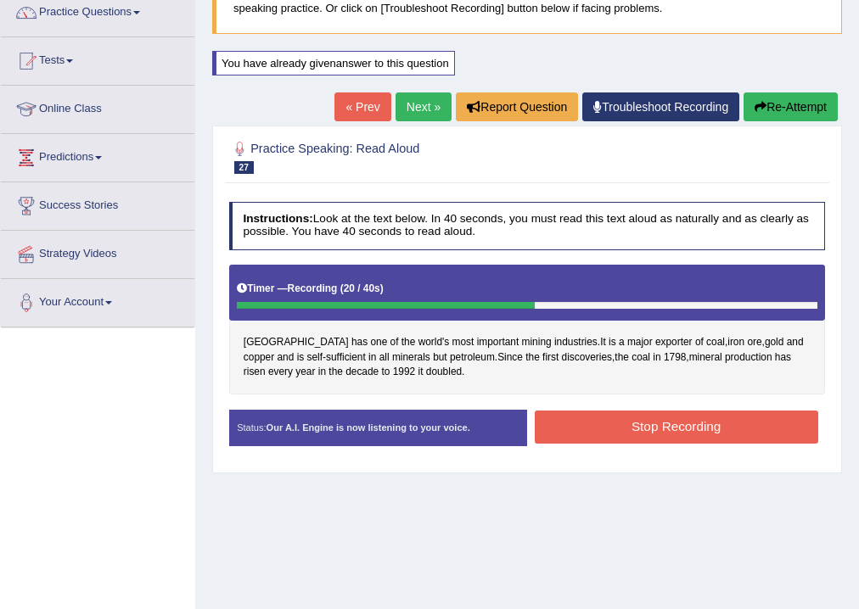
drag, startPoint x: 663, startPoint y: 426, endPoint x: 673, endPoint y: 420, distance: 11.8
click at [664, 425] on button "Stop Recording" at bounding box center [676, 427] width 283 height 33
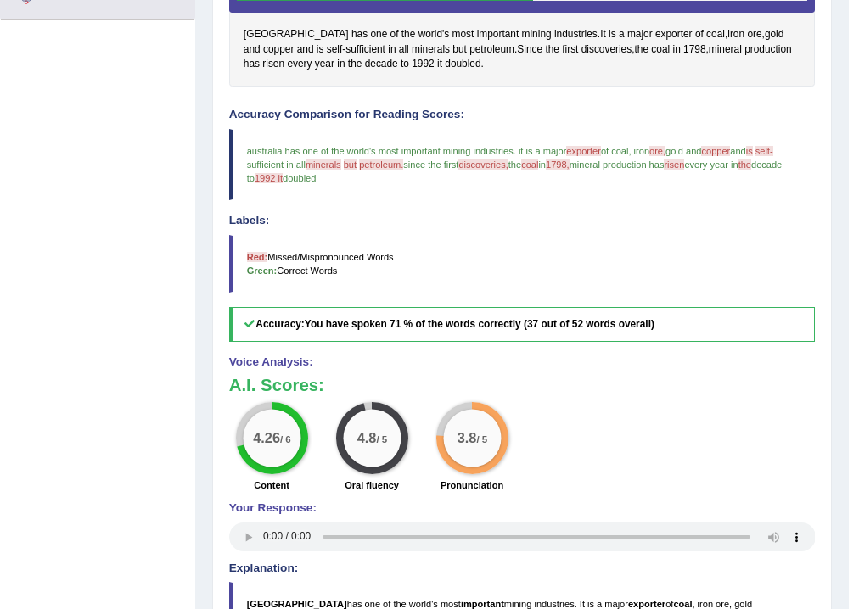
scroll to position [171, 0]
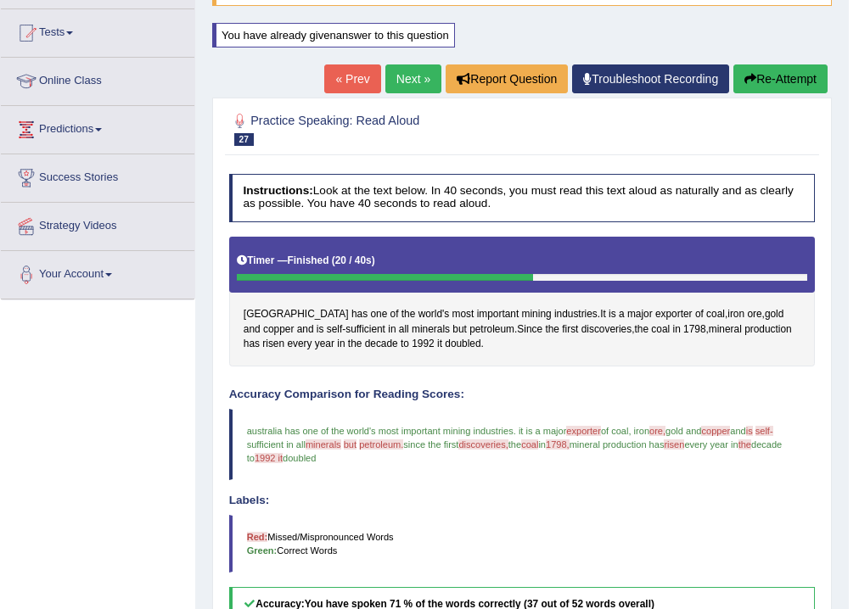
click at [417, 68] on link "Next »" at bounding box center [413, 78] width 56 height 29
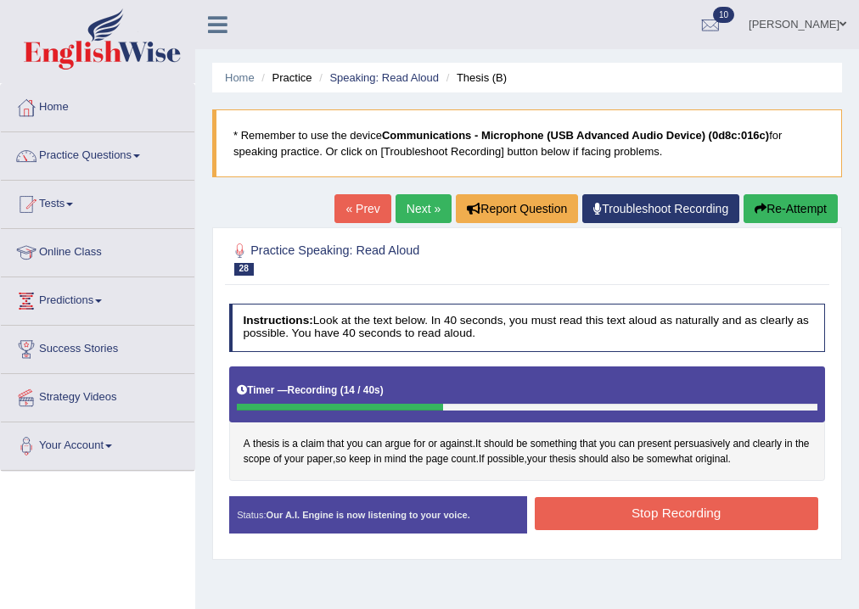
click at [733, 511] on button "Stop Recording" at bounding box center [676, 513] width 283 height 33
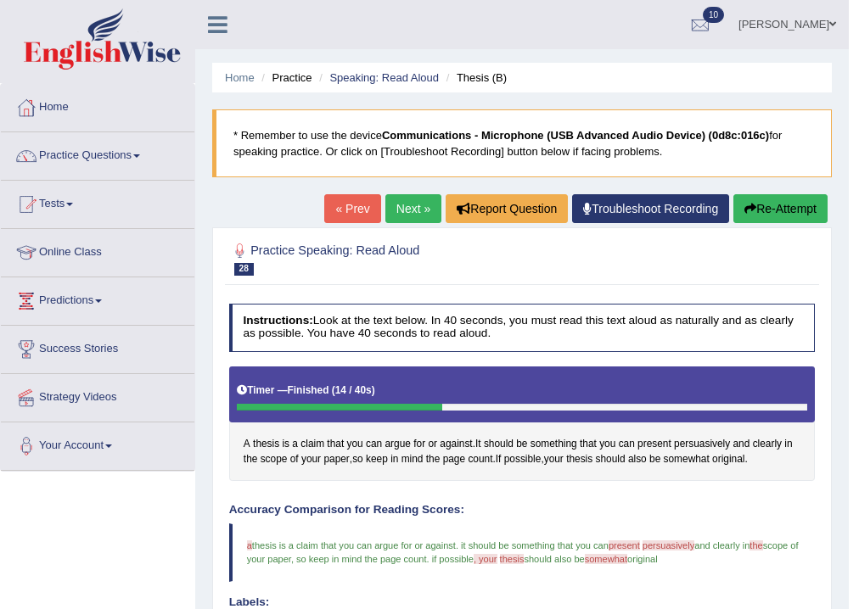
click at [397, 193] on div "Home Practice Speaking: Read Aloud Thesis (B) * Remember to use the device Comm…" at bounding box center [521, 566] width 653 height 1132
click at [395, 205] on link "Next »" at bounding box center [413, 208] width 56 height 29
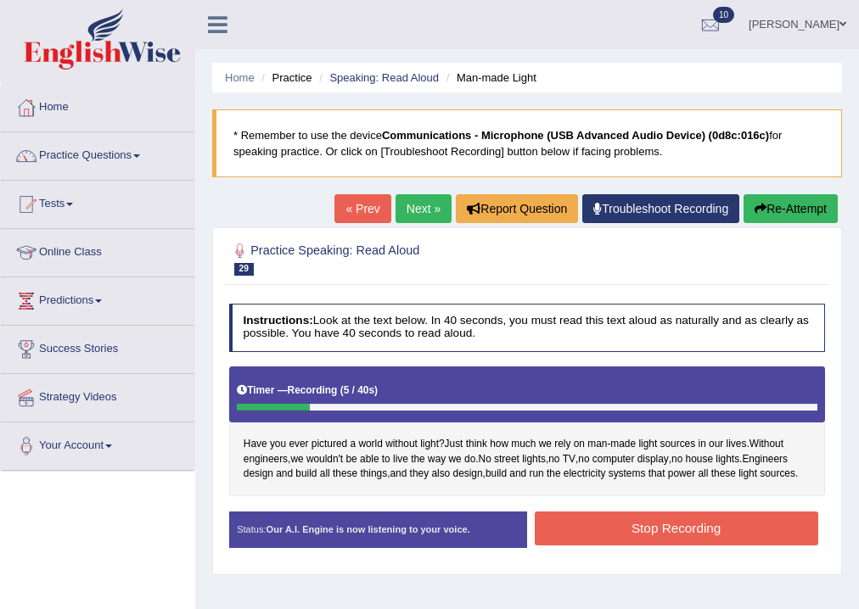
click at [800, 217] on button "Re-Attempt" at bounding box center [790, 208] width 94 height 29
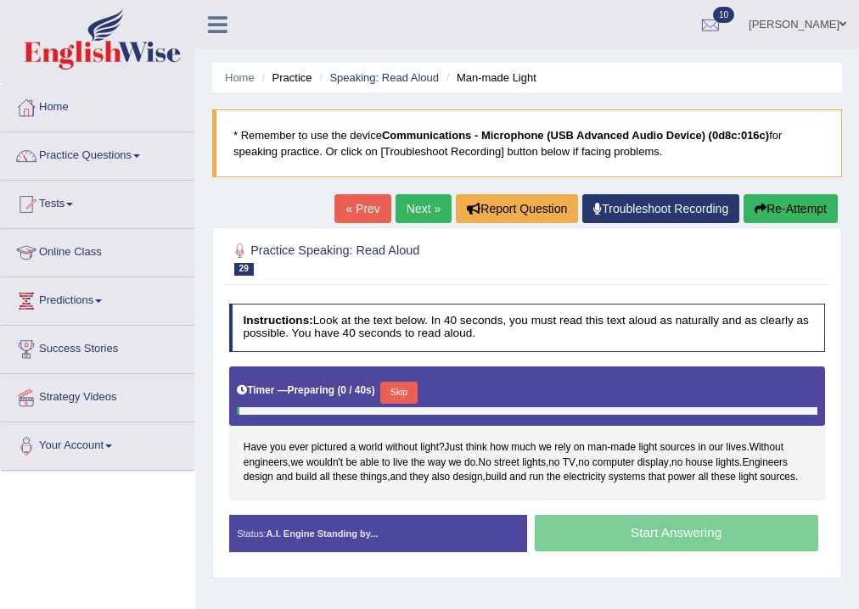
click at [395, 394] on button "Skip" at bounding box center [398, 393] width 36 height 22
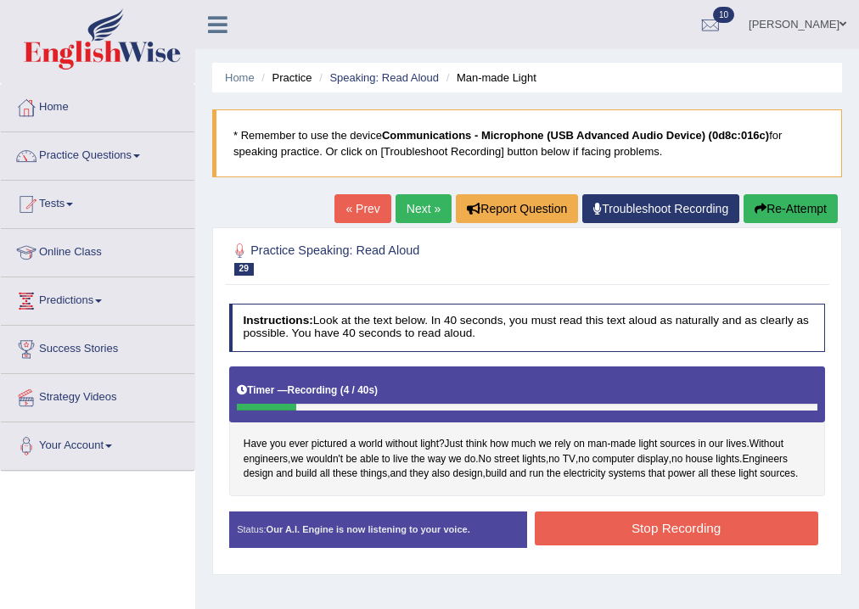
click at [780, 183] on div "Home Practice Speaking: Read Aloud Man-made Light * Remember to use the device …" at bounding box center [527, 424] width 664 height 849
click at [777, 198] on button "Re-Attempt" at bounding box center [790, 208] width 94 height 29
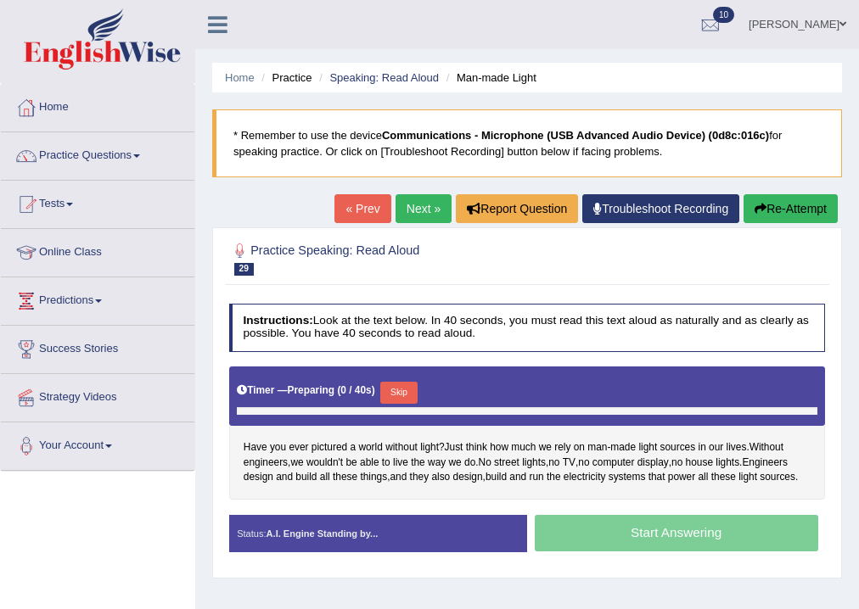
click at [395, 389] on button "Skip" at bounding box center [398, 393] width 36 height 22
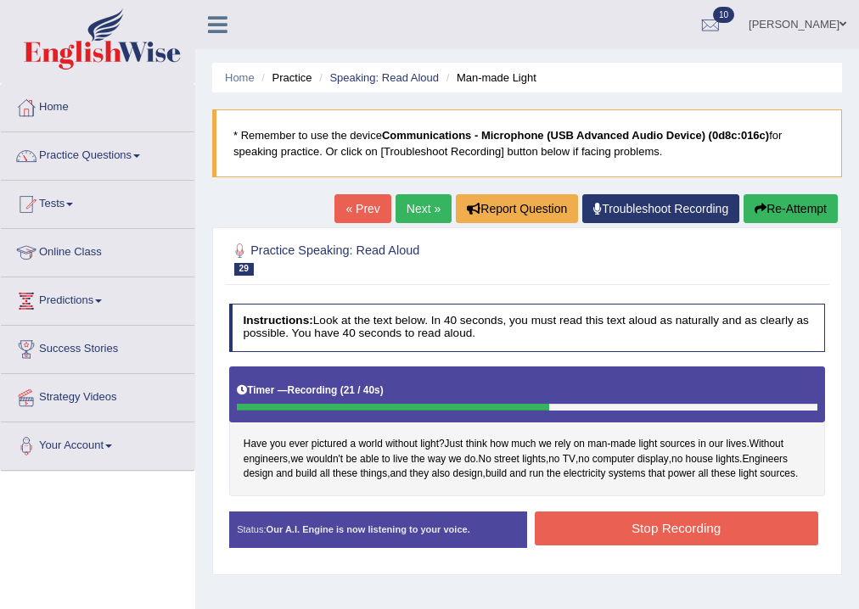
click at [662, 533] on button "Stop Recording" at bounding box center [676, 528] width 283 height 33
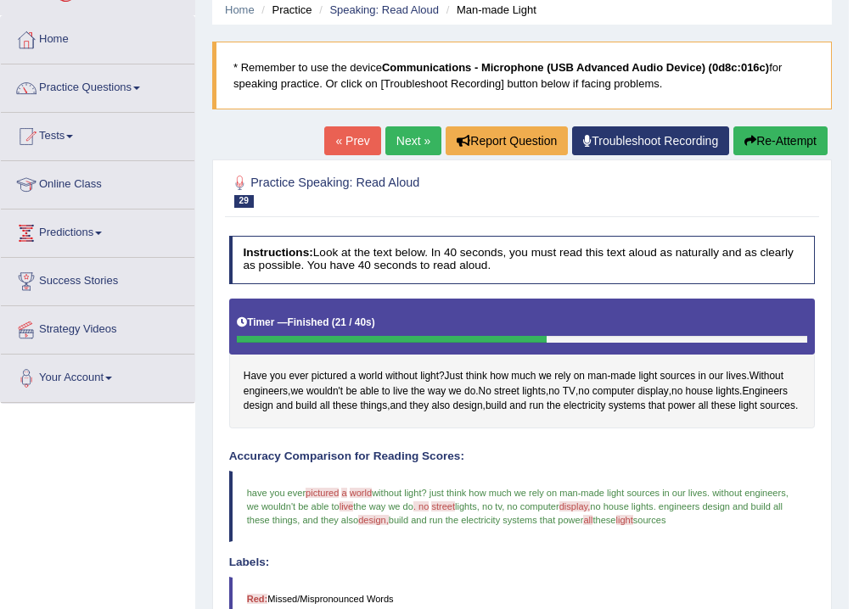
scroll to position [68, 0]
click at [389, 116] on div "Home Practice Speaking: Read Aloud Man-made Light * Remember to use the device …" at bounding box center [521, 549] width 653 height 1235
click at [391, 126] on link "Next »" at bounding box center [413, 140] width 56 height 29
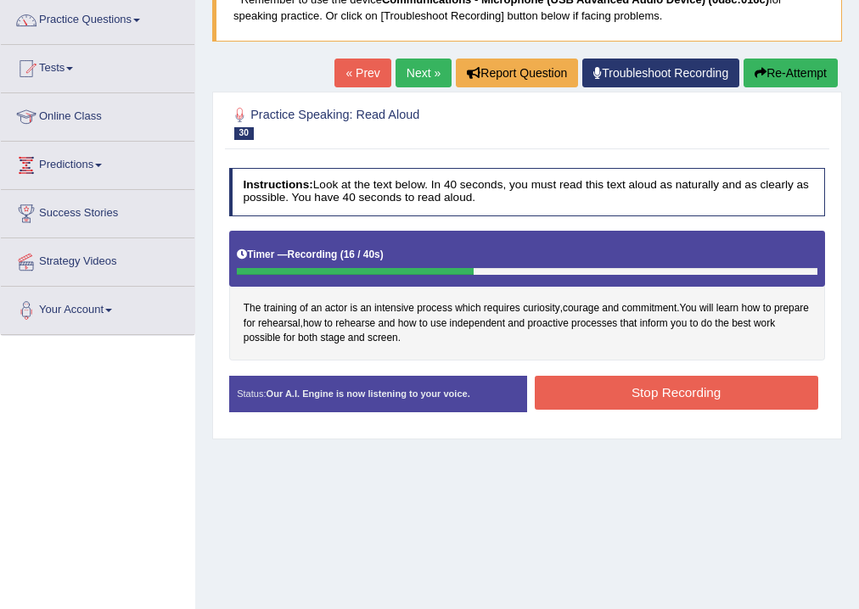
click at [584, 385] on button "Stop Recording" at bounding box center [676, 392] width 283 height 33
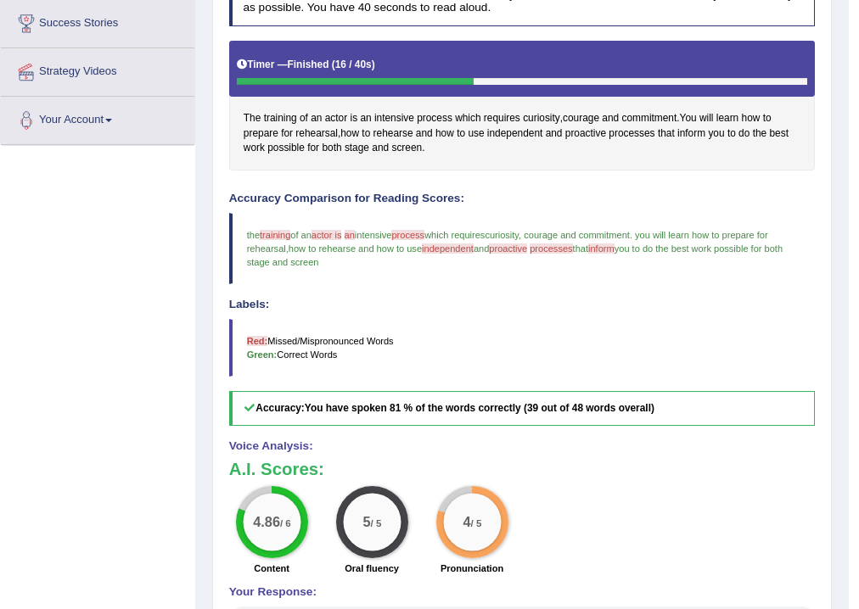
scroll to position [126, 0]
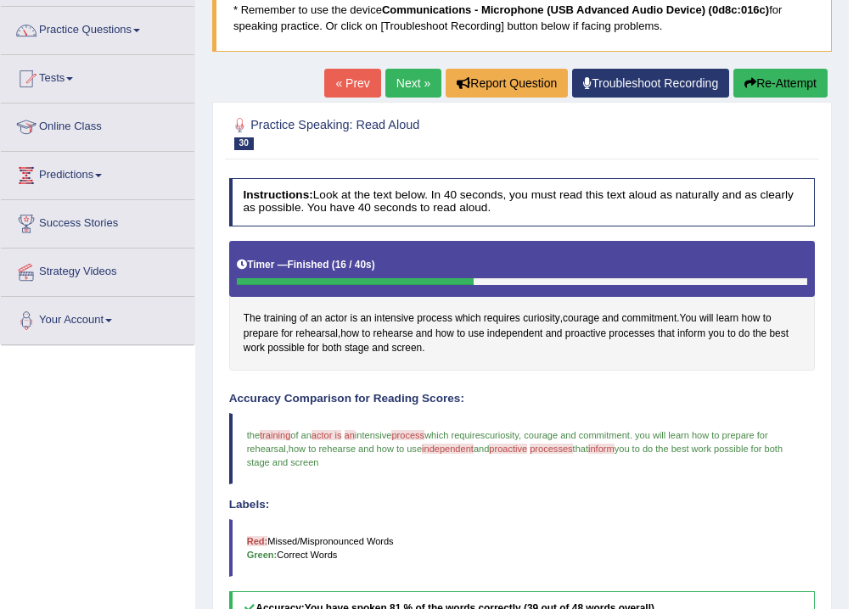
click at [423, 87] on link "Next »" at bounding box center [413, 83] width 56 height 29
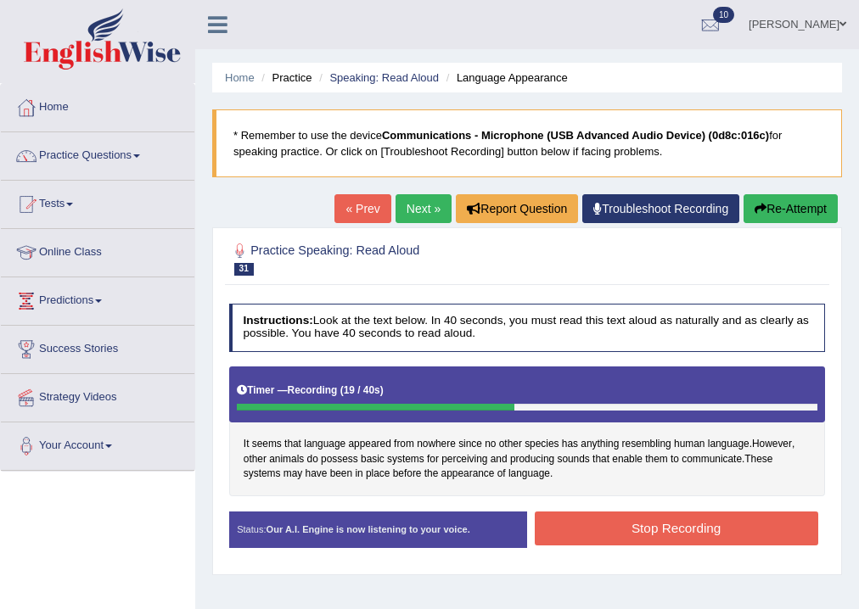
click at [591, 523] on button "Stop Recording" at bounding box center [676, 528] width 283 height 33
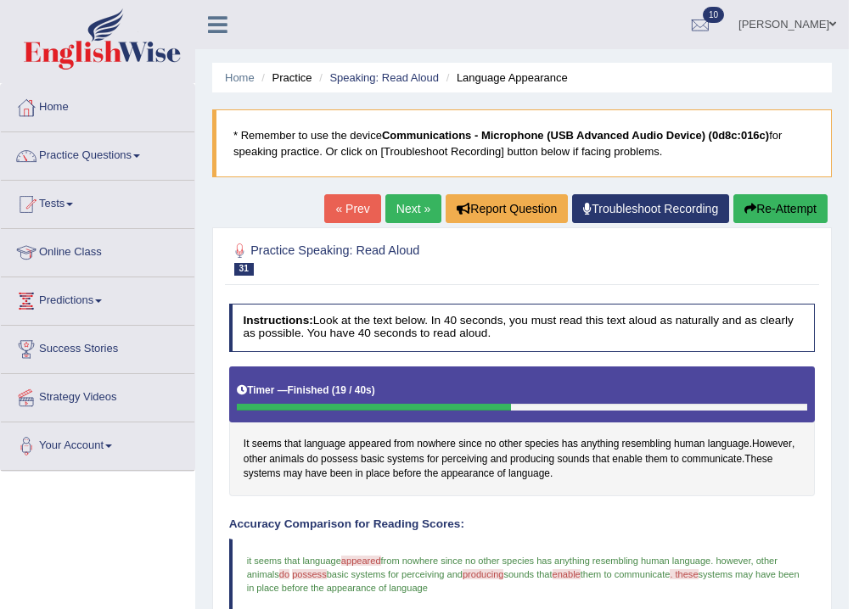
click at [750, 199] on button "Re-Attempt" at bounding box center [780, 208] width 94 height 29
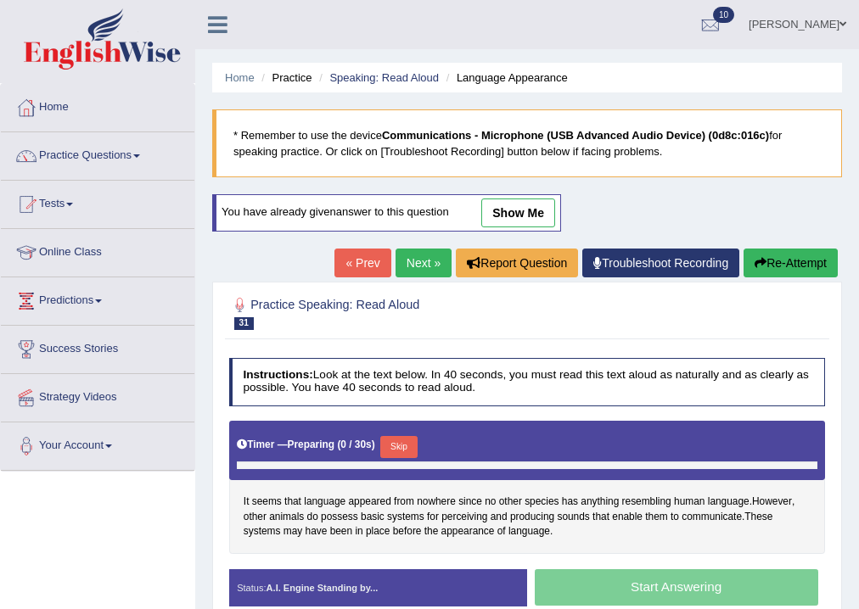
click at [611, 575] on div "Start Answering" at bounding box center [676, 589] width 298 height 41
click at [400, 434] on div "Timer — Preparing ( 0 / 30s ) Skip" at bounding box center [527, 447] width 580 height 29
click at [401, 438] on button "Skip" at bounding box center [398, 447] width 36 height 22
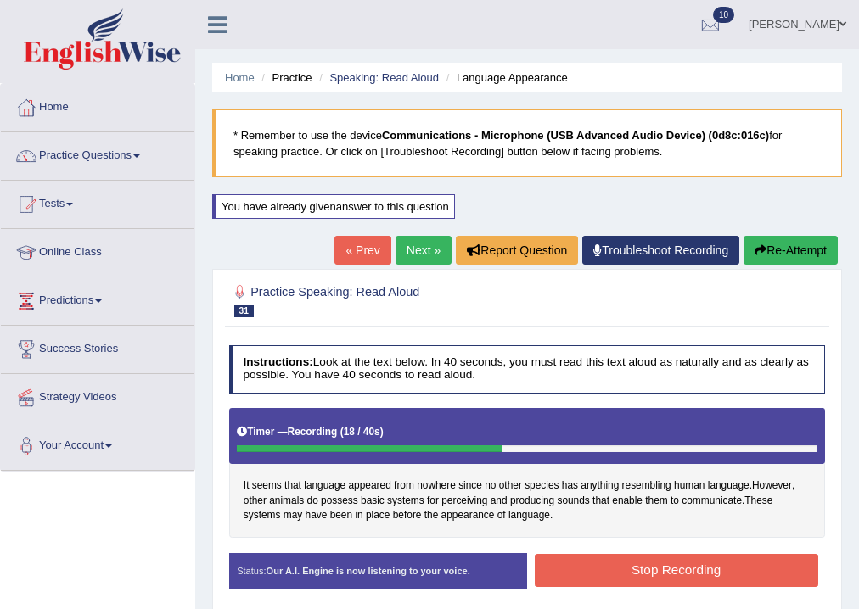
click at [634, 563] on button "Stop Recording" at bounding box center [676, 570] width 283 height 33
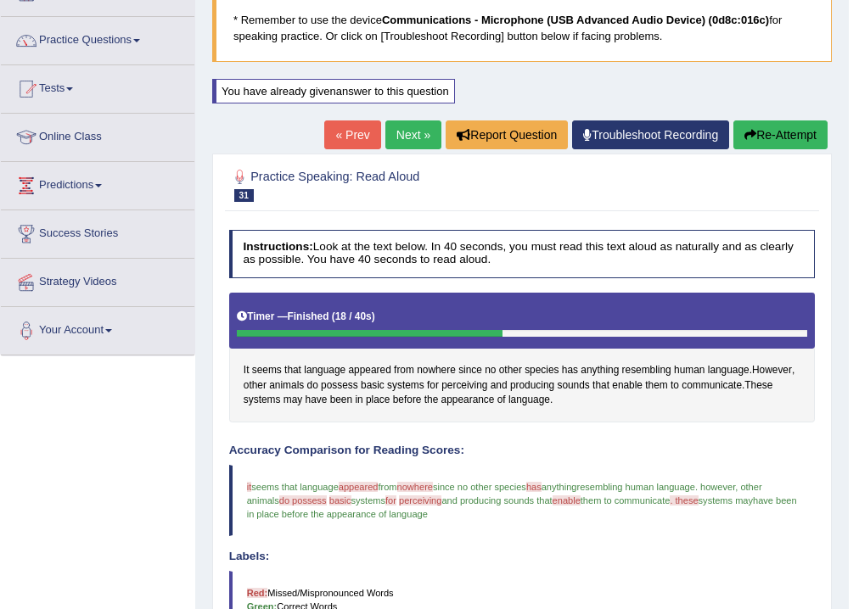
scroll to position [68, 0]
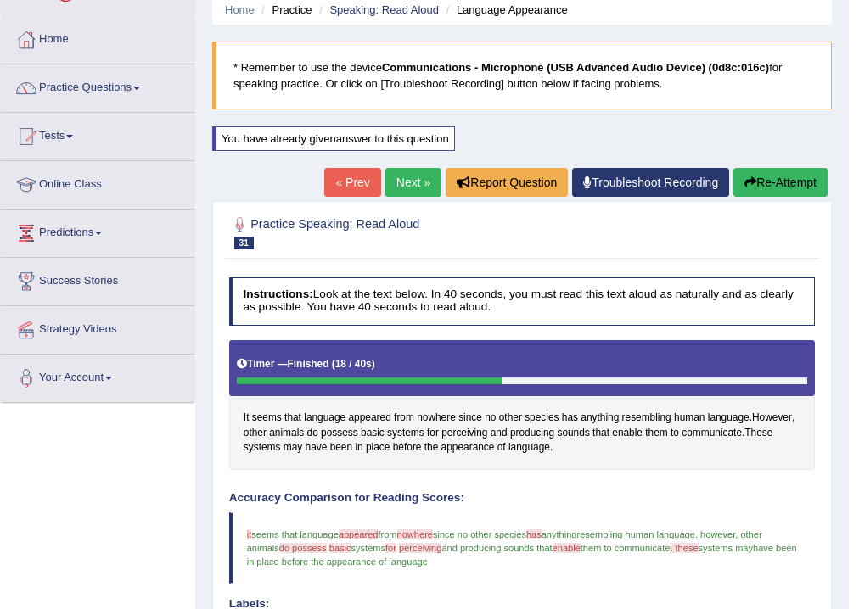
click at [760, 175] on button "Re-Attempt" at bounding box center [780, 182] width 94 height 29
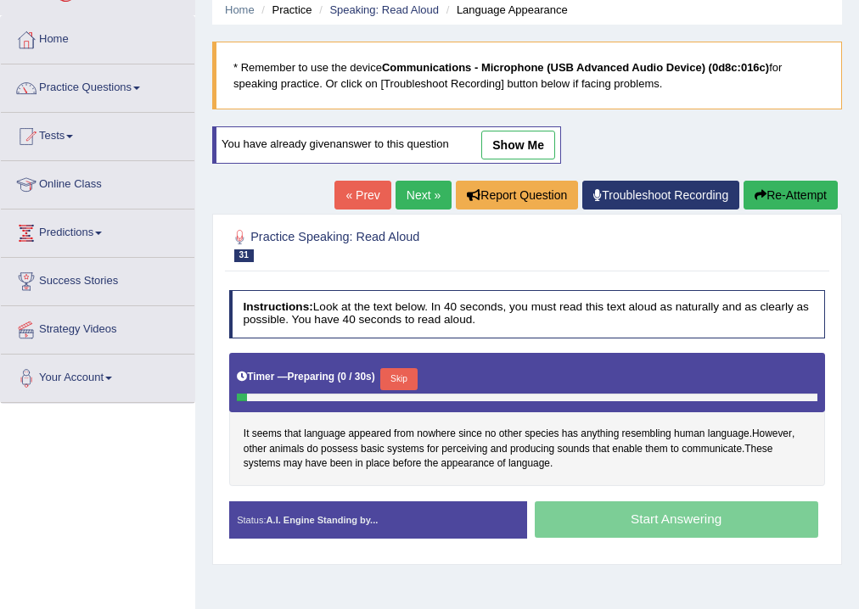
click at [400, 383] on button "Skip" at bounding box center [398, 379] width 36 height 22
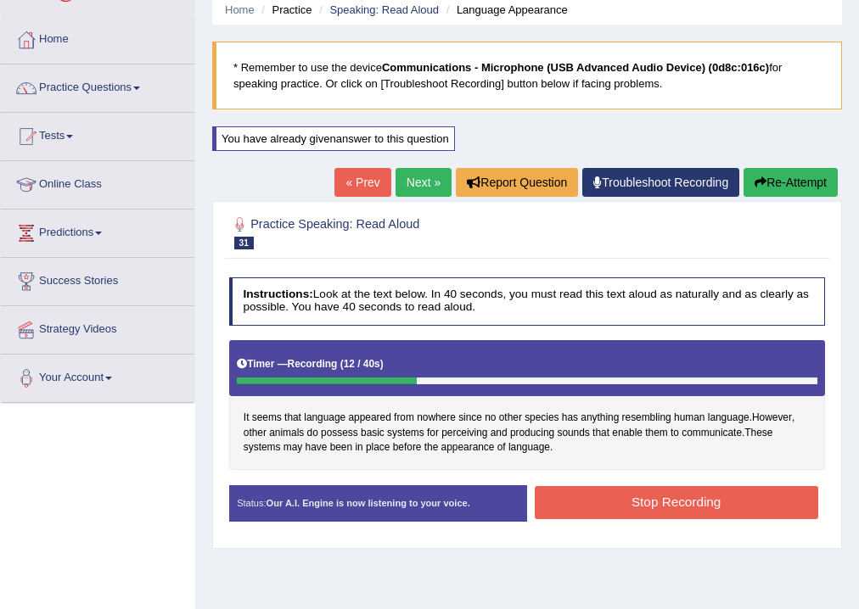
click at [779, 184] on button "Re-Attempt" at bounding box center [790, 182] width 94 height 29
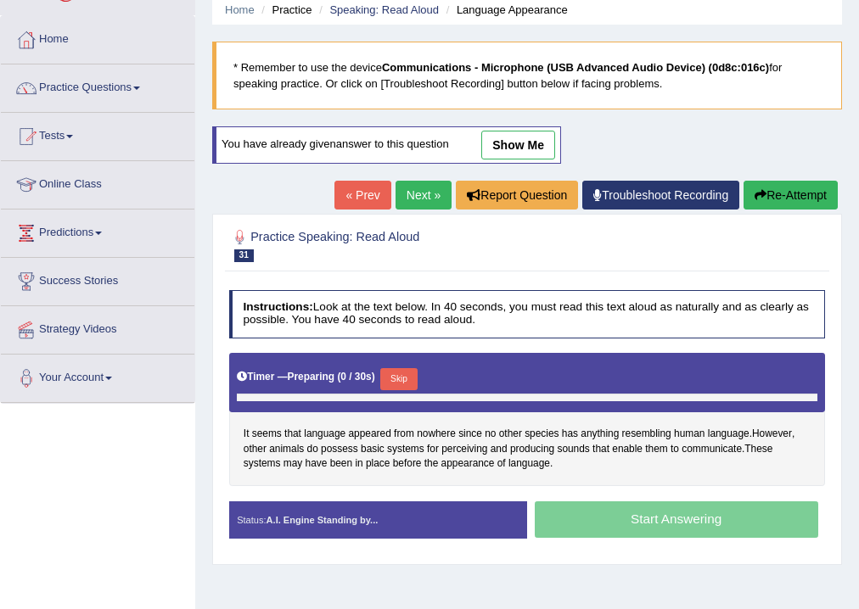
scroll to position [68, 0]
click at [417, 381] on button "Skip" at bounding box center [398, 379] width 36 height 22
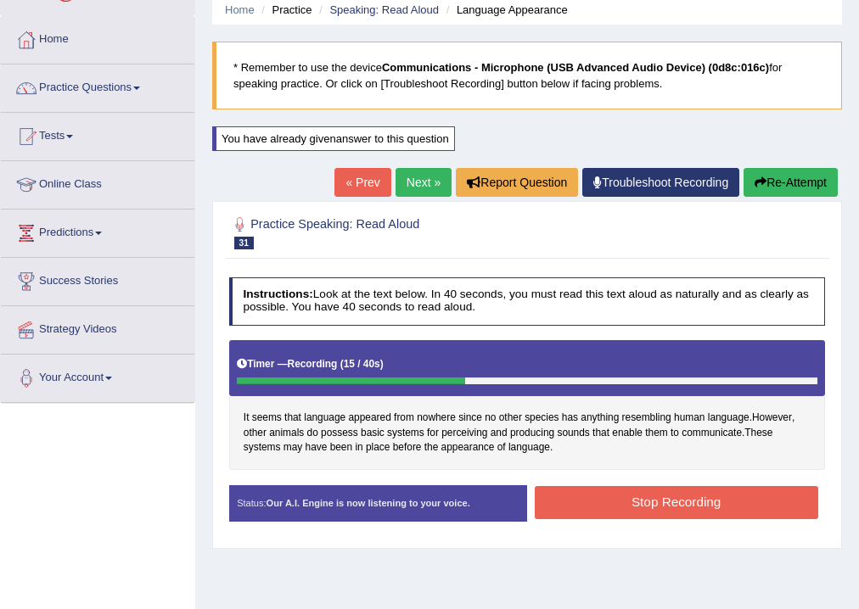
click at [615, 486] on button "Stop Recording" at bounding box center [676, 502] width 283 height 33
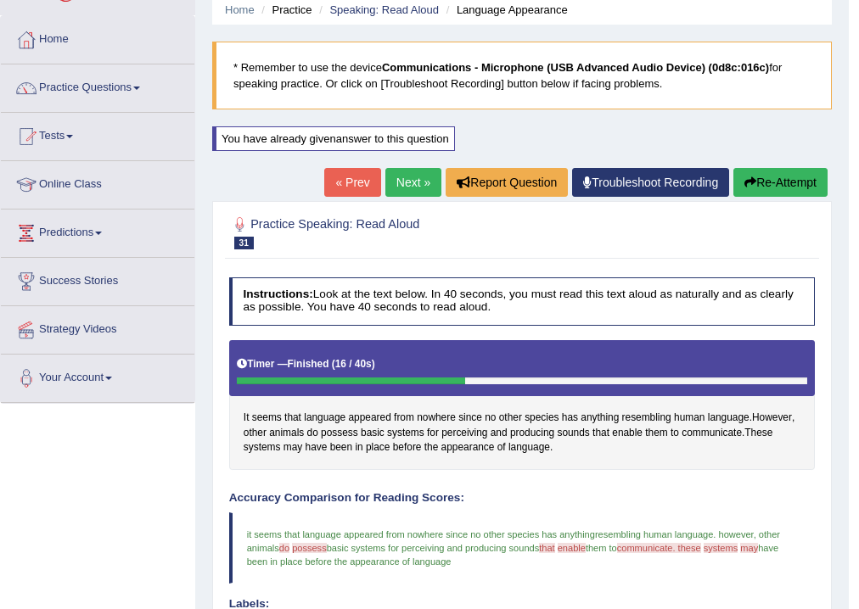
click at [385, 182] on link "Next »" at bounding box center [413, 182] width 56 height 29
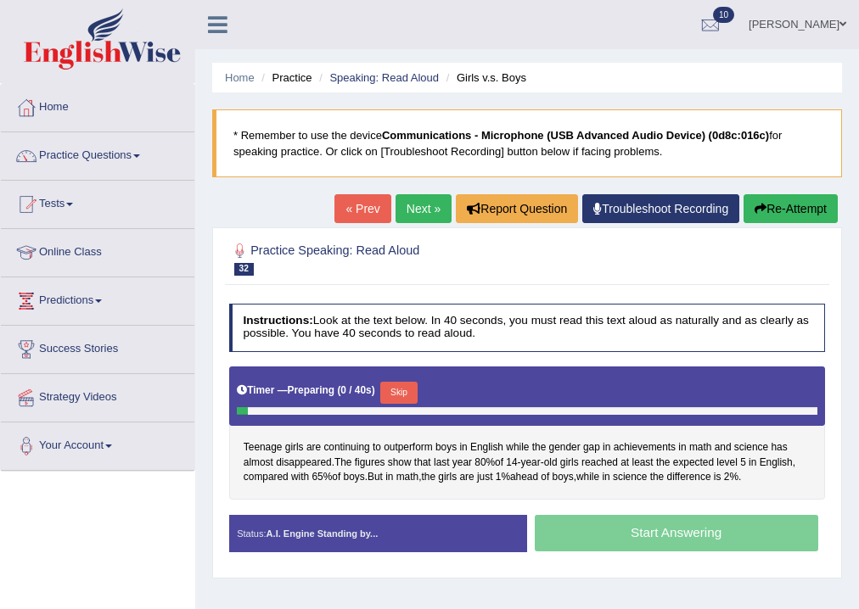
click at [400, 390] on button "Skip" at bounding box center [398, 393] width 36 height 22
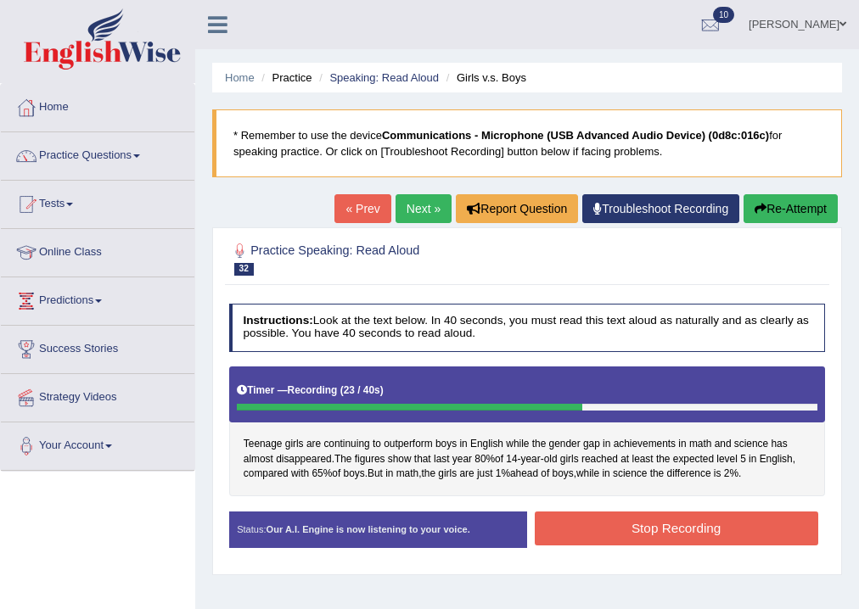
click at [706, 527] on button "Stop Recording" at bounding box center [676, 528] width 283 height 33
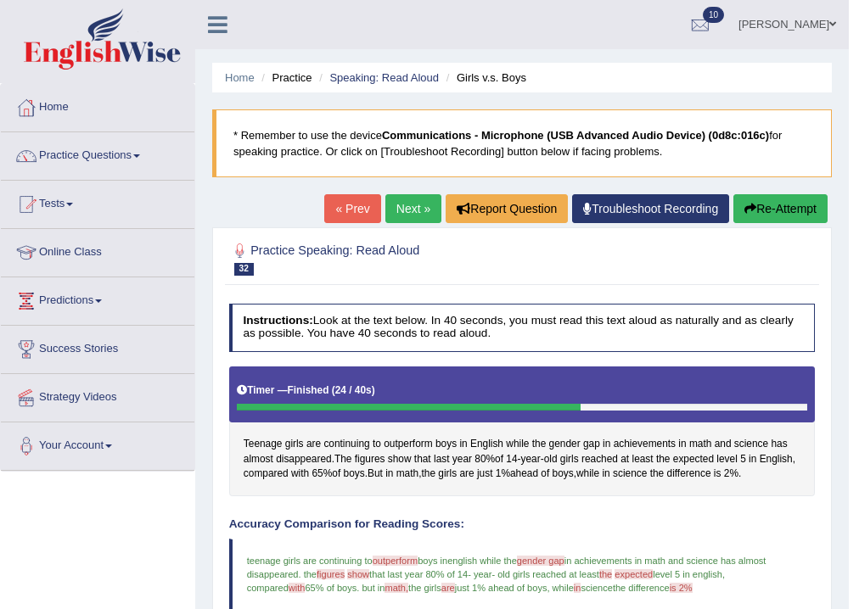
click at [385, 207] on link "Next »" at bounding box center [413, 208] width 56 height 29
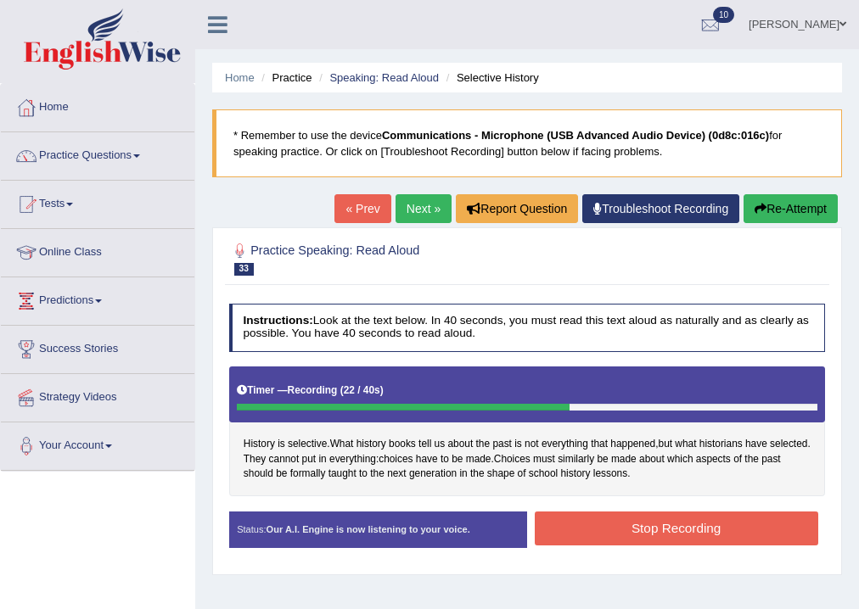
click at [653, 518] on button "Stop Recording" at bounding box center [676, 528] width 283 height 33
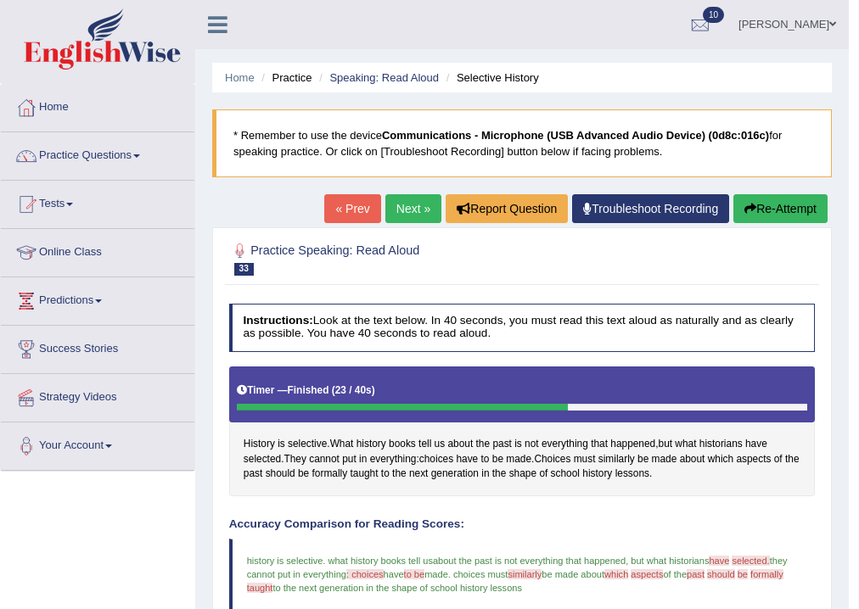
click at [762, 198] on button "Re-Attempt" at bounding box center [780, 208] width 94 height 29
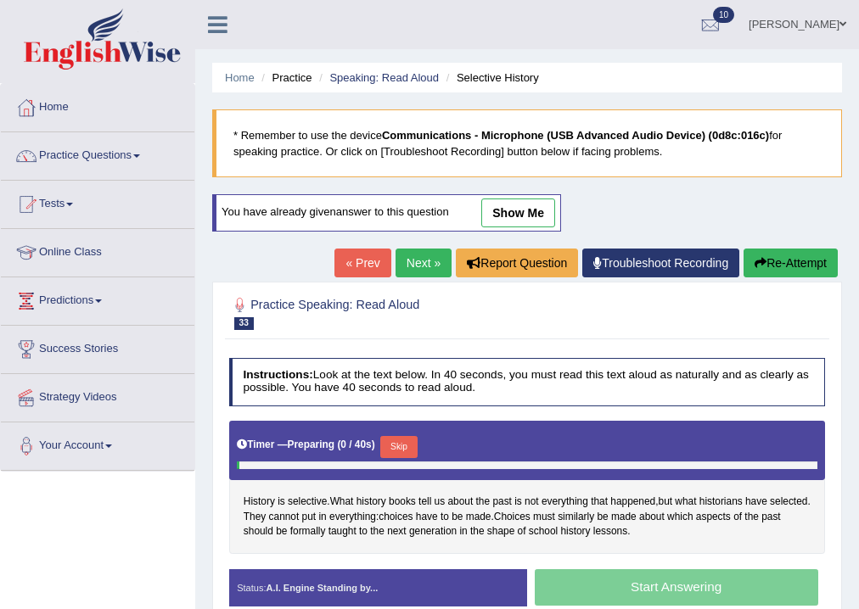
click at [397, 444] on button "Skip" at bounding box center [398, 447] width 36 height 22
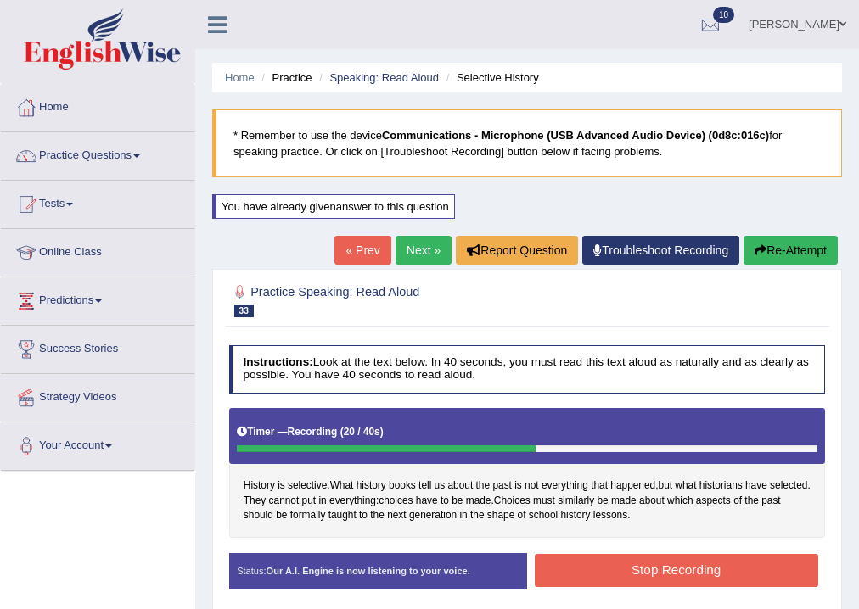
click at [669, 574] on button "Stop Recording" at bounding box center [676, 570] width 283 height 33
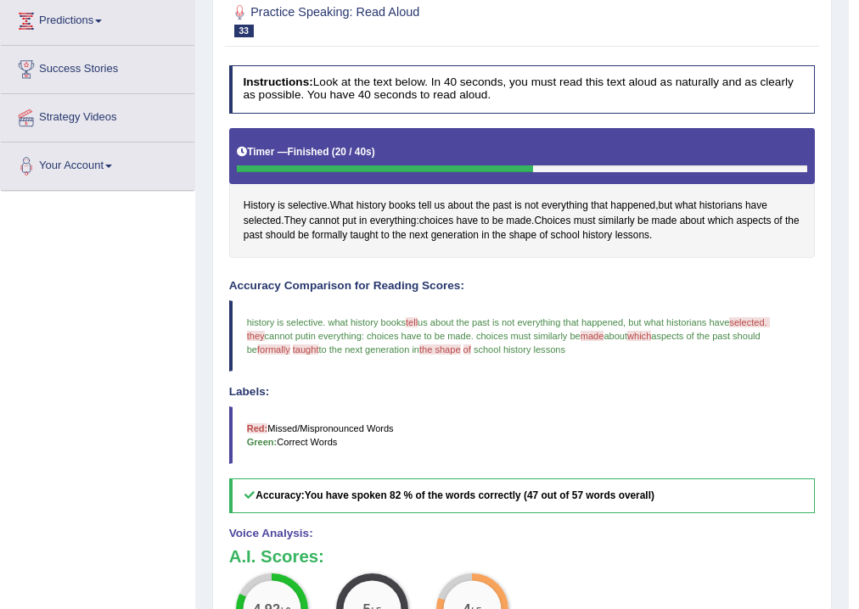
scroll to position [68, 0]
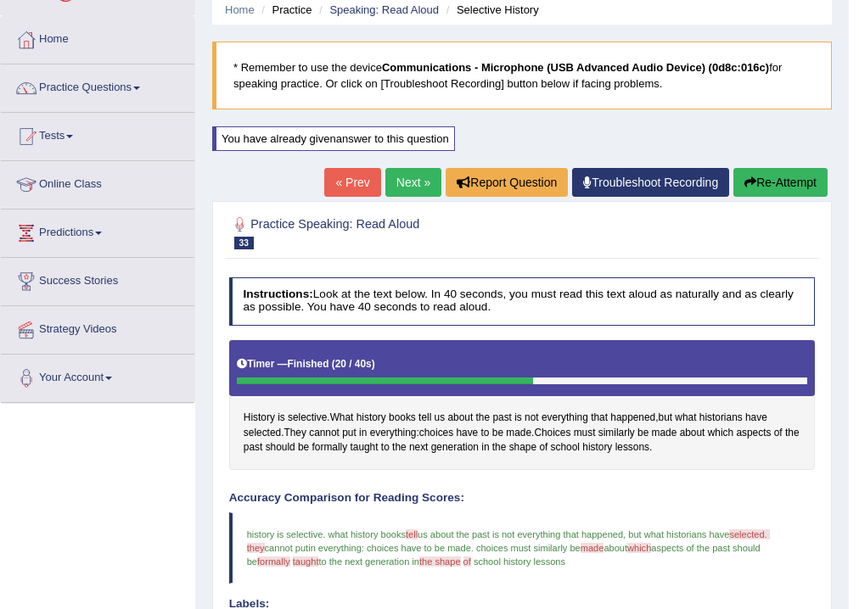
click at [411, 177] on link "Next »" at bounding box center [413, 182] width 56 height 29
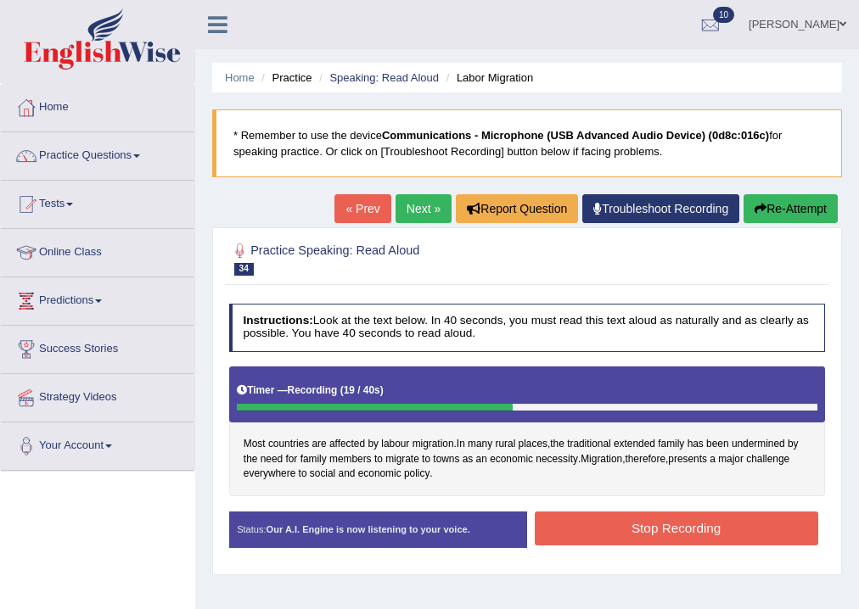
click at [612, 516] on button "Stop Recording" at bounding box center [676, 528] width 283 height 33
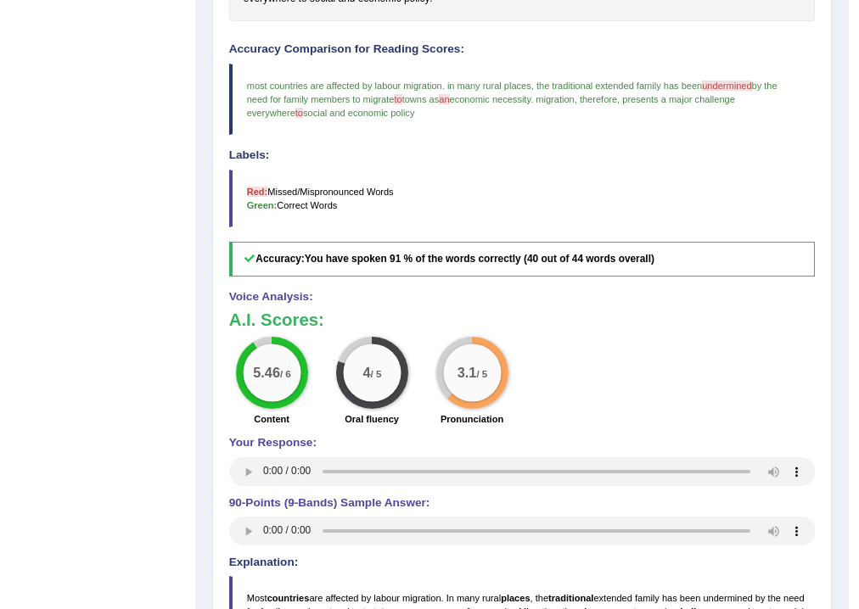
scroll to position [68, 0]
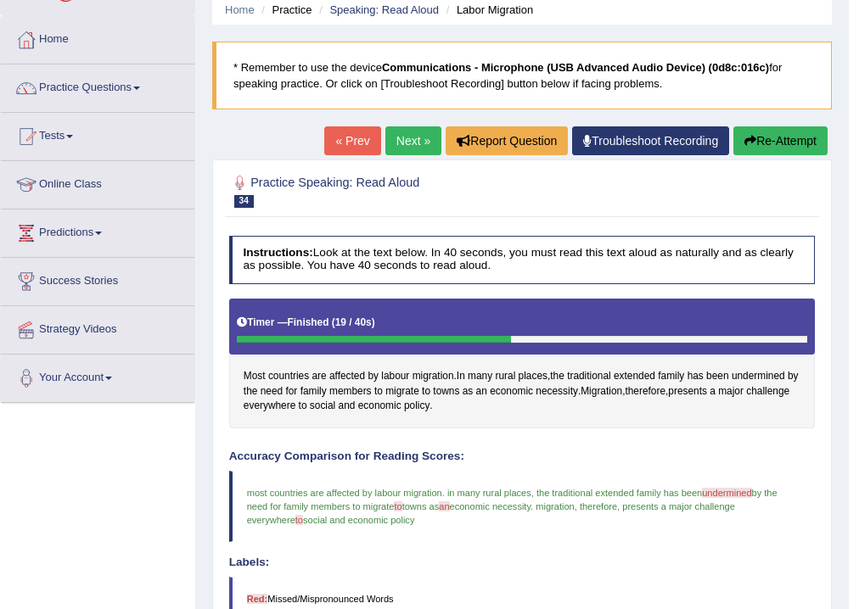
click at [783, 146] on button "Re-Attempt" at bounding box center [780, 140] width 94 height 29
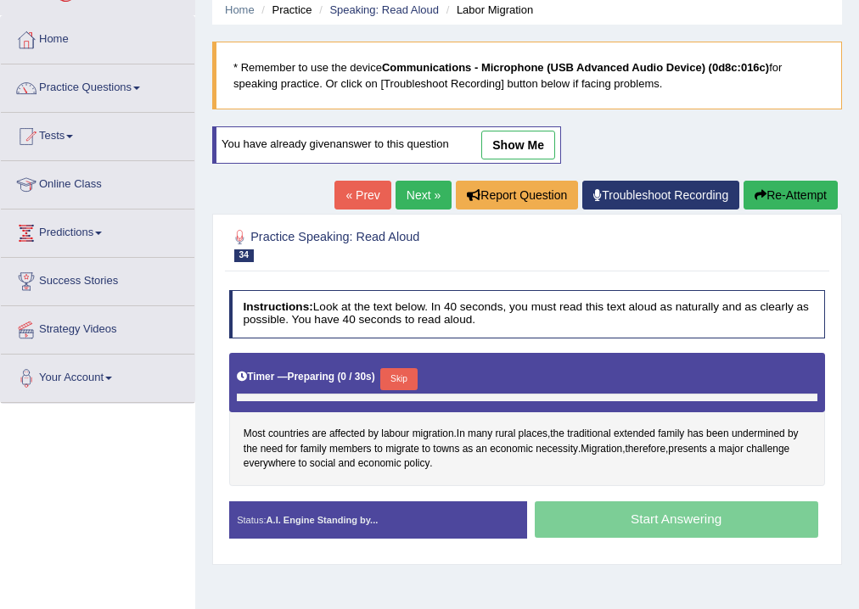
click at [387, 388] on div "Skip" at bounding box center [398, 380] width 36 height 25
click at [400, 381] on button "Skip" at bounding box center [398, 379] width 36 height 22
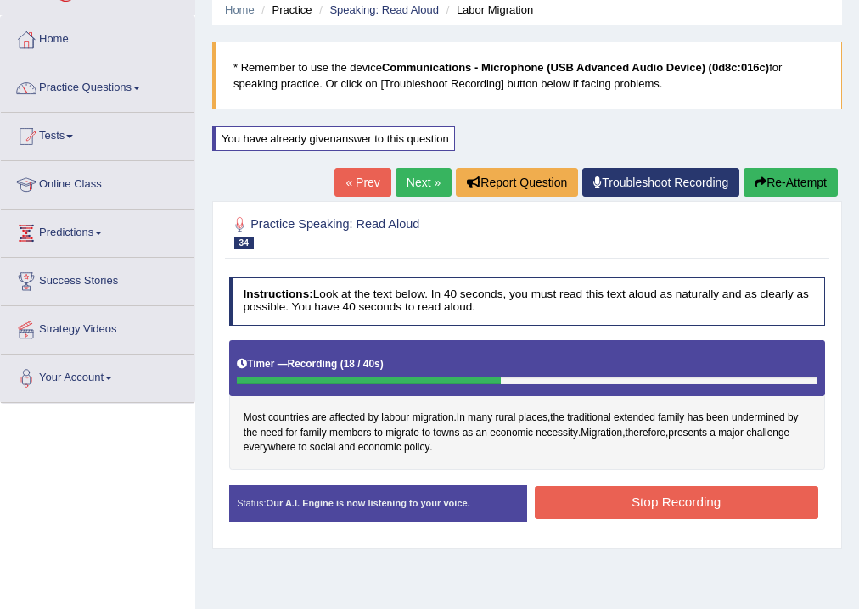
click at [667, 490] on button "Stop Recording" at bounding box center [676, 502] width 283 height 33
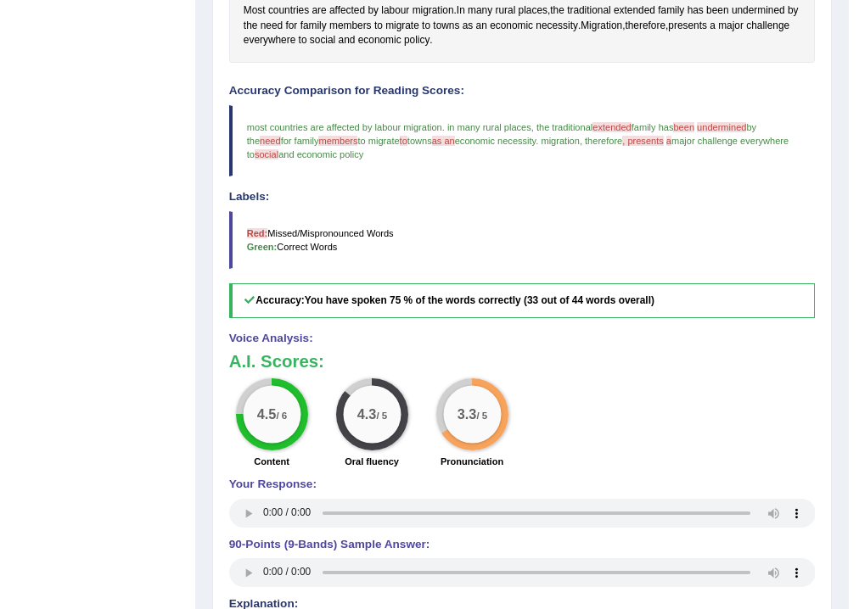
scroll to position [136, 0]
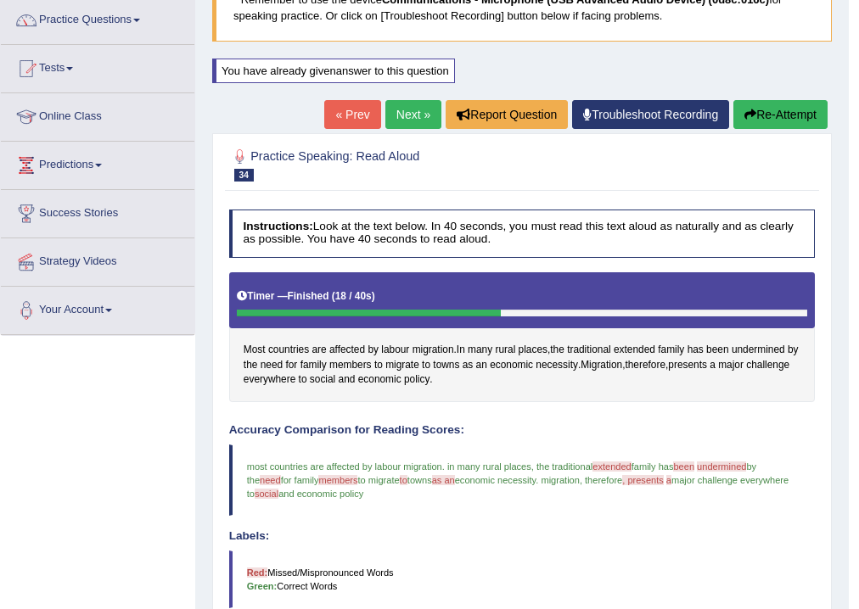
click at [744, 109] on icon "button" at bounding box center [750, 115] width 12 height 12
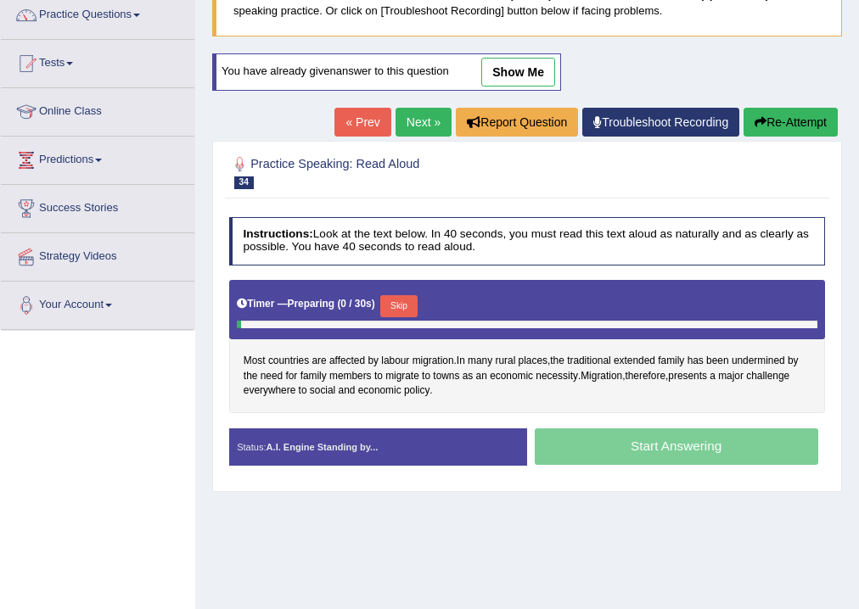
click at [561, 431] on div "Start Answering" at bounding box center [676, 449] width 298 height 41
click at [409, 298] on button "Skip" at bounding box center [398, 306] width 36 height 22
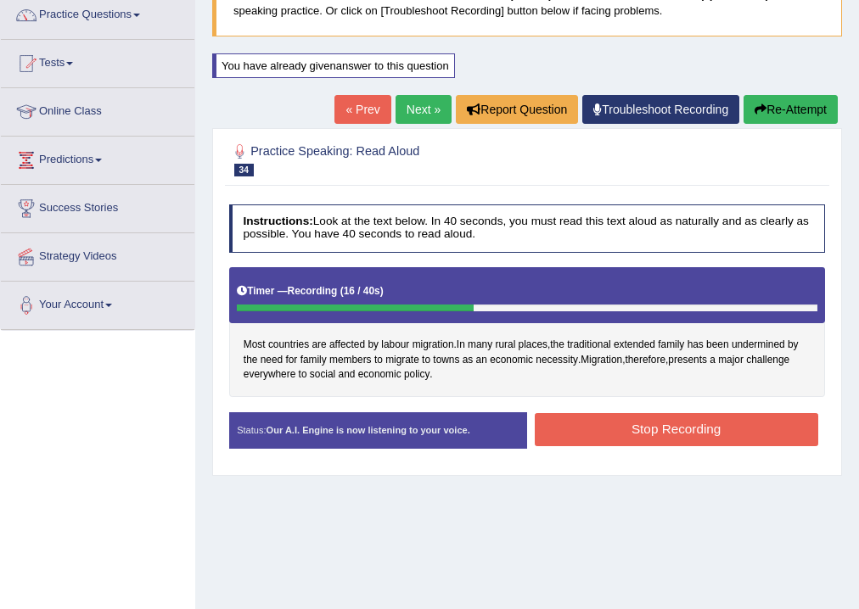
click at [627, 435] on button "Stop Recording" at bounding box center [676, 429] width 283 height 33
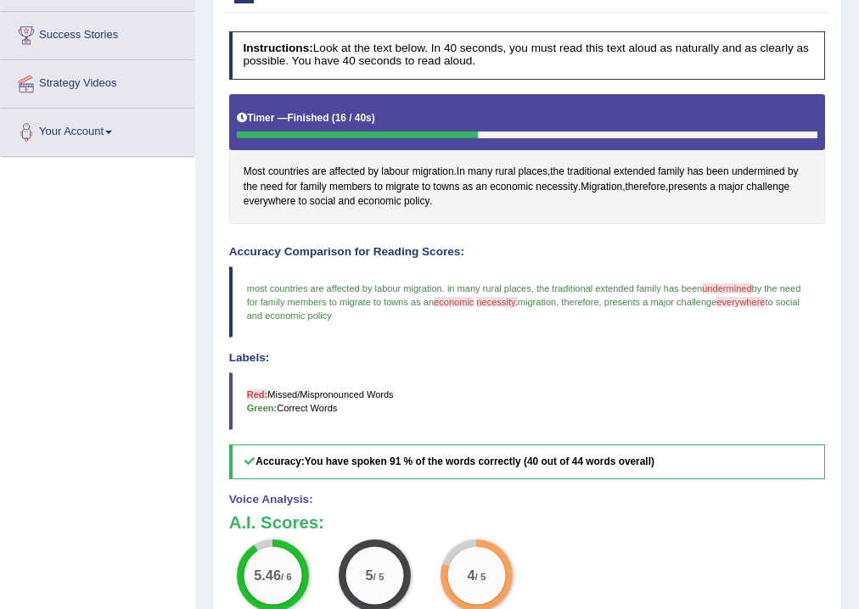
scroll to position [154, 0]
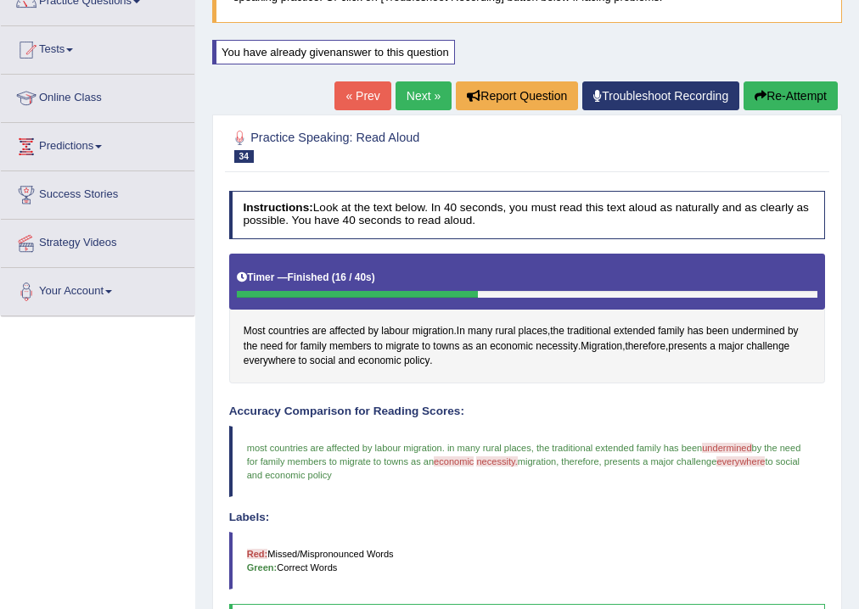
click at [428, 105] on link "Next »" at bounding box center [423, 95] width 56 height 29
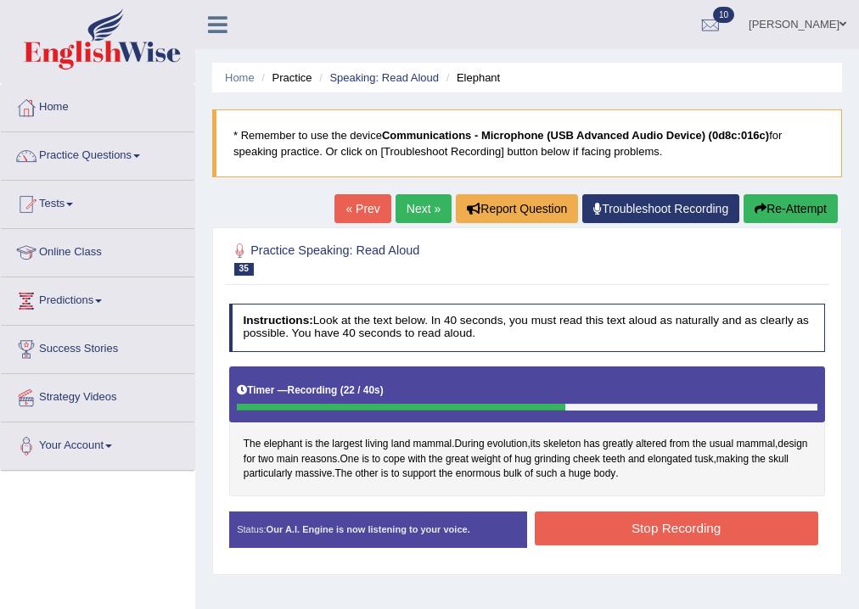
click at [652, 519] on button "Stop Recording" at bounding box center [676, 528] width 283 height 33
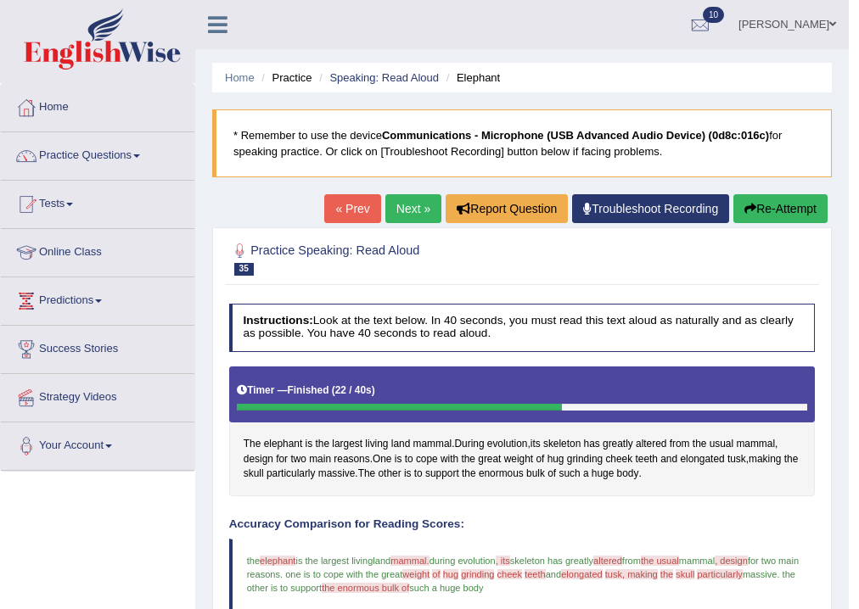
click at [757, 210] on button "Re-Attempt" at bounding box center [780, 208] width 94 height 29
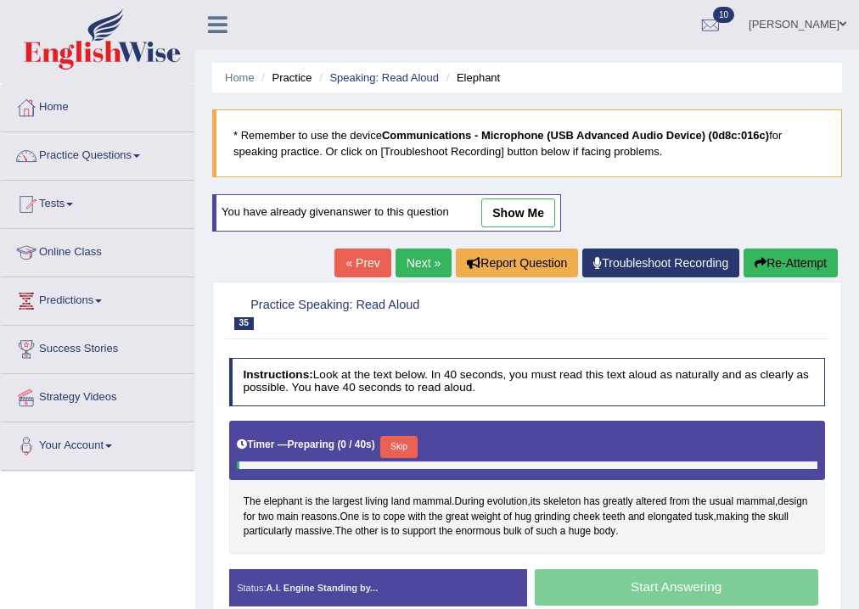
click at [413, 446] on button "Skip" at bounding box center [398, 447] width 36 height 22
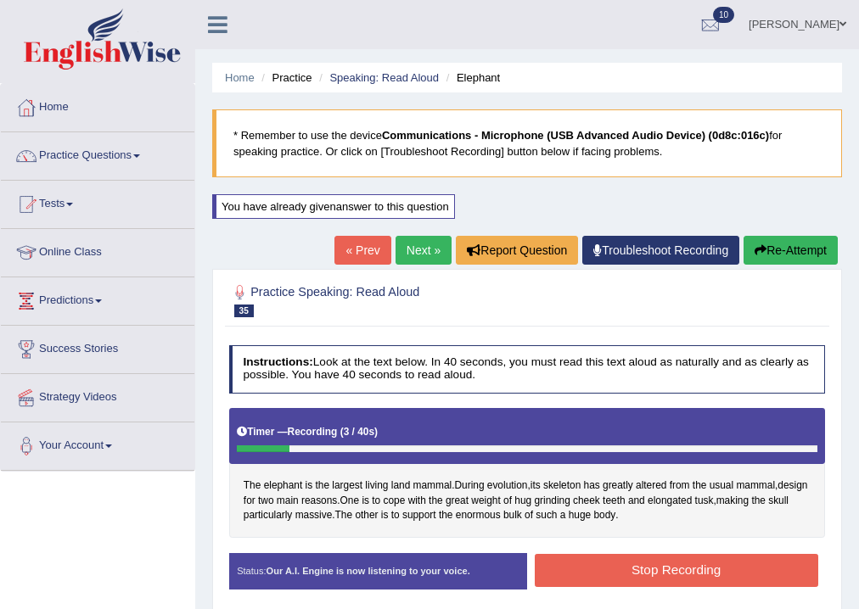
click at [772, 240] on button "Re-Attempt" at bounding box center [790, 250] width 94 height 29
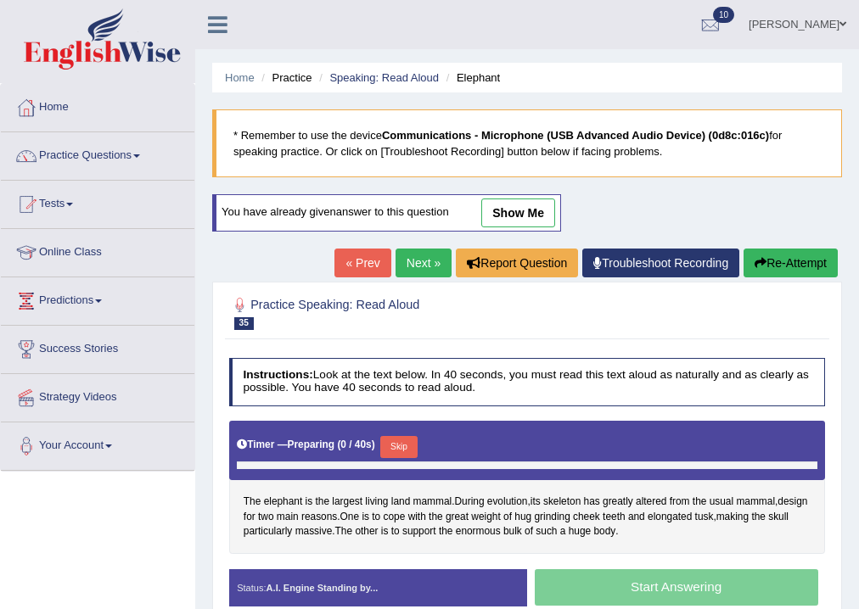
click at [416, 455] on button "Skip" at bounding box center [398, 447] width 36 height 22
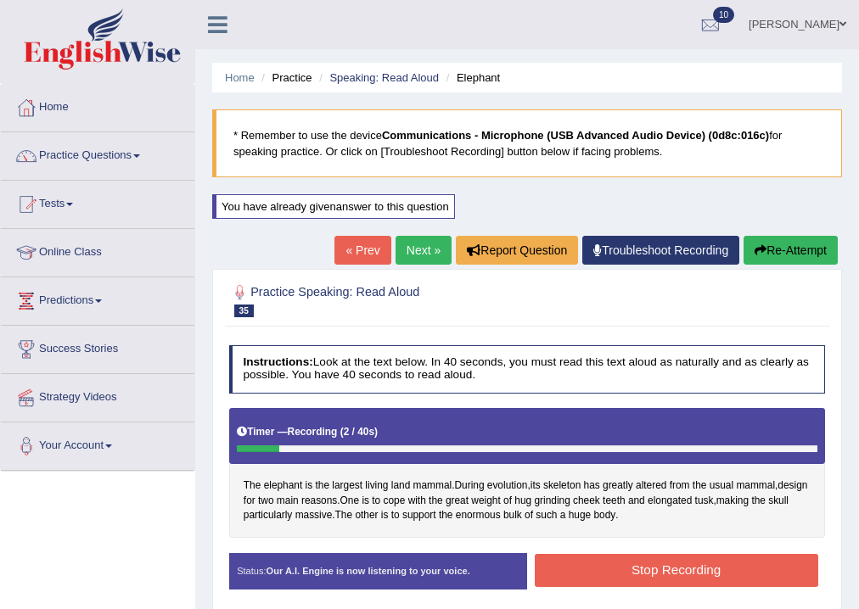
click at [804, 267] on div "Home Practice Speaking: Read Aloud Elephant * Remember to use the device Commun…" at bounding box center [527, 424] width 664 height 849
click at [799, 247] on button "Re-Attempt" at bounding box center [790, 250] width 94 height 29
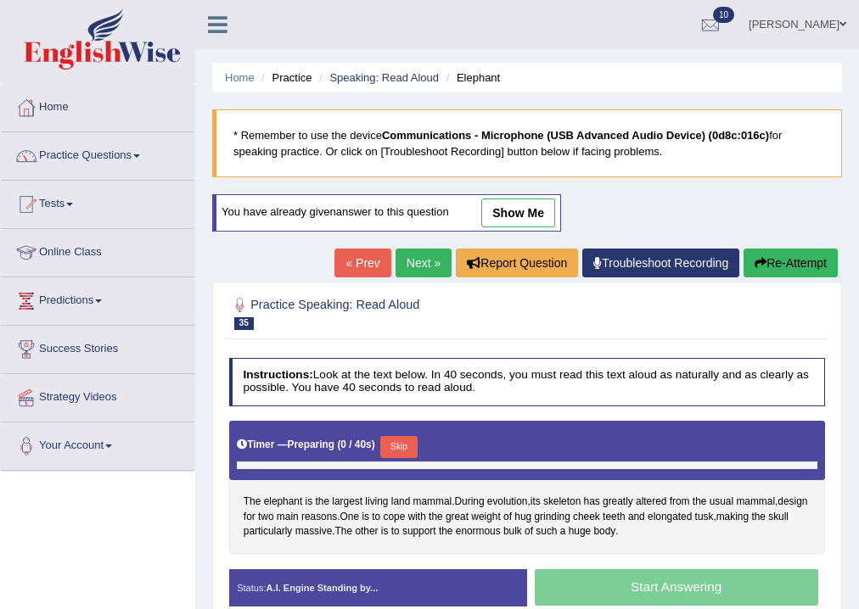
click at [391, 436] on button "Skip" at bounding box center [398, 447] width 36 height 22
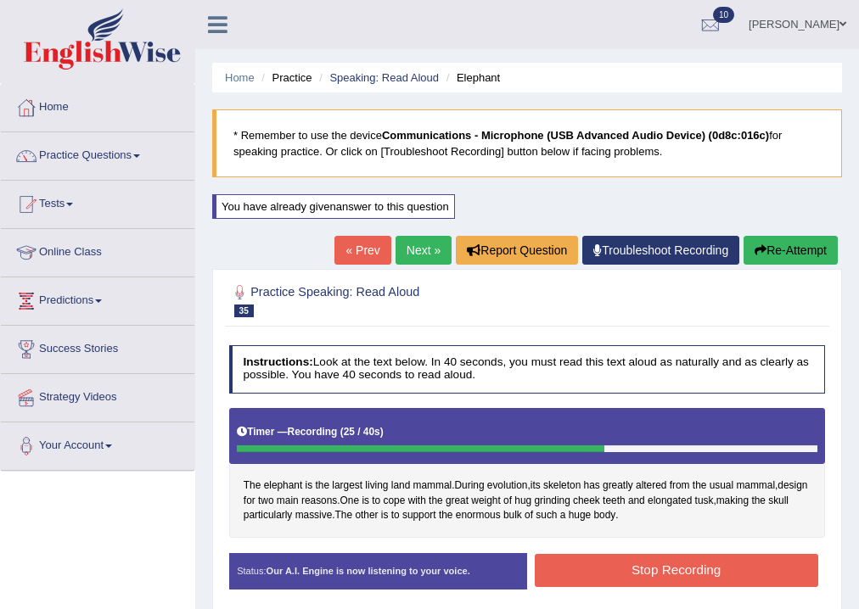
click at [705, 559] on button "Stop Recording" at bounding box center [676, 570] width 283 height 33
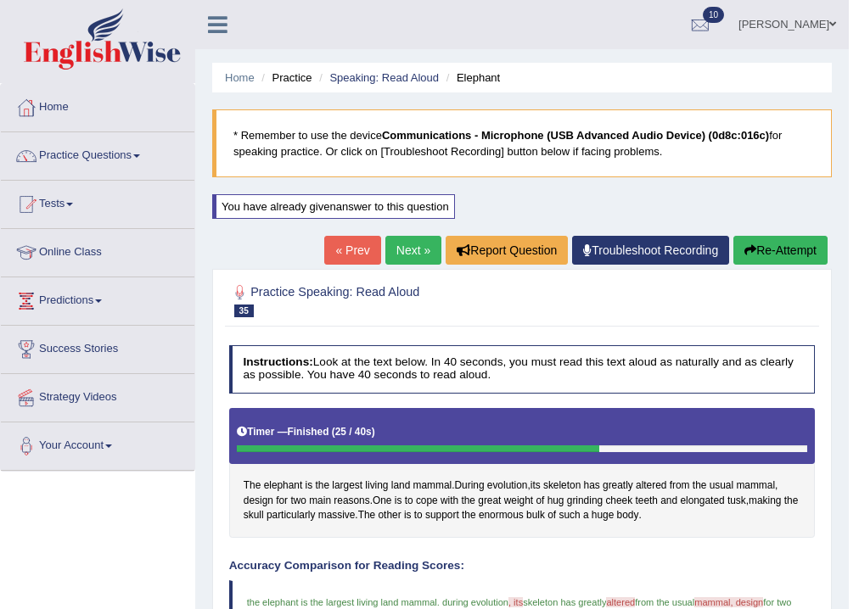
click at [759, 249] on button "Re-Attempt" at bounding box center [780, 250] width 94 height 29
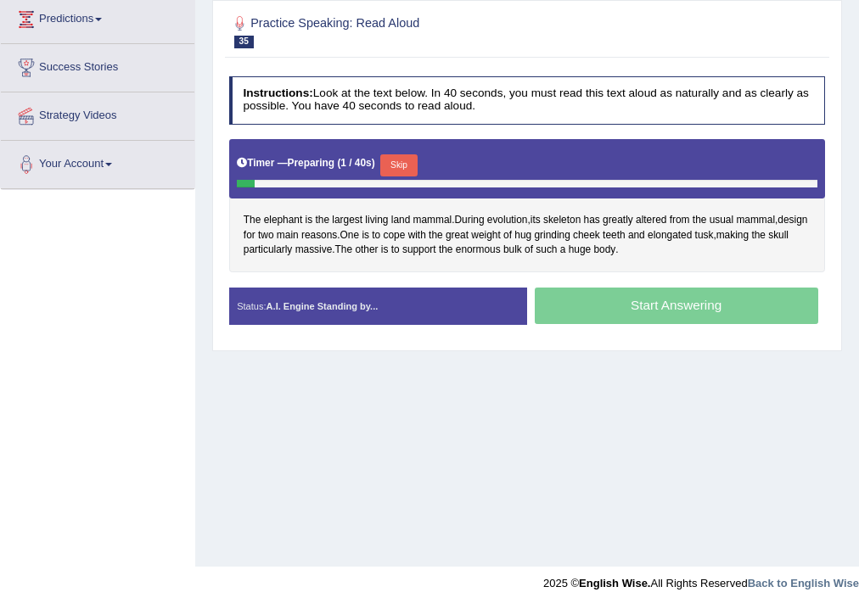
click at [399, 176] on div "Skip" at bounding box center [398, 166] width 36 height 25
click at [401, 169] on button "Skip" at bounding box center [398, 165] width 36 height 22
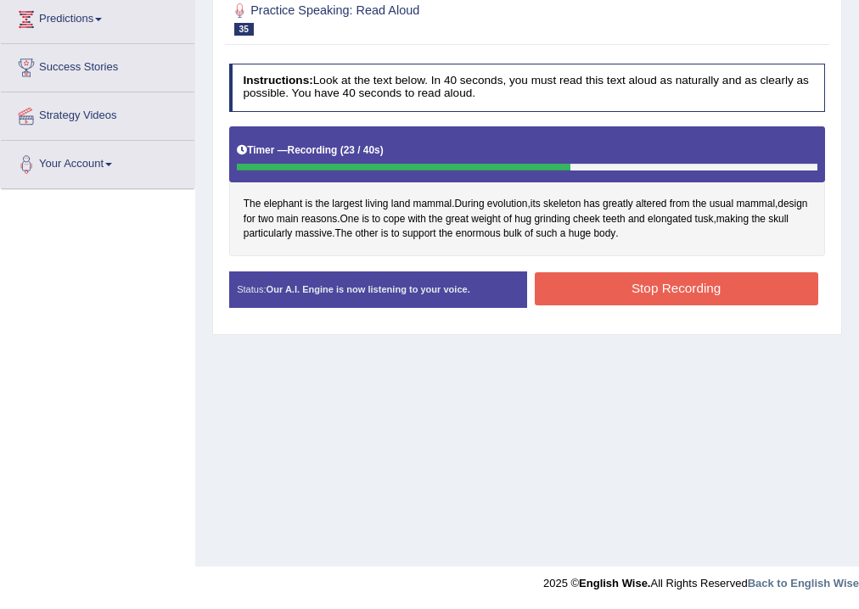
click at [626, 282] on button "Stop Recording" at bounding box center [676, 288] width 283 height 33
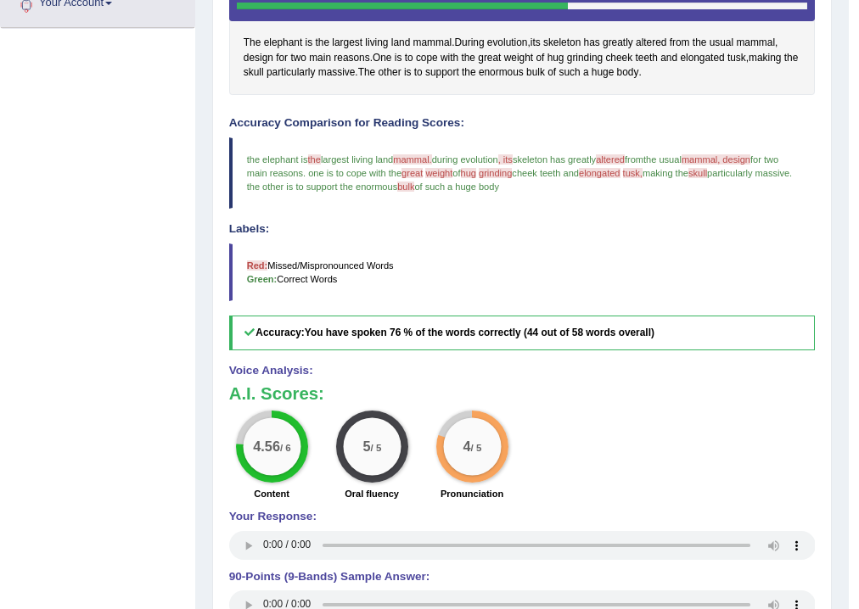
scroll to position [214, 0]
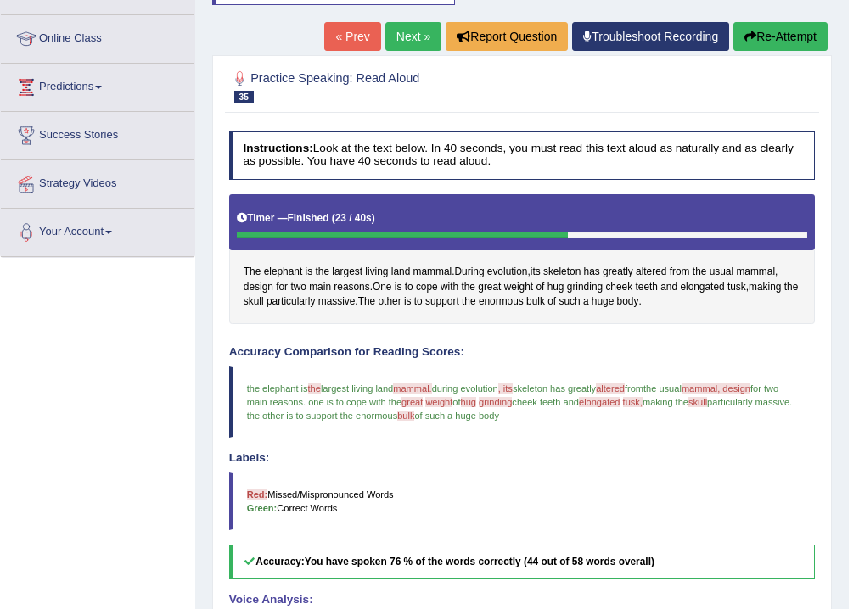
click at [408, 40] on link "Next »" at bounding box center [413, 36] width 56 height 29
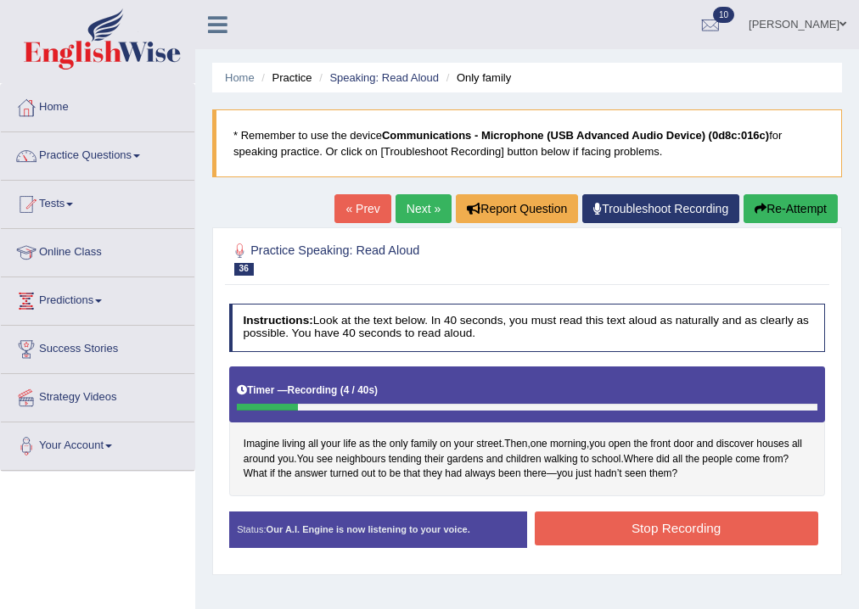
click at [771, 215] on button "Re-Attempt" at bounding box center [790, 208] width 94 height 29
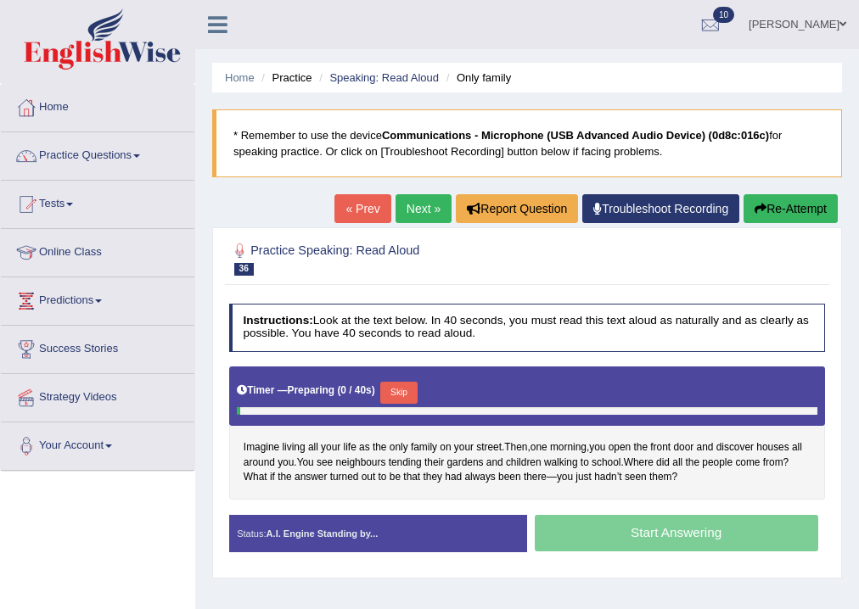
click at [407, 384] on button "Skip" at bounding box center [398, 393] width 36 height 22
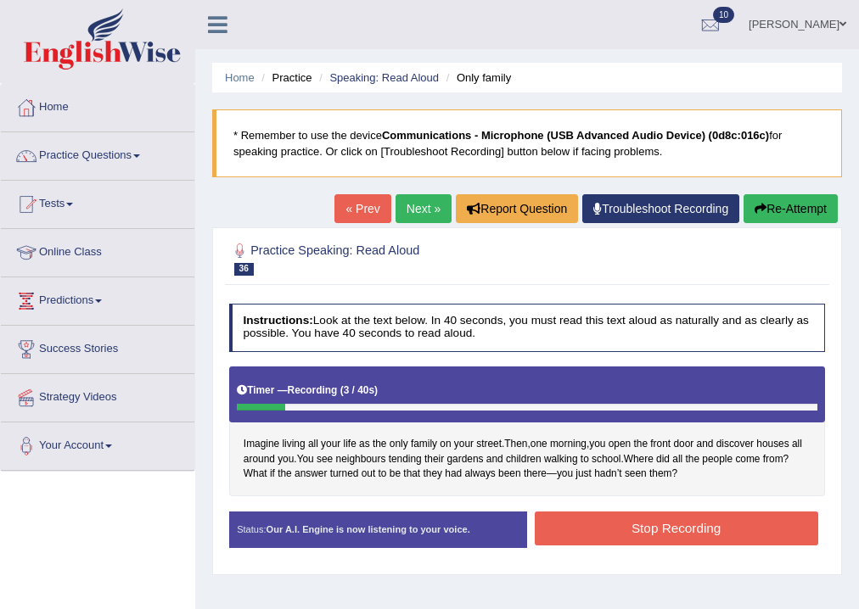
click at [806, 192] on div "Home Practice Speaking: Read Aloud Only family * Remember to use the device Com…" at bounding box center [527, 424] width 664 height 849
click at [798, 201] on button "Re-Attempt" at bounding box center [790, 208] width 94 height 29
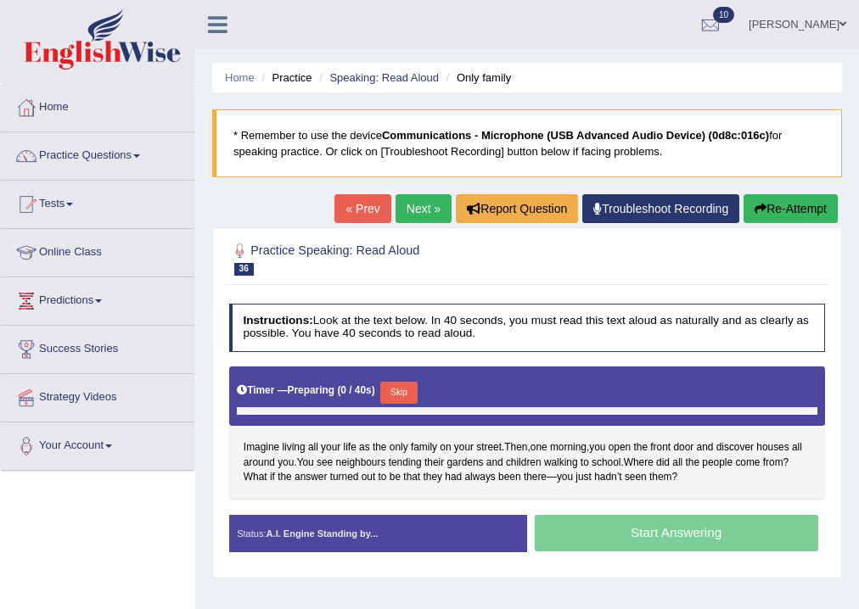
click at [408, 408] on div at bounding box center [527, 411] width 580 height 8
click at [411, 398] on button "Skip" at bounding box center [398, 393] width 36 height 22
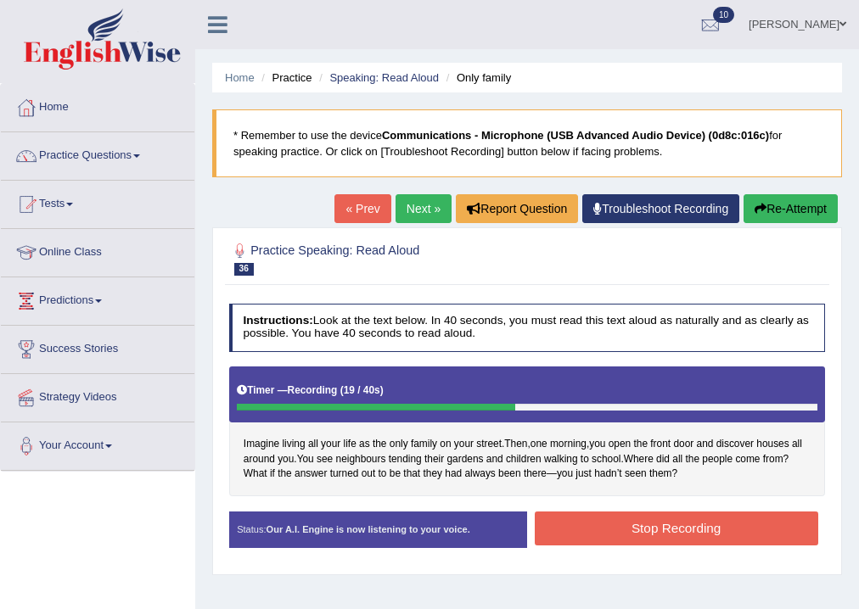
click at [660, 531] on button "Stop Recording" at bounding box center [676, 528] width 283 height 33
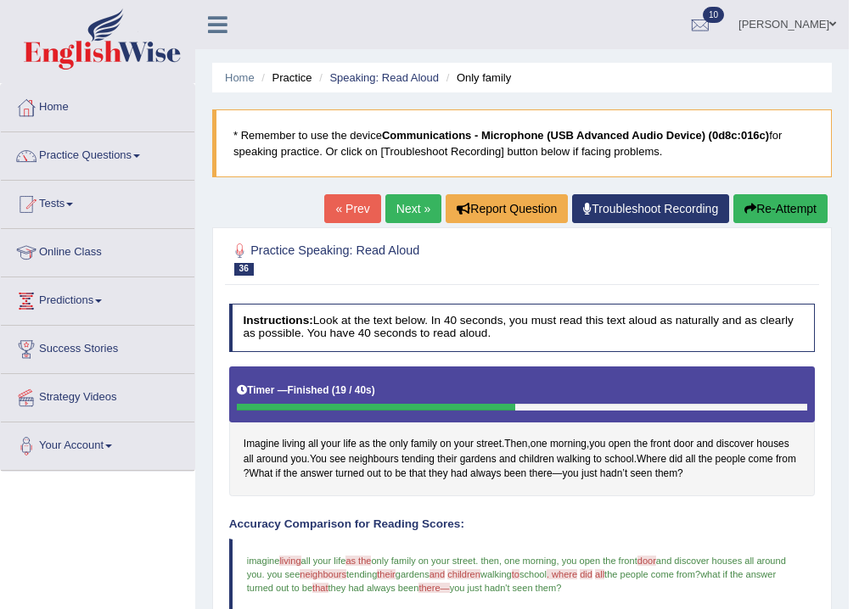
click at [406, 210] on link "Next »" at bounding box center [413, 208] width 56 height 29
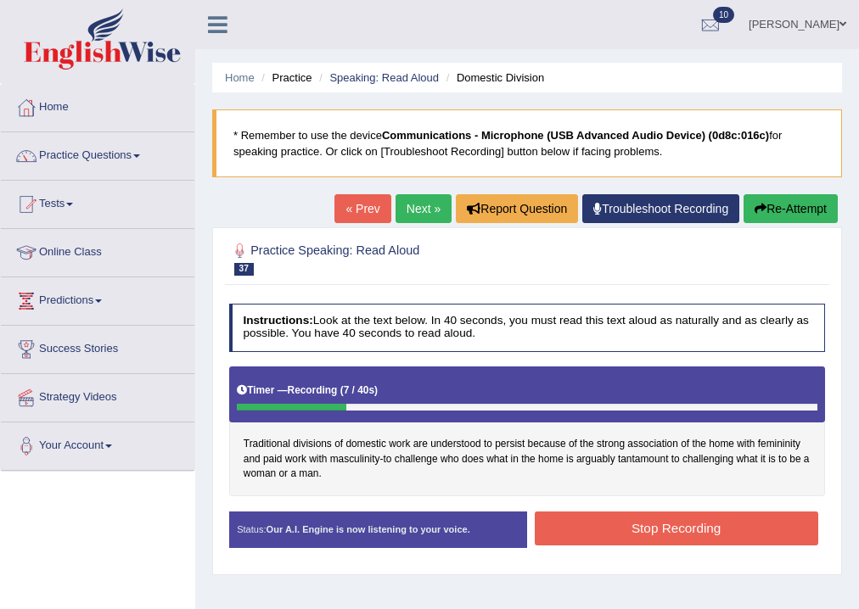
click at [788, 233] on div "Practice Speaking: Read Aloud 37 Domestic Division Instructions: Look at the te…" at bounding box center [527, 401] width 630 height 348
click at [786, 218] on button "Re-Attempt" at bounding box center [790, 208] width 94 height 29
click at [618, 518] on button "Stop Recording" at bounding box center [676, 528] width 283 height 33
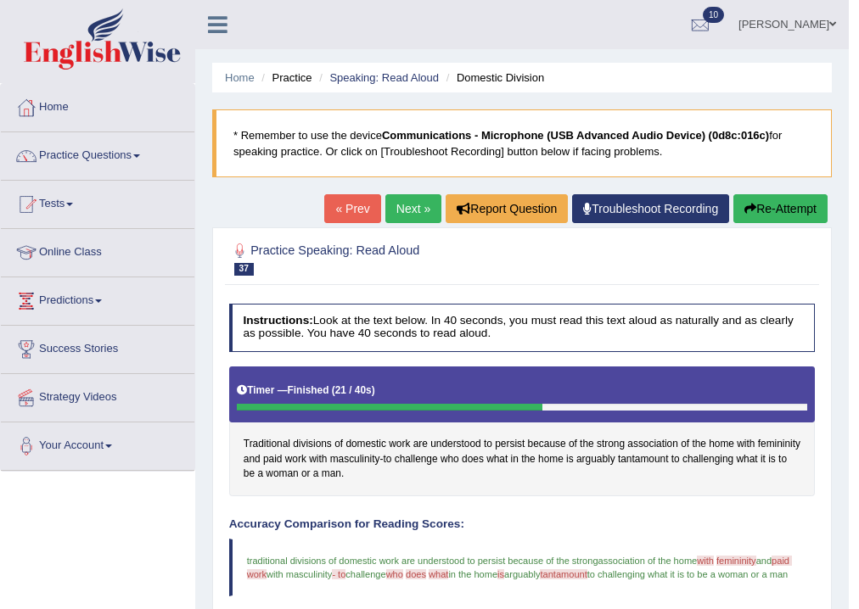
click at [768, 204] on button "Re-Attempt" at bounding box center [780, 208] width 94 height 29
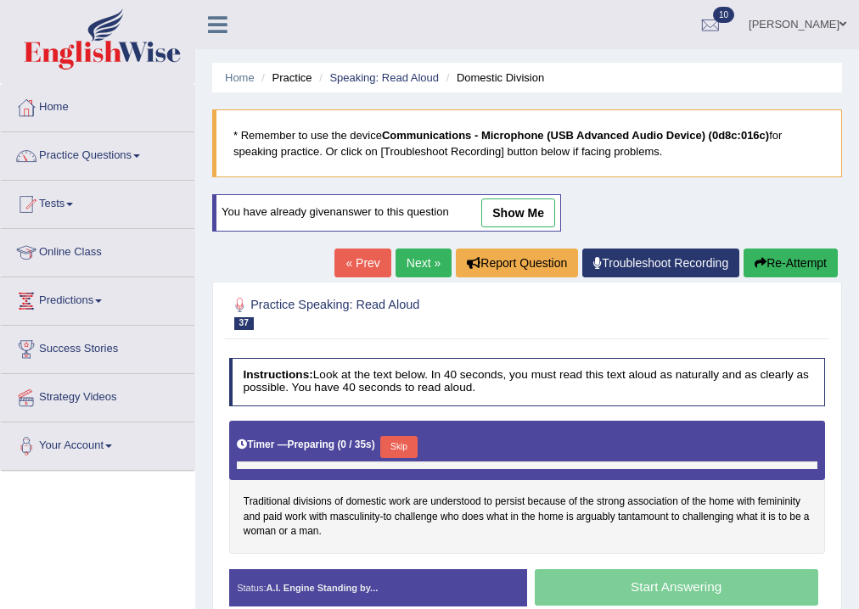
click at [394, 441] on button "Skip" at bounding box center [398, 447] width 36 height 22
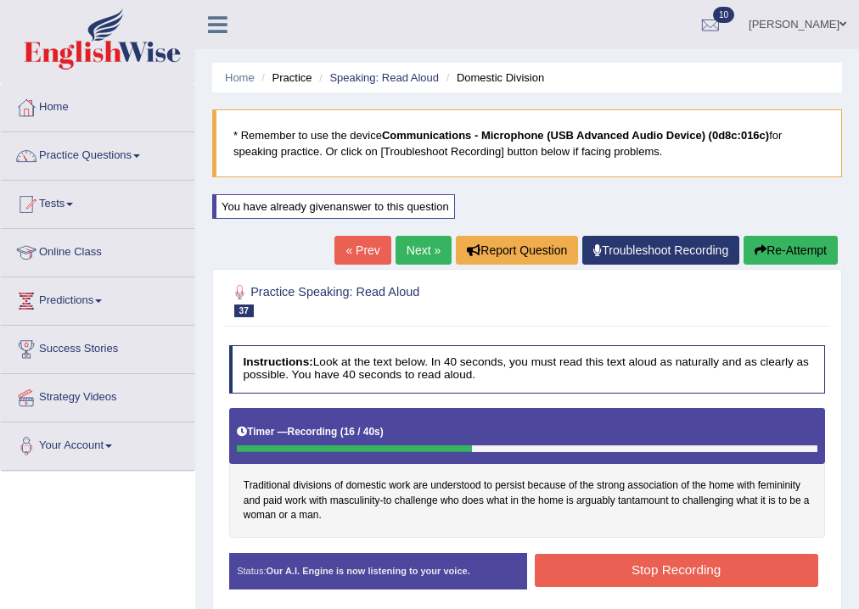
drag, startPoint x: 631, startPoint y: 546, endPoint x: 652, endPoint y: 556, distance: 23.5
click at [645, 553] on div "Instructions: Look at the text below. In 40 seconds, you must read this text al…" at bounding box center [526, 473] width 603 height 271
click at [655, 561] on button "Stop Recording" at bounding box center [676, 570] width 283 height 33
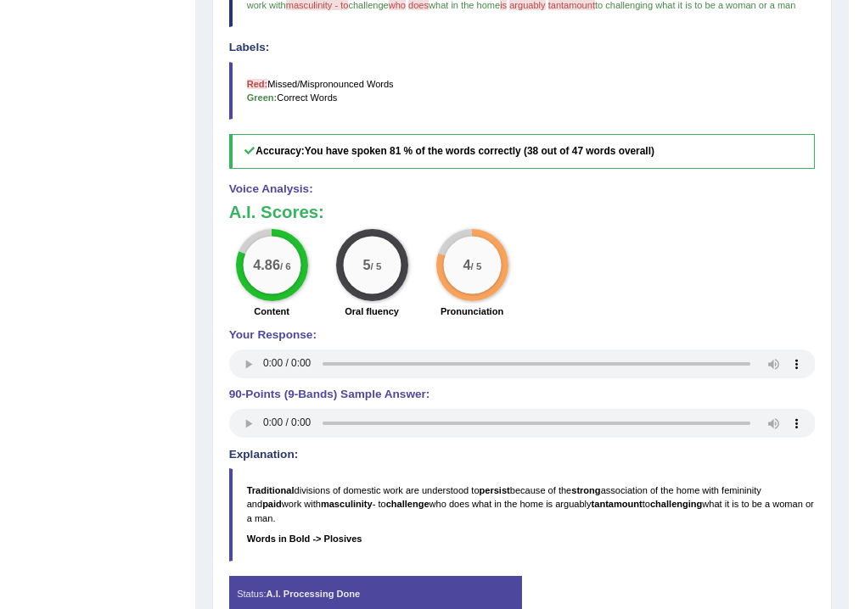
scroll to position [136, 0]
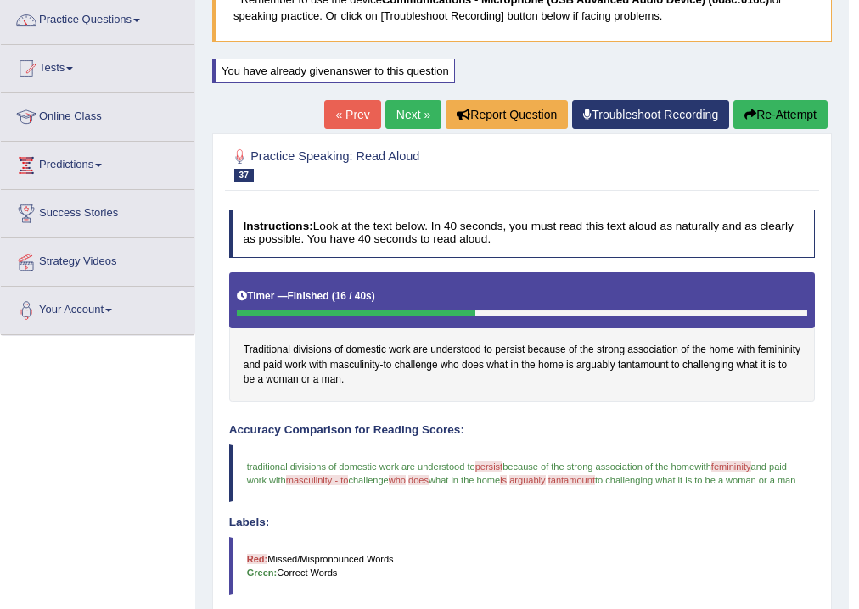
click at [421, 115] on link "Next »" at bounding box center [413, 114] width 56 height 29
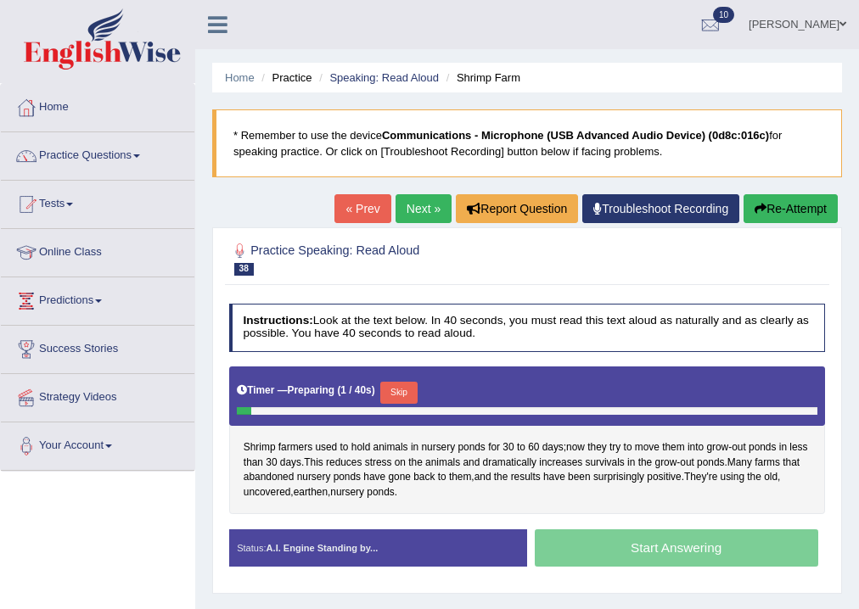
click at [398, 384] on button "Skip" at bounding box center [398, 393] width 36 height 22
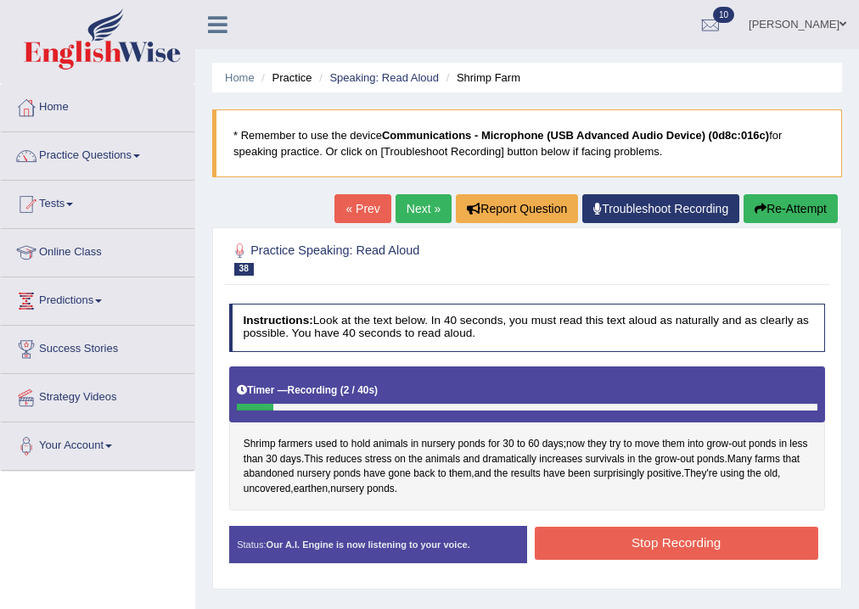
click at [767, 221] on button "Re-Attempt" at bounding box center [790, 208] width 94 height 29
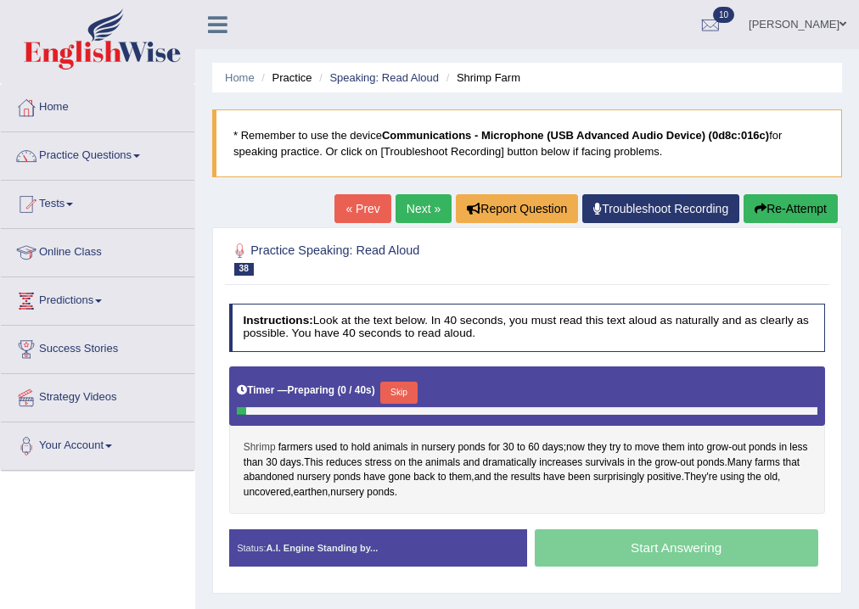
click at [266, 444] on span "Shrimp" at bounding box center [260, 447] width 32 height 15
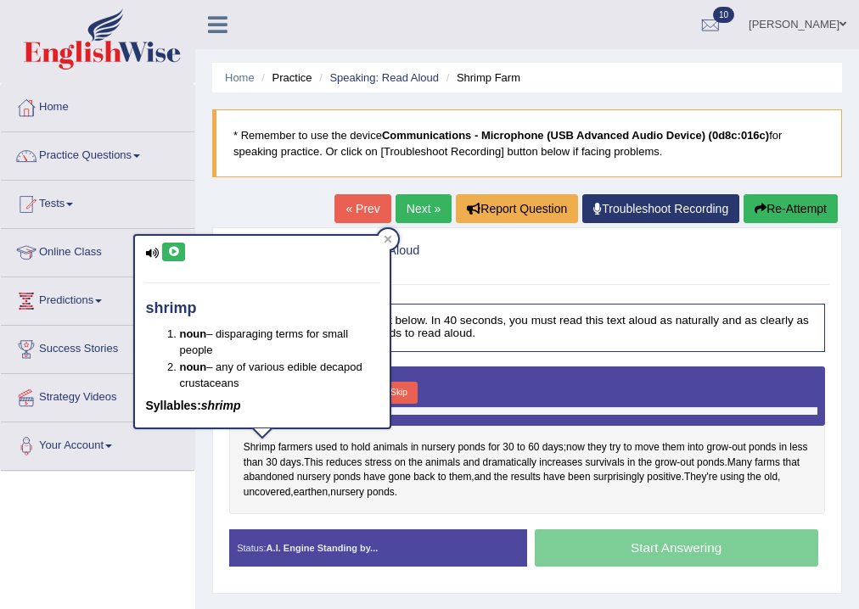
click at [163, 248] on button at bounding box center [173, 252] width 23 height 19
click at [383, 233] on div at bounding box center [388, 239] width 20 height 20
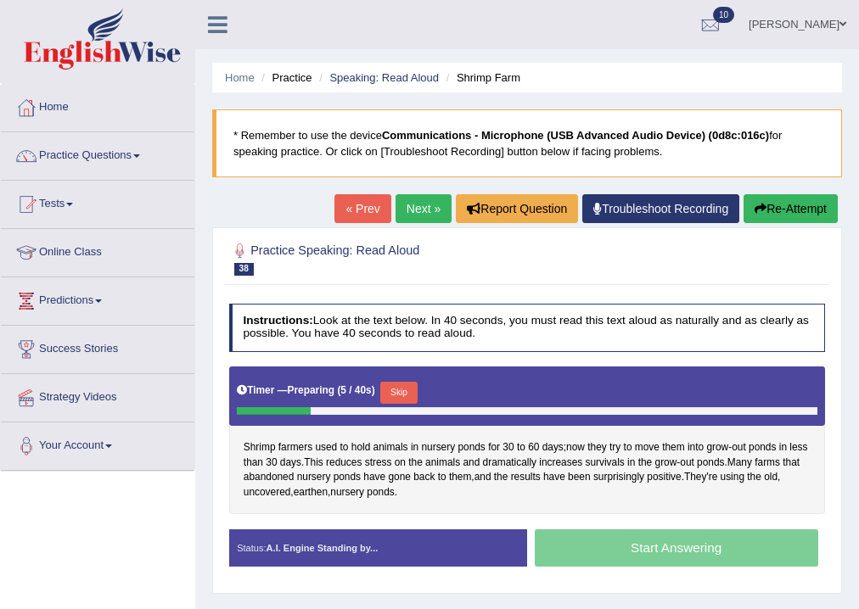
click at [403, 388] on button "Skip" at bounding box center [398, 393] width 36 height 22
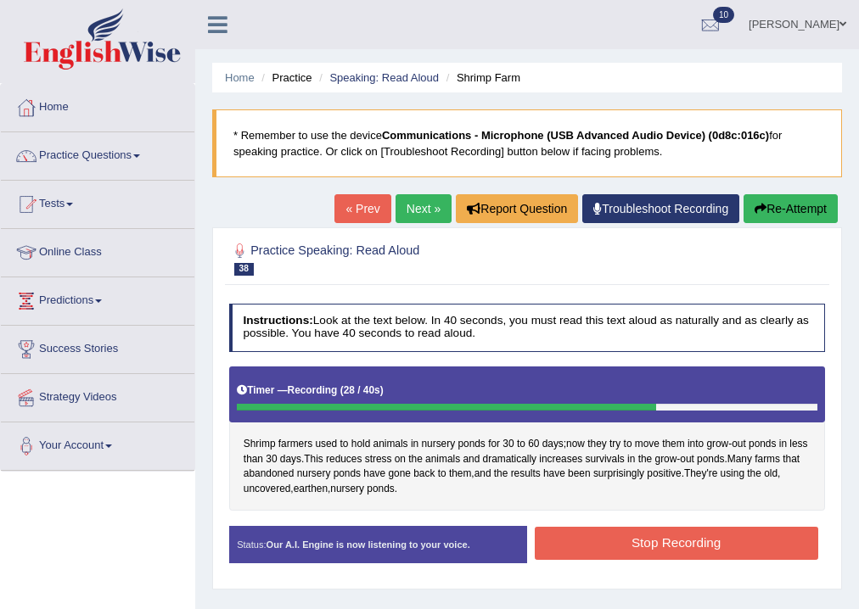
click at [625, 543] on button "Stop Recording" at bounding box center [676, 543] width 283 height 33
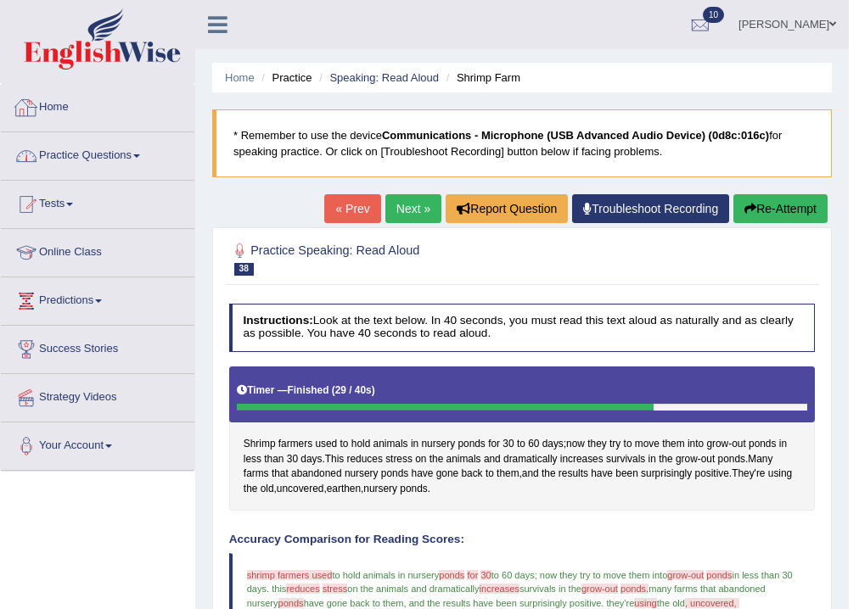
click at [51, 147] on link "Practice Questions" at bounding box center [97, 153] width 193 height 42
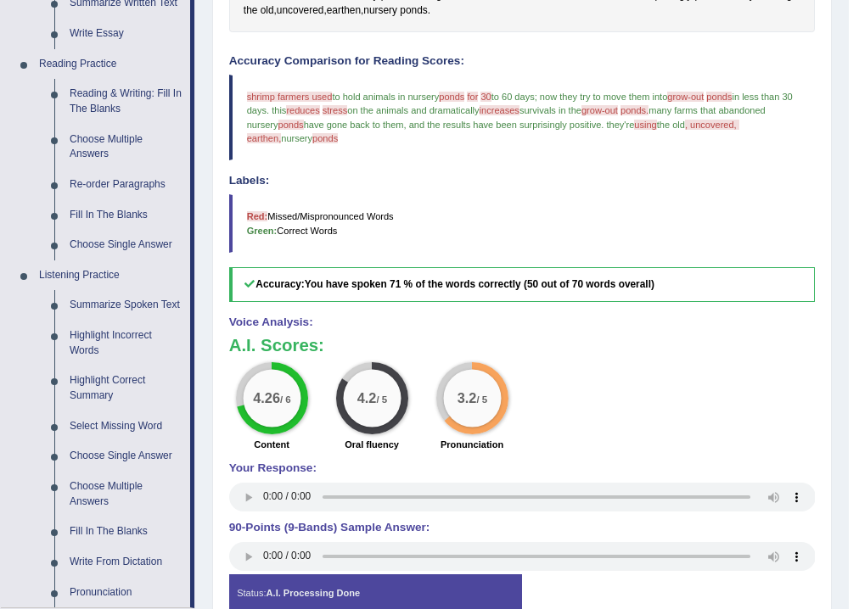
scroll to position [767, 0]
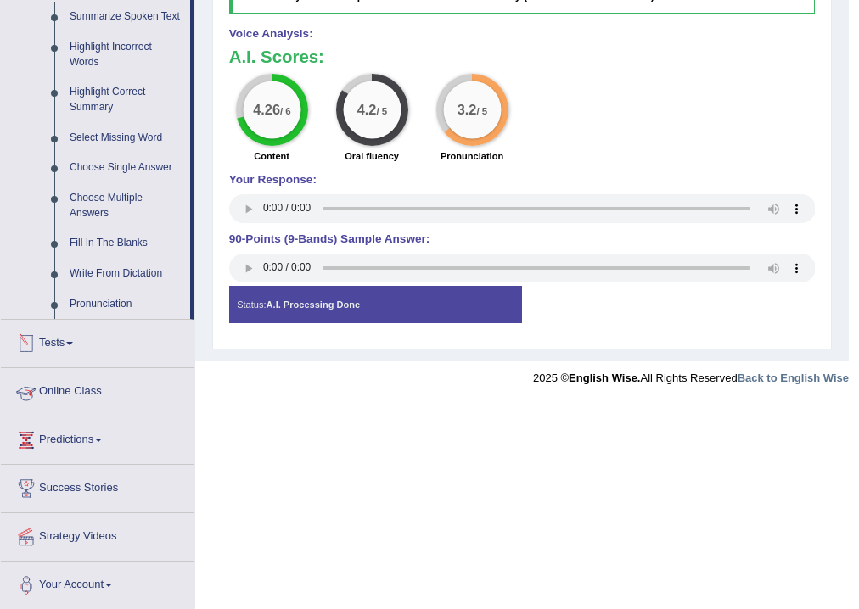
click at [68, 336] on link "Tests" at bounding box center [97, 341] width 193 height 42
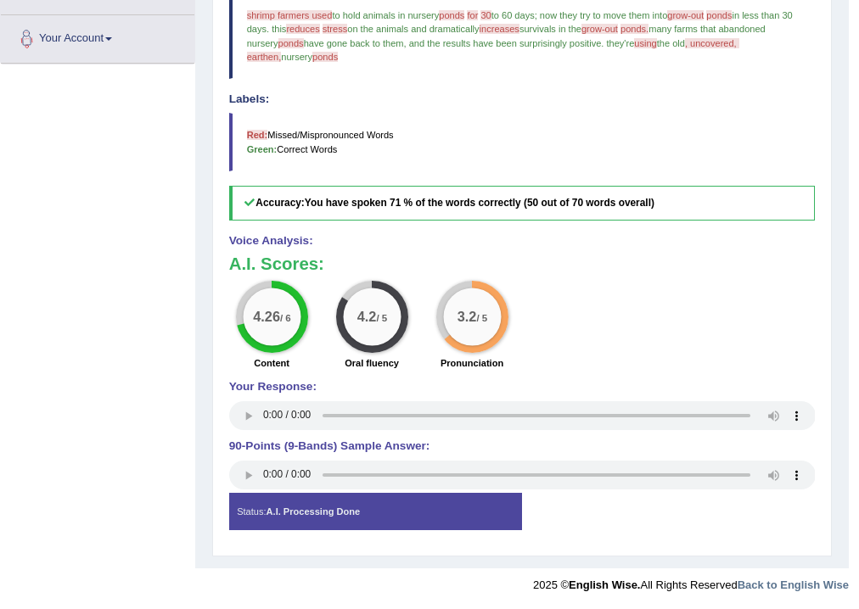
scroll to position [195, 0]
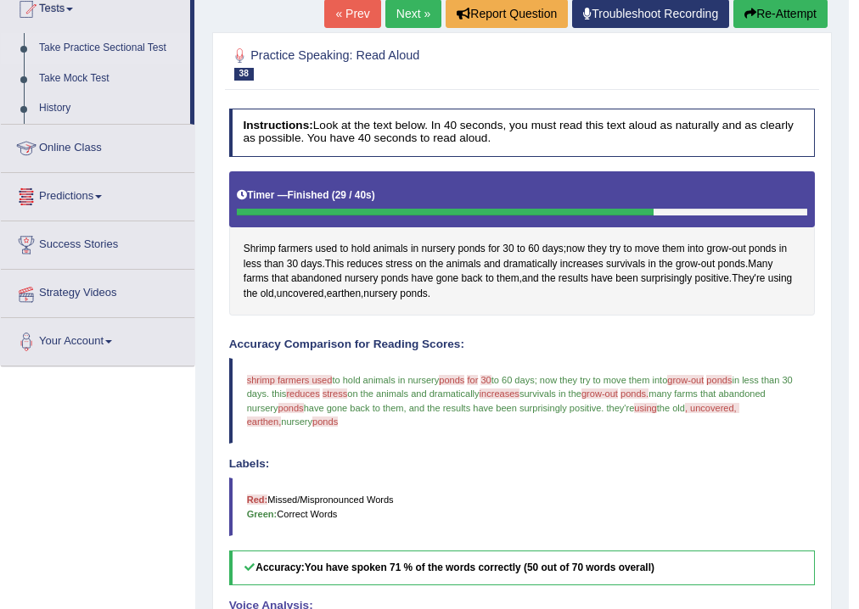
click at [105, 51] on link "Take Practice Sectional Test" at bounding box center [110, 48] width 159 height 31
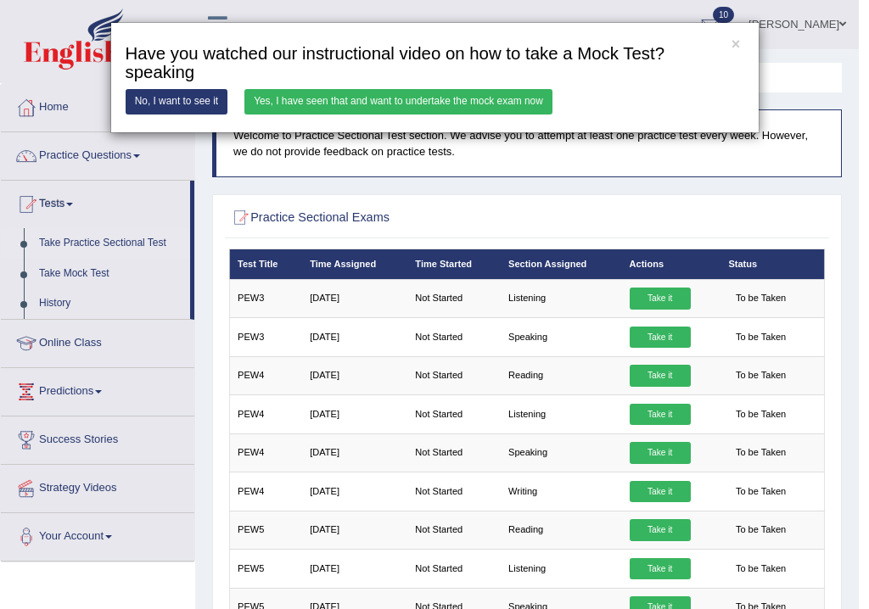
click at [517, 98] on link "Yes, I have seen that and want to undertake the mock exam now" at bounding box center [398, 101] width 308 height 25
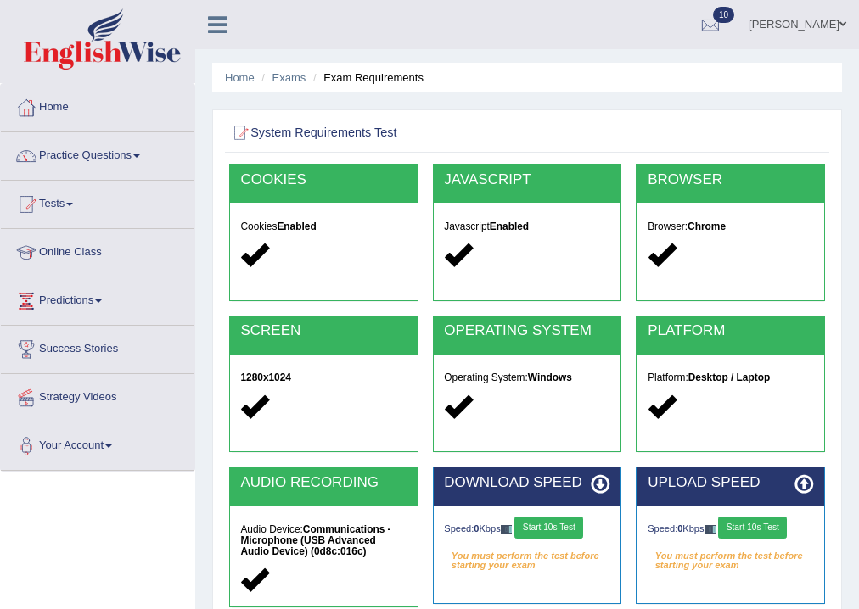
click at [574, 532] on button "Start 10s Test" at bounding box center [548, 528] width 69 height 22
click at [754, 526] on button "Start 10s Test" at bounding box center [752, 528] width 69 height 22
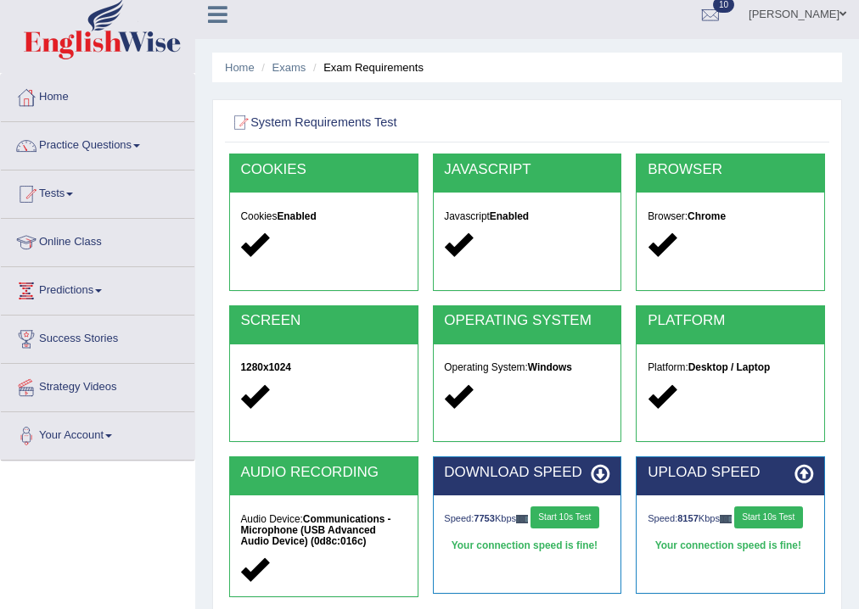
scroll to position [282, 0]
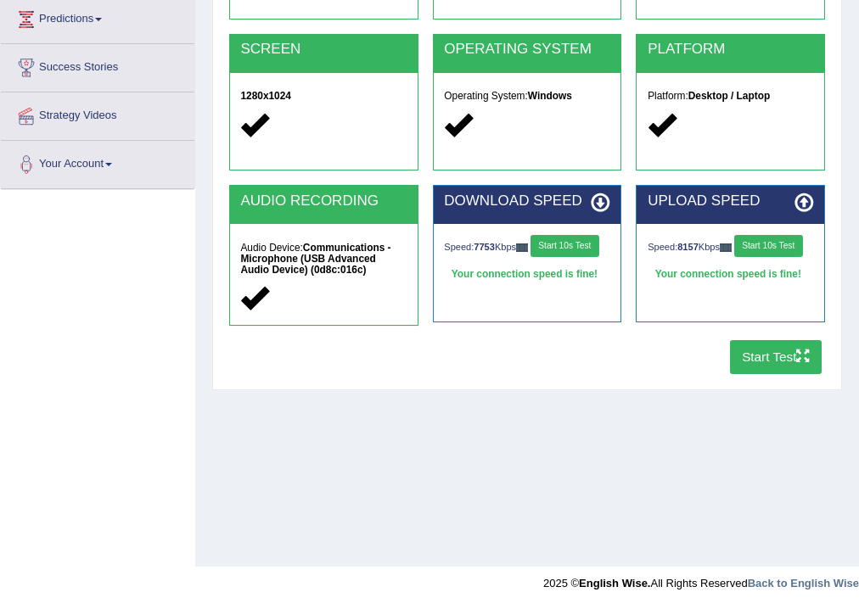
click at [764, 353] on button "Start Test" at bounding box center [776, 356] width 93 height 33
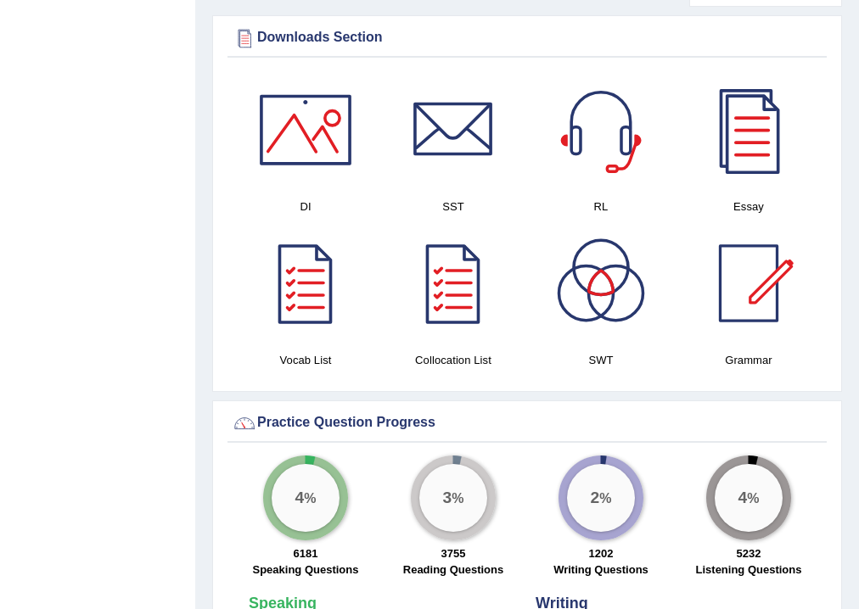
scroll to position [815, 0]
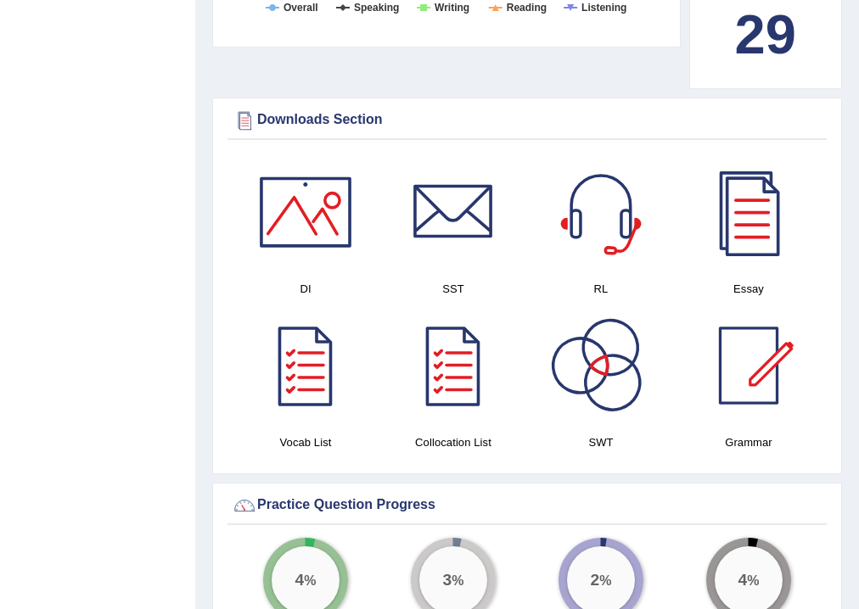
click at [624, 402] on div at bounding box center [600, 365] width 119 height 119
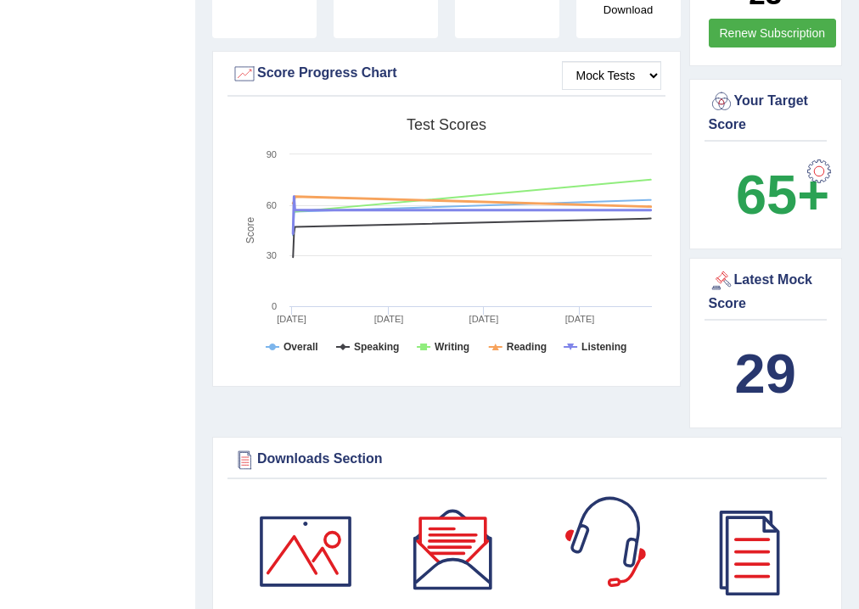
scroll to position [68, 0]
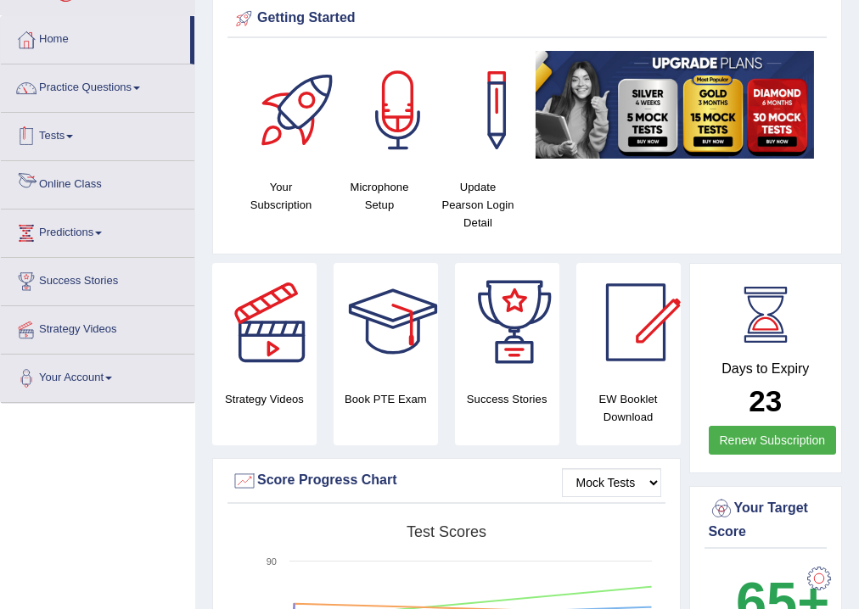
click at [60, 132] on link "Tests" at bounding box center [97, 134] width 193 height 42
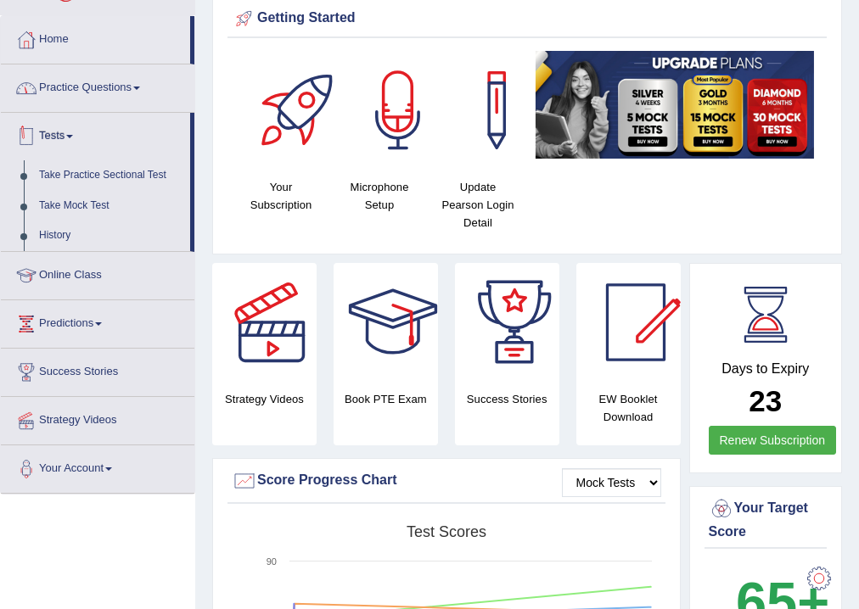
click at [134, 99] on link "Practice Questions" at bounding box center [97, 85] width 193 height 42
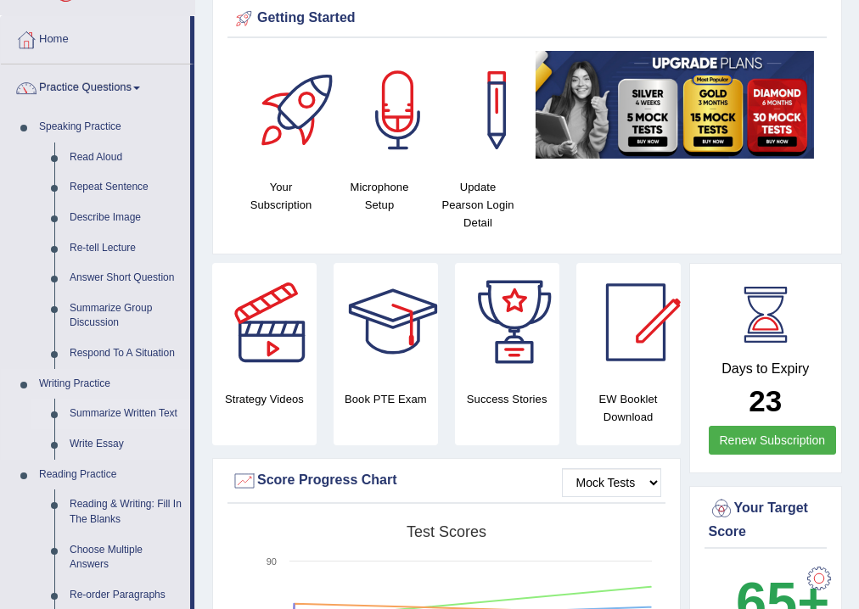
click at [128, 406] on link "Summarize Written Text" at bounding box center [126, 414] width 128 height 31
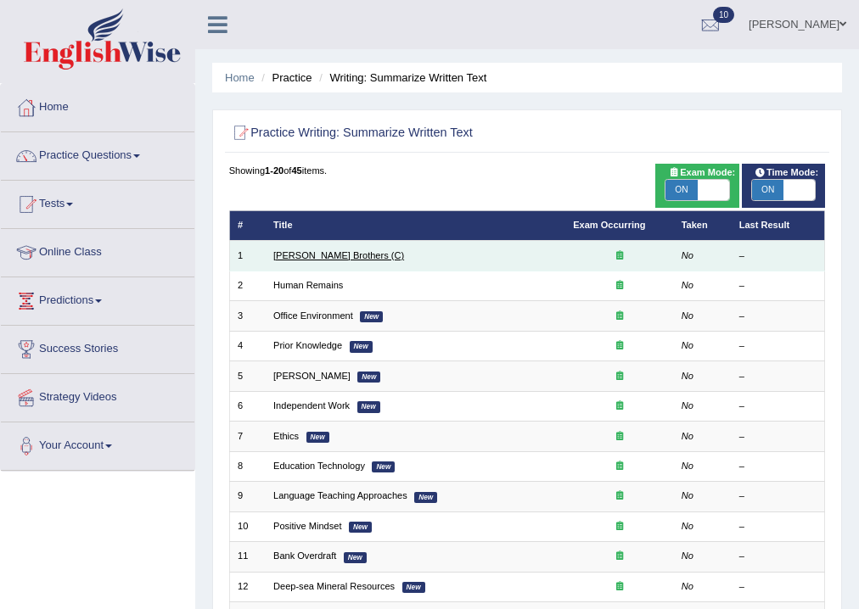
click at [334, 255] on link "Wright Brothers (C)" at bounding box center [338, 255] width 131 height 10
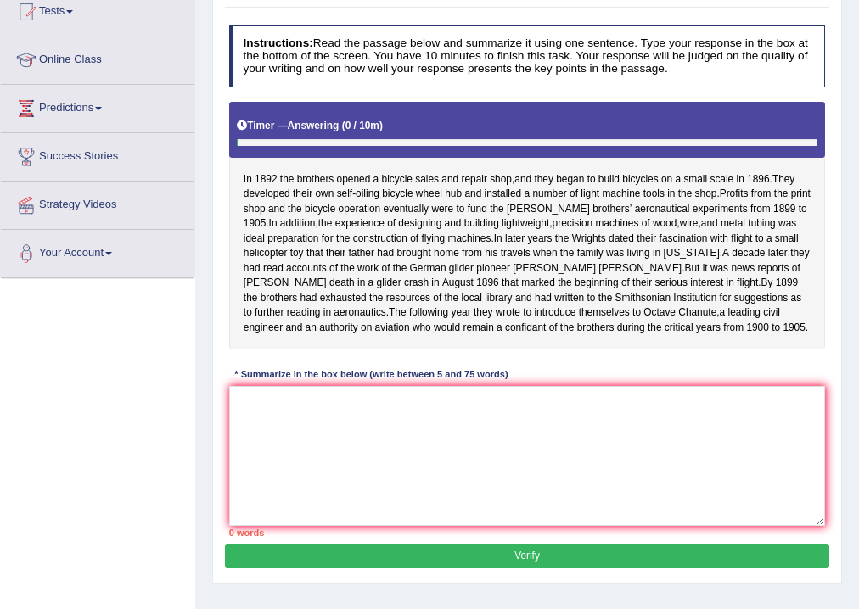
scroll to position [282, 0]
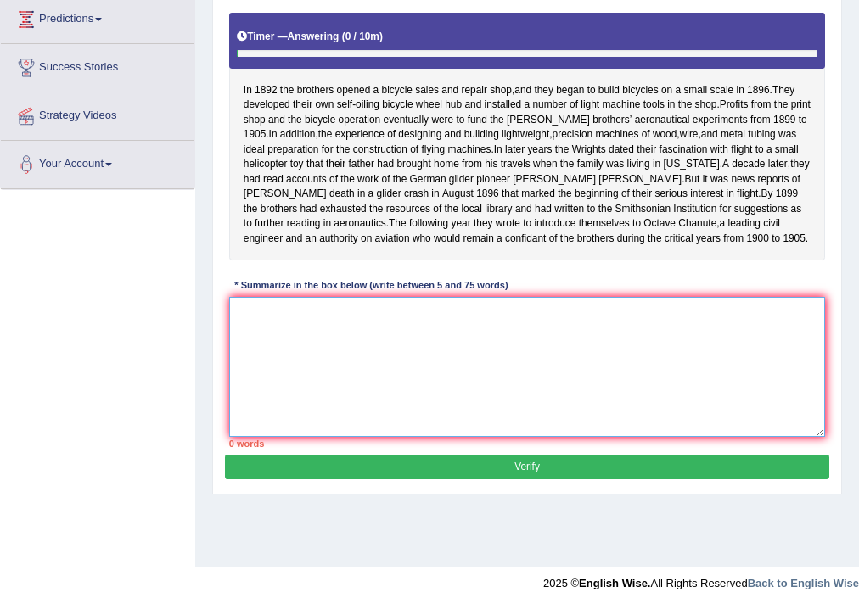
click at [400, 339] on textarea at bounding box center [527, 367] width 597 height 140
type textarea "I"
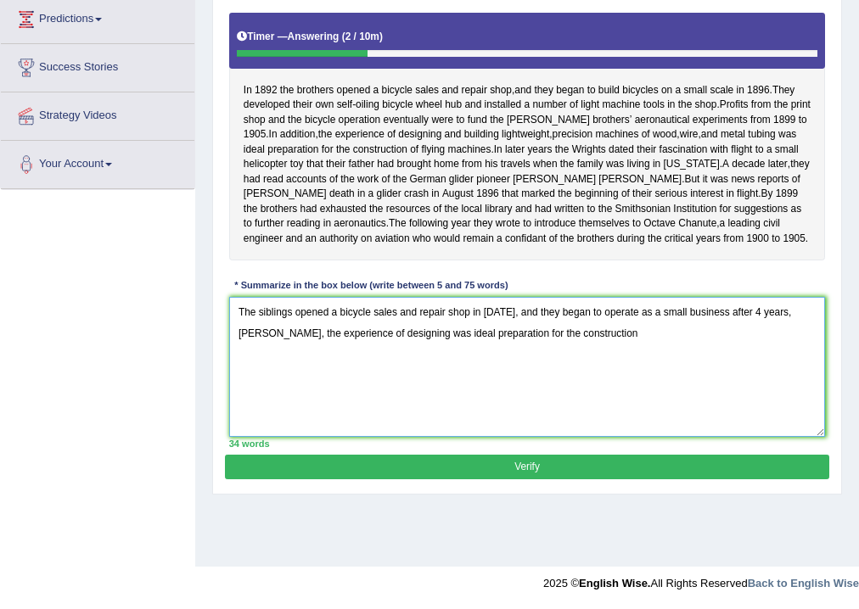
click at [485, 367] on textarea "The siblings opened a bicycle sales and repair shop in 1892, and they began to …" at bounding box center [527, 367] width 597 height 140
click at [547, 366] on textarea "The siblings opened a bicycle sales and repair shop in 1892, and they began to …" at bounding box center [527, 367] width 597 height 140
click at [604, 362] on textarea "The siblings opened a bicycle sales and repair shop in 1892, and they began to …" at bounding box center [527, 367] width 597 height 140
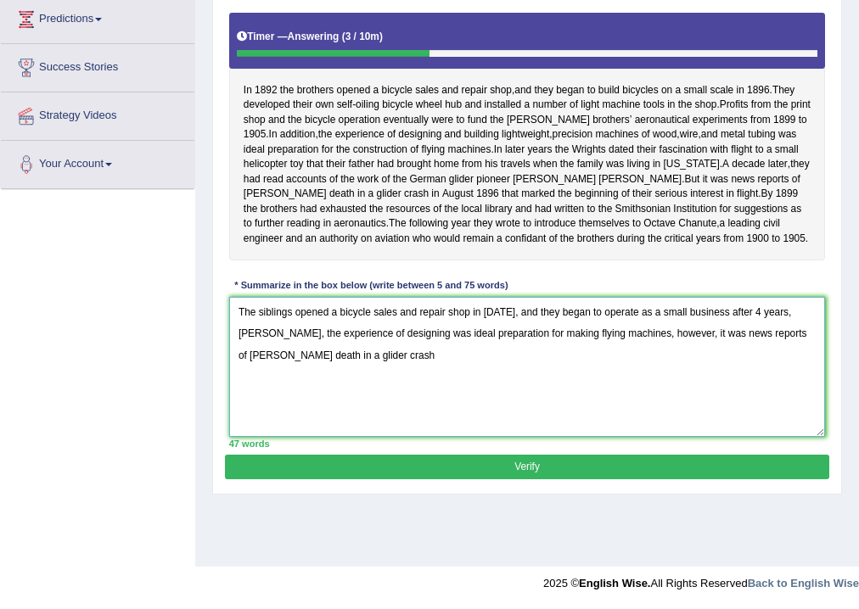
drag, startPoint x: 310, startPoint y: 386, endPoint x: 676, endPoint y: 370, distance: 366.1
click at [676, 370] on textarea "The siblings opened a bicycle sales and repair shop in 1892, and they began to …" at bounding box center [527, 367] width 597 height 140
drag, startPoint x: 480, startPoint y: 378, endPoint x: 470, endPoint y: 379, distance: 10.2
click at [475, 379] on textarea "The siblings opened a bicycle sales and repair shop in 1892, and they began to …" at bounding box center [527, 367] width 597 height 140
click at [304, 384] on textarea "The siblings opened a bicycle sales and repair shop in 1892, and they began to …" at bounding box center [527, 367] width 597 height 140
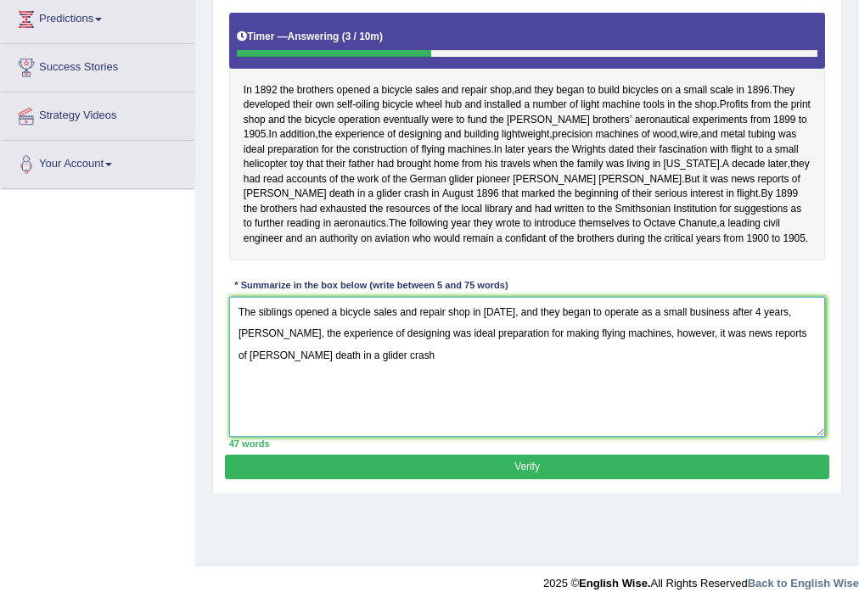
click at [303, 384] on textarea "The siblings opened a bicycle sales and repair shop in 1892, and they began to …" at bounding box center [527, 367] width 597 height 140
drag, startPoint x: 773, startPoint y: 366, endPoint x: 676, endPoint y: 372, distance: 97.8
click at [676, 372] on textarea "The siblings opened a bicycle sales and repair shop in 1892, and they began to …" at bounding box center [527, 367] width 597 height 140
click at [712, 364] on textarea "The siblings opened a bicycle sales and repair shop in 1892, and they began to …" at bounding box center [527, 367] width 597 height 140
click at [665, 385] on textarea "The siblings opened a bicycle sales and repair shop in 1892, and they began to …" at bounding box center [527, 367] width 597 height 140
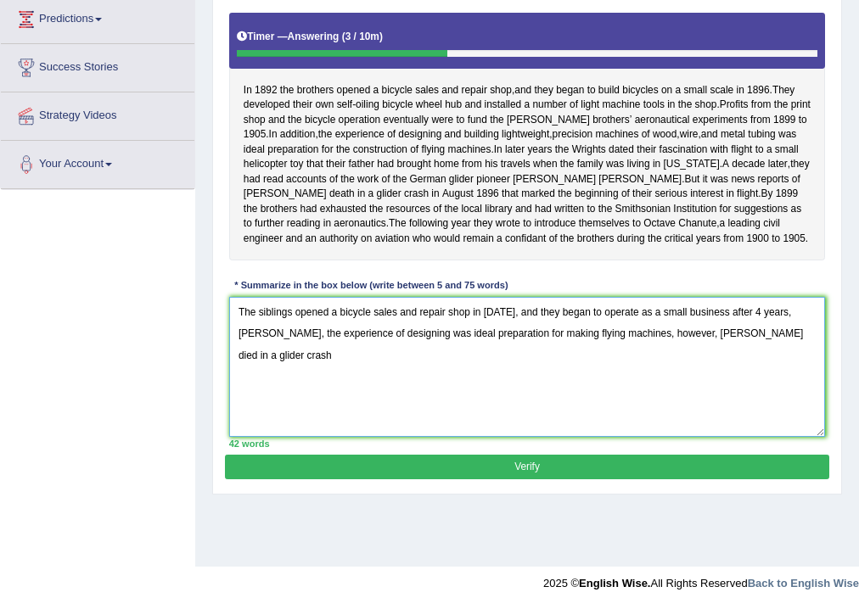
click at [671, 363] on textarea "The siblings opened a bicycle sales and repair shop in 1892, and they began to …" at bounding box center [527, 367] width 597 height 140
click at [673, 363] on textarea "The siblings opened a bicycle sales and repair shop in 1892, and they began to …" at bounding box center [527, 367] width 597 height 140
click at [708, 385] on textarea "The siblings opened a bicycle sales and repair shop in 1892, and they began to …" at bounding box center [527, 367] width 597 height 140
click at [256, 361] on textarea "The siblings opened a bicycle sales and repair shop in 1892, and they began to …" at bounding box center [527, 367] width 597 height 140
click at [635, 367] on textarea "The siblings opened a bicycle sales and repair shop in 1892, and they began to …" at bounding box center [527, 367] width 597 height 140
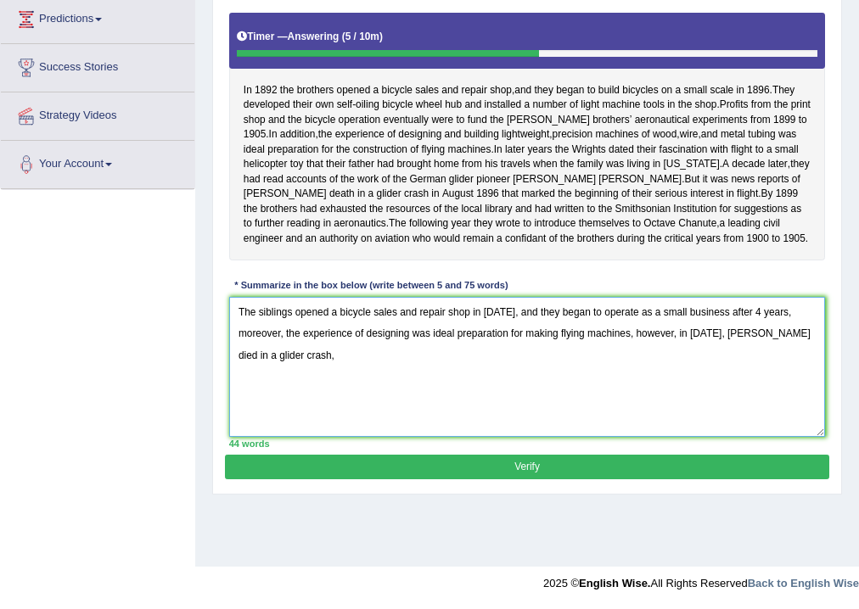
click at [621, 381] on textarea "The siblings opened a bicycle sales and repair shop in 1892, and they began to …" at bounding box center [527, 367] width 597 height 140
click at [454, 389] on textarea "The siblings opened a bicycle sales and repair shop in 1892, and they began to …" at bounding box center [527, 367] width 597 height 140
click at [514, 381] on textarea "The siblings opened a bicycle sales and repair shop in 1892, and they began to …" at bounding box center [527, 367] width 597 height 140
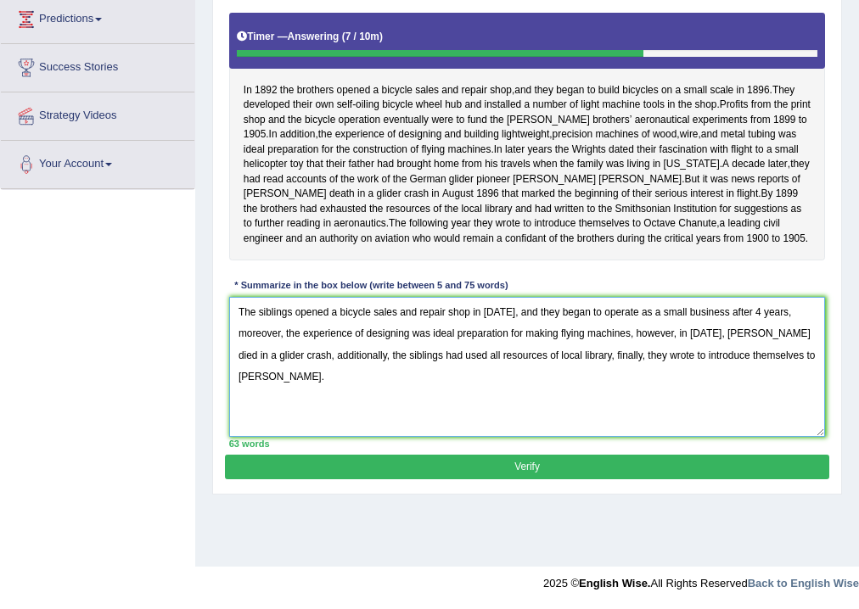
type textarea "The siblings opened a bicycle sales and repair shop in [DATE], and they began t…"
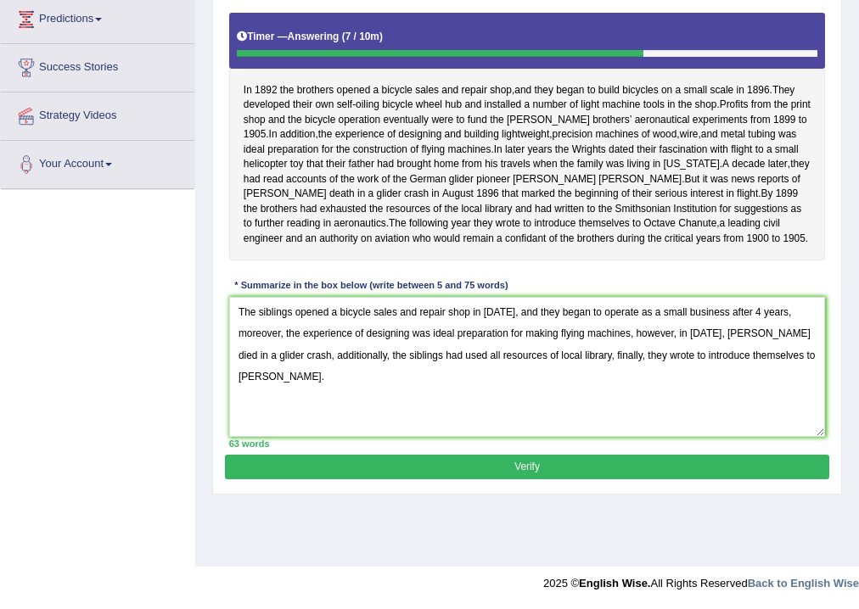
click at [625, 479] on button "Verify" at bounding box center [526, 467] width 603 height 25
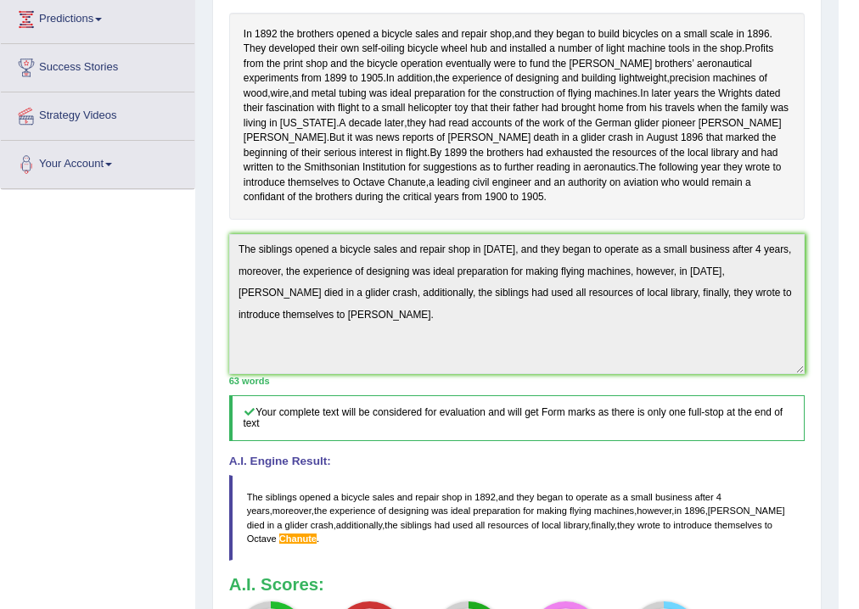
scroll to position [513, 0]
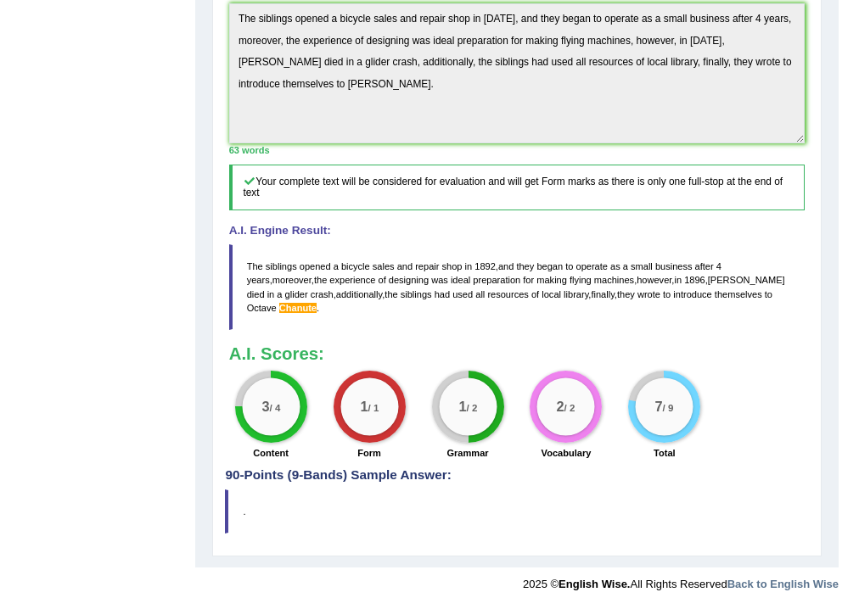
drag, startPoint x: 574, startPoint y: 328, endPoint x: 306, endPoint y: 279, distance: 272.6
click at [306, 279] on blockquote "The siblings opened a bicycle sales and repair shop in 1892 , and they began to…" at bounding box center [517, 287] width 576 height 86
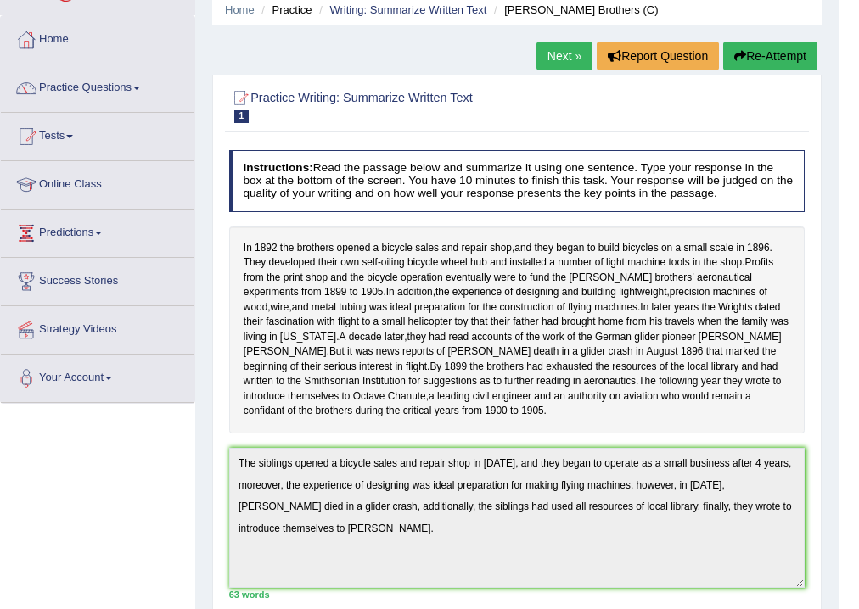
scroll to position [0, 0]
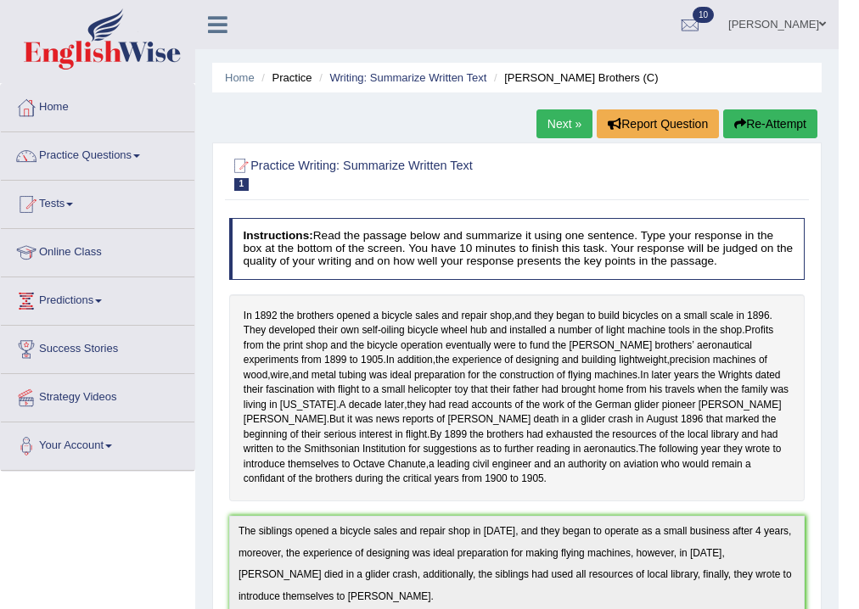
click at [765, 112] on button "Re-Attempt" at bounding box center [770, 123] width 94 height 29
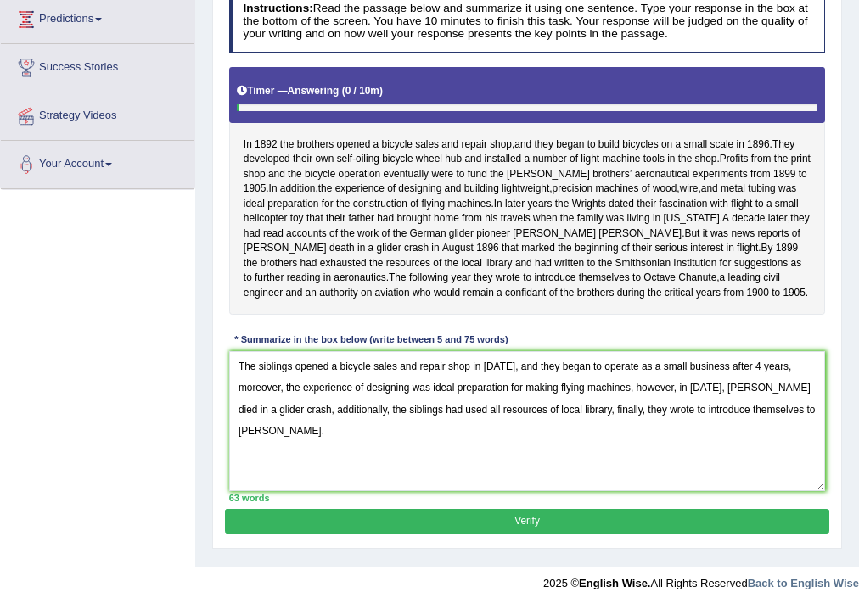
click at [266, 434] on textarea "The siblings opened a bicycle sales and repair shop in [DATE], and they began t…" at bounding box center [527, 421] width 597 height 140
type textarea "The siblings opened a bicycle sales and repair shop in 1892, and they began to …"
click at [384, 519] on button "Verify" at bounding box center [526, 521] width 603 height 25
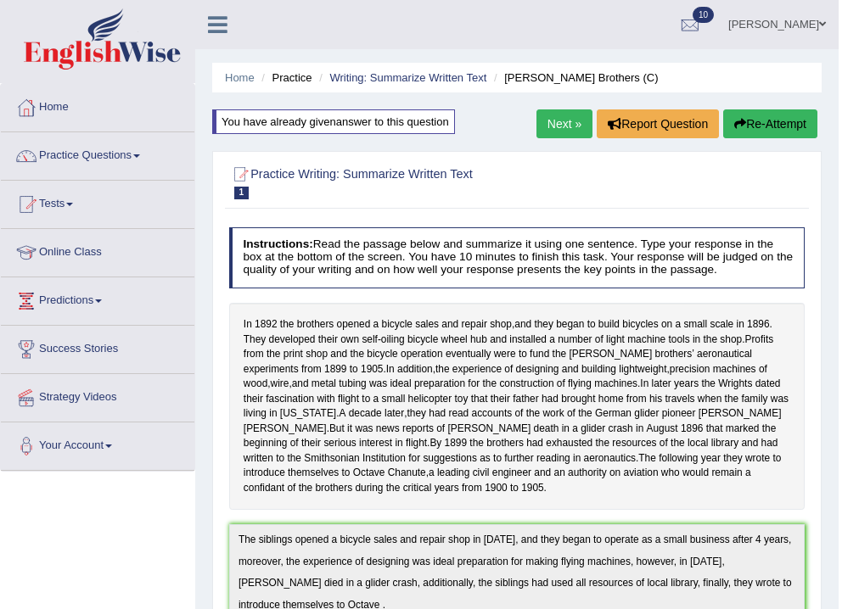
click at [771, 112] on button "Re-Attempt" at bounding box center [770, 123] width 94 height 29
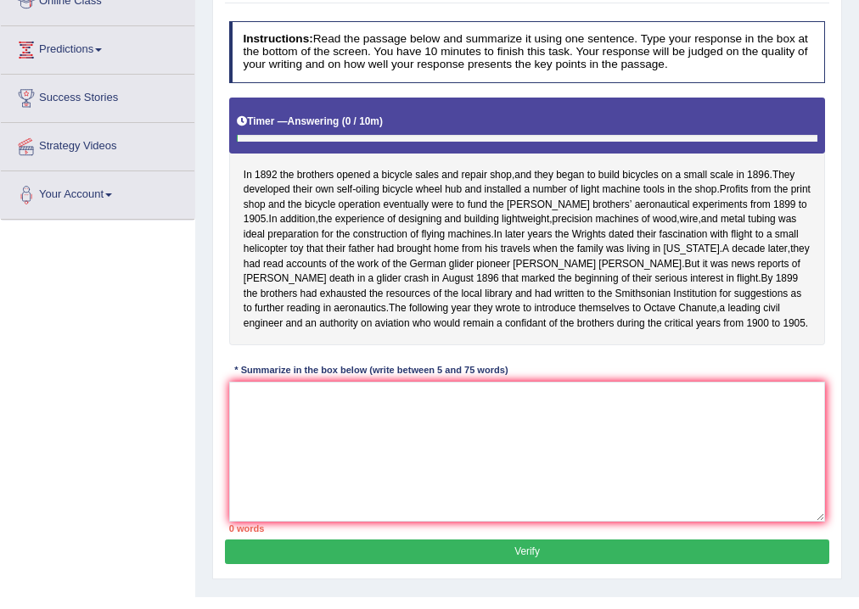
scroll to position [272, 0]
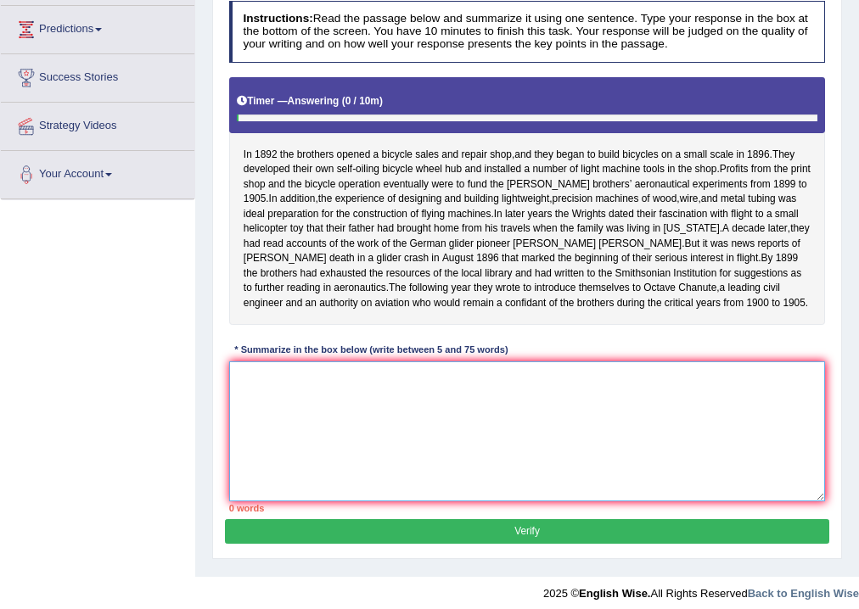
click at [660, 445] on textarea at bounding box center [527, 432] width 597 height 140
paste textarea "The siblings opened a bicycle sales and repair shop in [DATE], and they began t…"
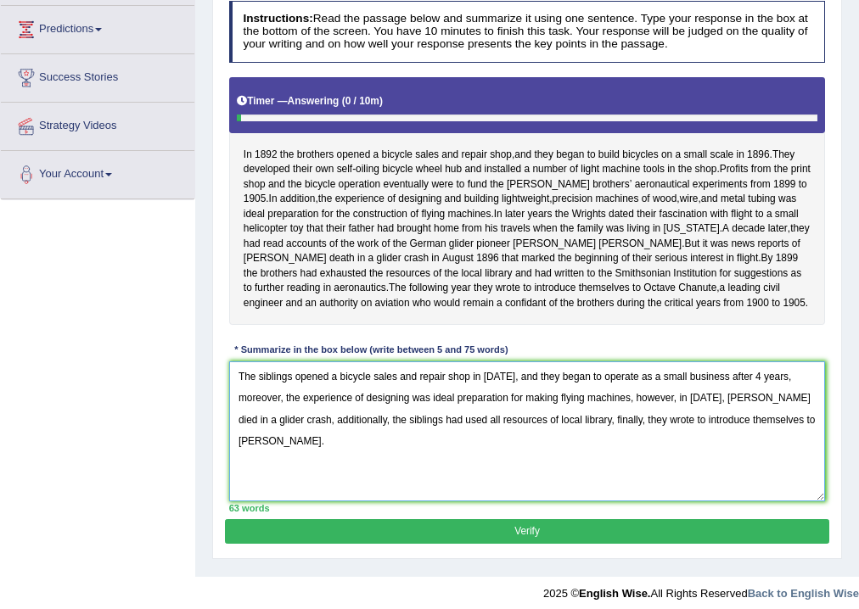
click at [245, 470] on textarea "The siblings opened a bicycle sales and repair shop in [DATE], and they began t…" at bounding box center [527, 432] width 597 height 140
click at [633, 451] on textarea "The siblings opened a bicycle sales and repair shop in [DATE], and they began t…" at bounding box center [527, 432] width 597 height 140
type textarea "The siblings opened a bicycle sales and repair shop in [DATE], and they began t…"
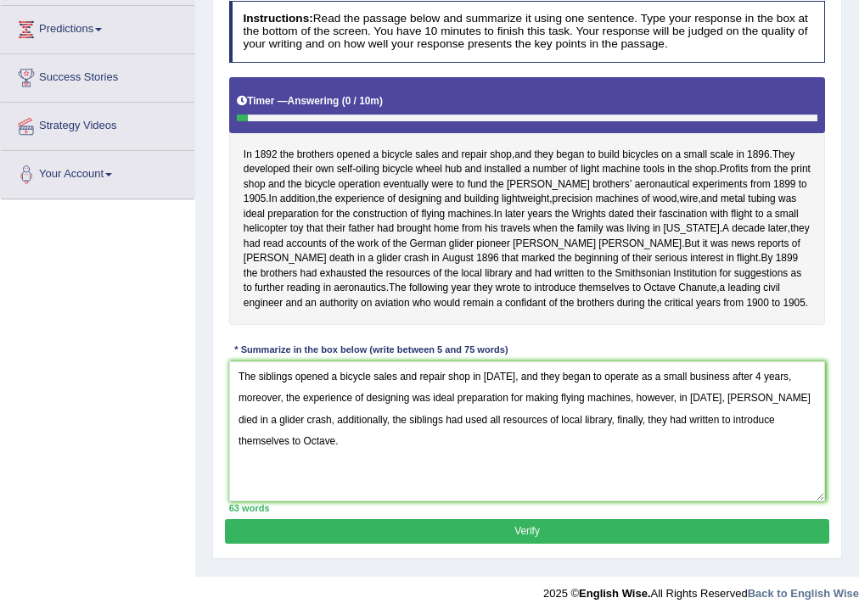
click at [738, 519] on div "Instructions: Read the passage below and summarize it using one sentence. Type …" at bounding box center [526, 256] width 603 height 525
click at [741, 544] on button "Verify" at bounding box center [526, 531] width 603 height 25
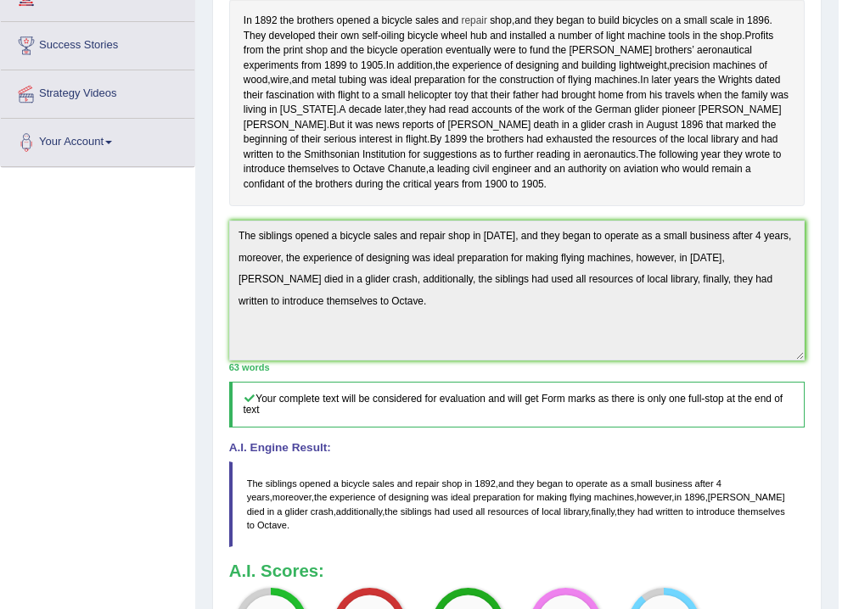
scroll to position [468, 0]
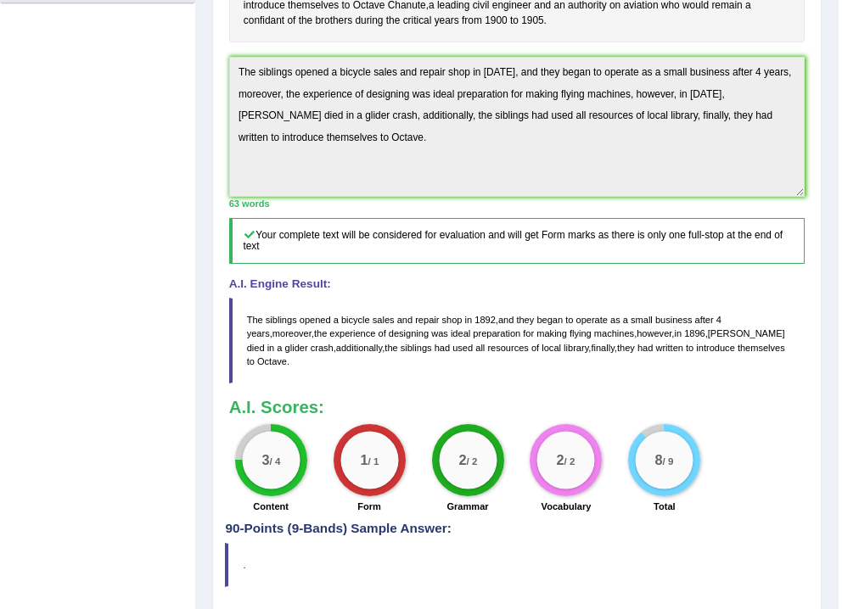
drag, startPoint x: 428, startPoint y: 378, endPoint x: 258, endPoint y: 304, distance: 185.1
click at [258, 304] on div "A.I. Engine Result: The siblings opened a bicycle sales and repair shop in [DAT…" at bounding box center [517, 330] width 576 height 105
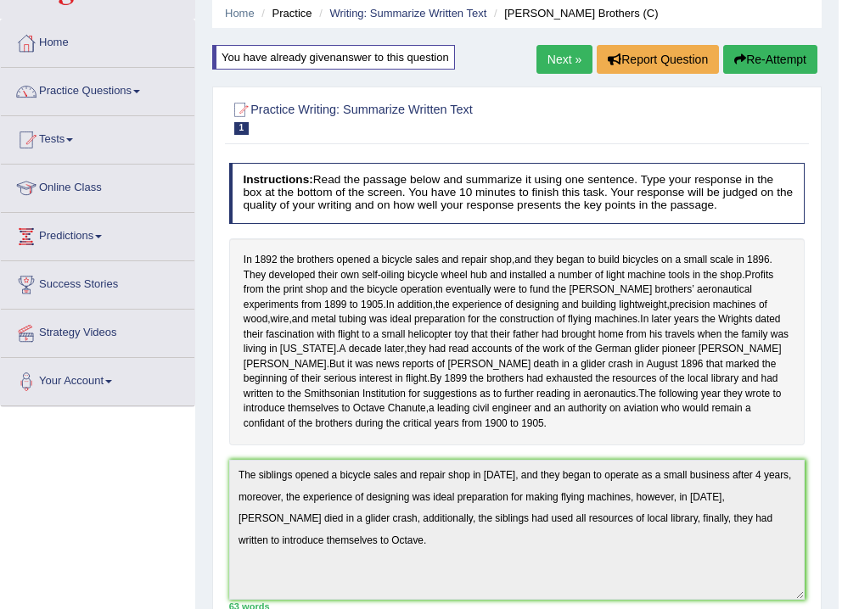
scroll to position [0, 0]
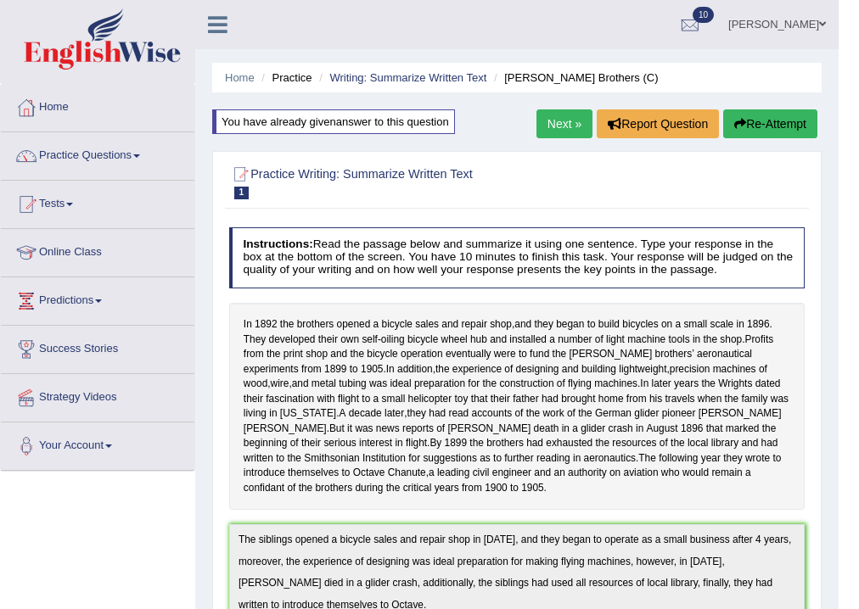
click at [575, 127] on link "Next »" at bounding box center [564, 123] width 56 height 29
